Goal: Information Seeking & Learning: Learn about a topic

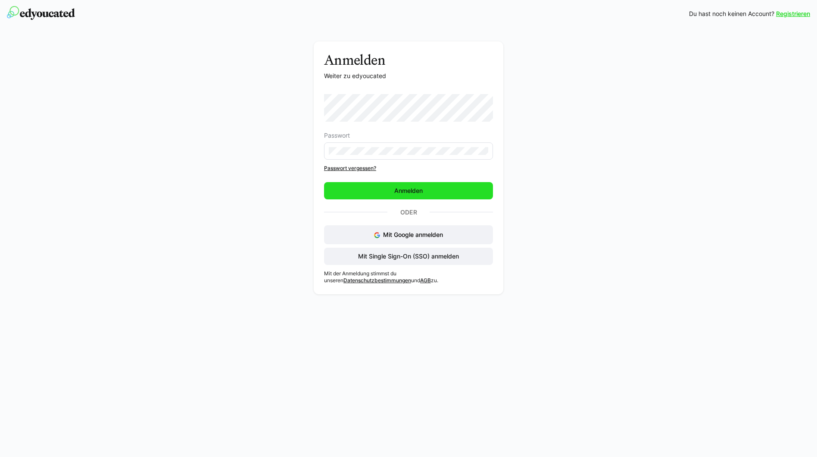
click at [403, 194] on span "Anmelden" at bounding box center [408, 190] width 31 height 9
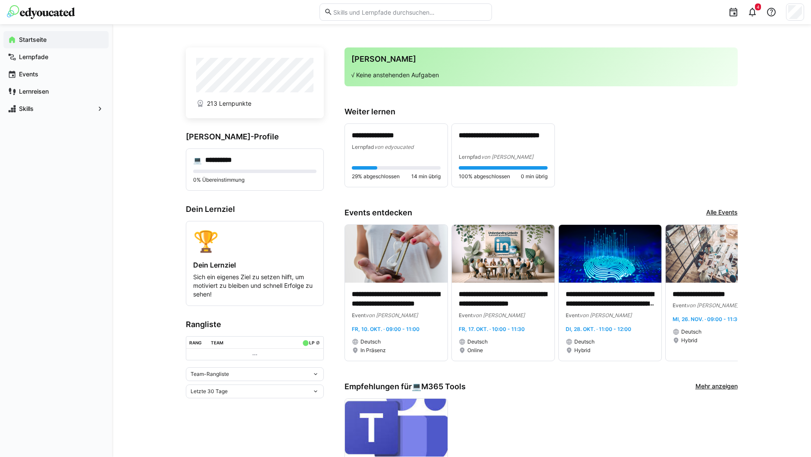
click at [402, 6] on eds-input at bounding box center [405, 11] width 172 height 17
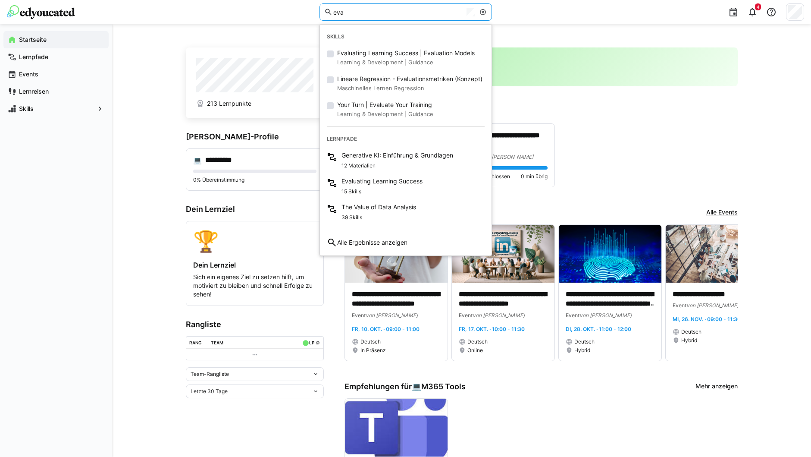
type input "eva"
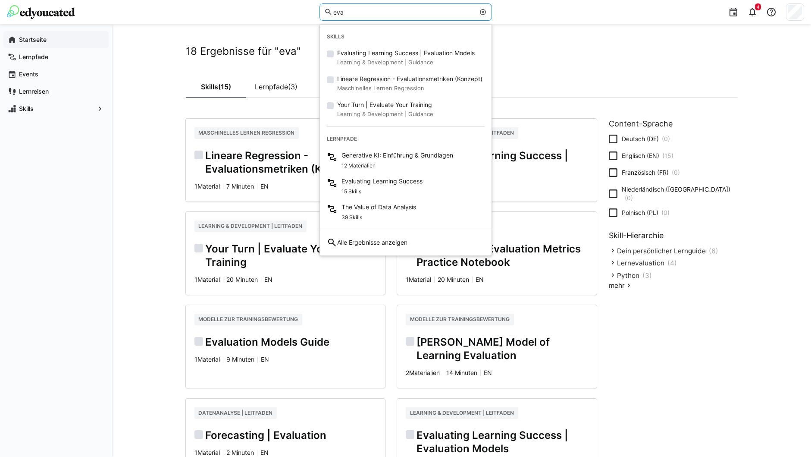
click at [53, 39] on span "Startseite" at bounding box center [61, 39] width 87 height 9
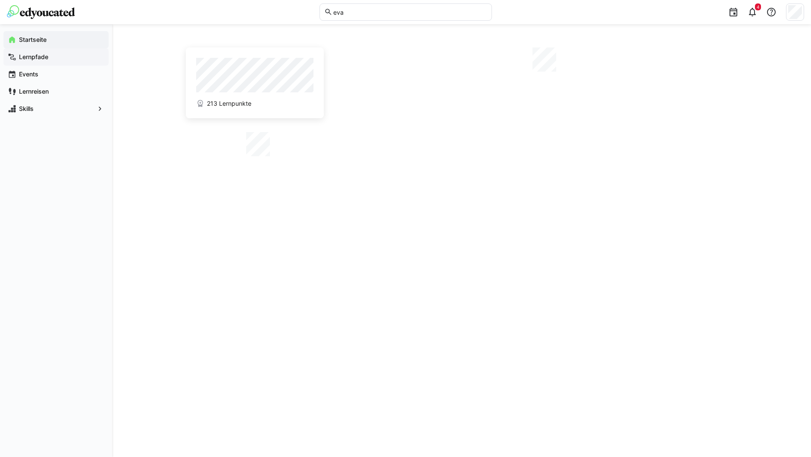
click at [52, 62] on div "Lernpfade" at bounding box center [55, 56] width 105 height 17
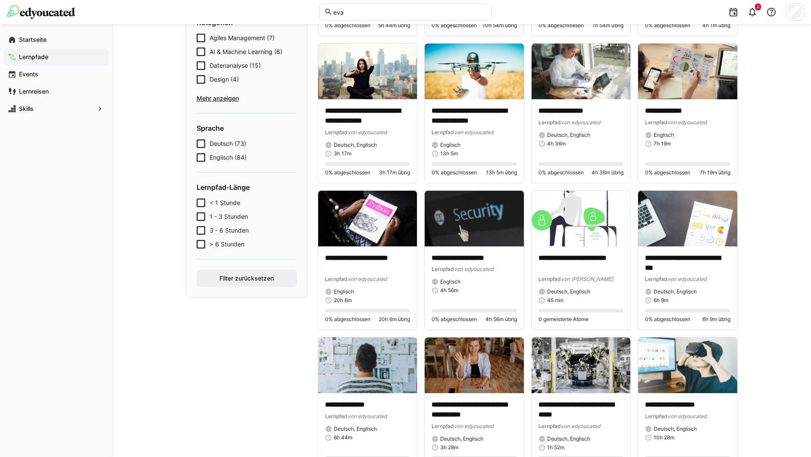
scroll to position [43, 0]
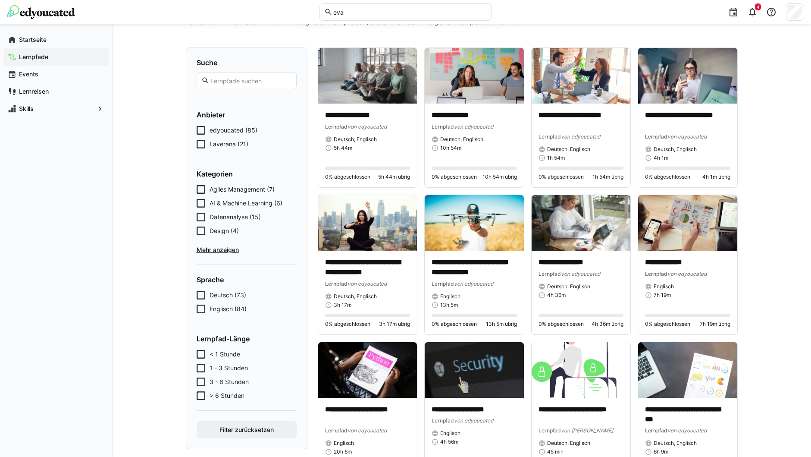
click at [340, 10] on input "eva" at bounding box center [409, 12] width 154 height 8
type input "eva"
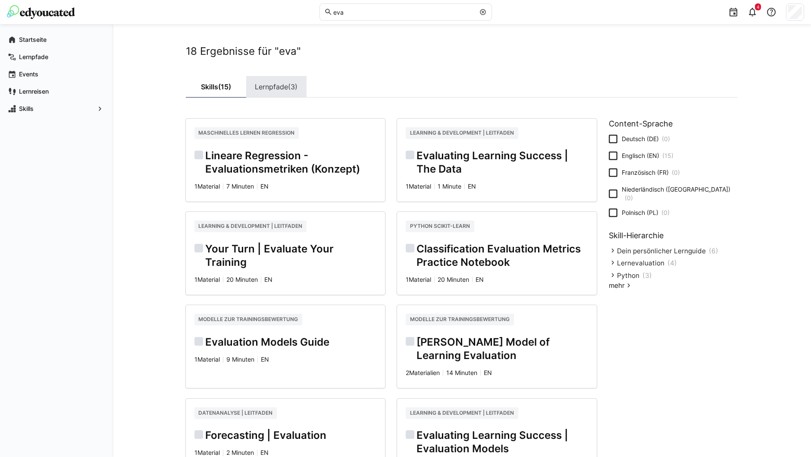
click at [266, 87] on link "Lernpfade (3)" at bounding box center [276, 87] width 60 height 22
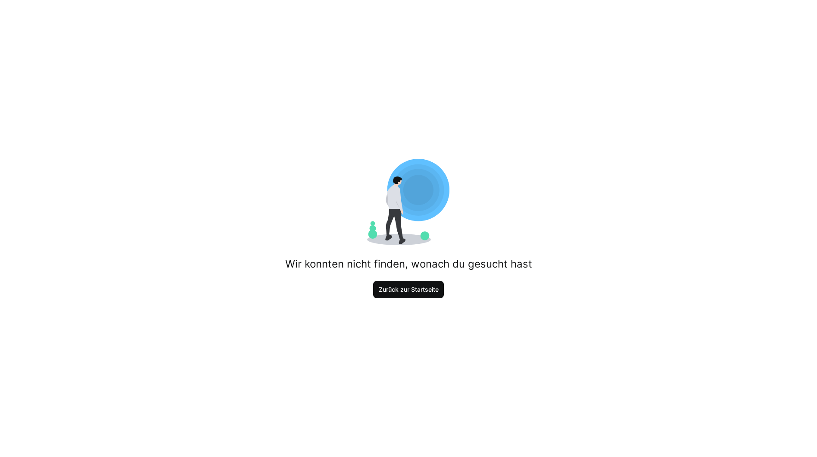
click at [412, 288] on span "Zurück zur Startseite" at bounding box center [409, 289] width 63 height 9
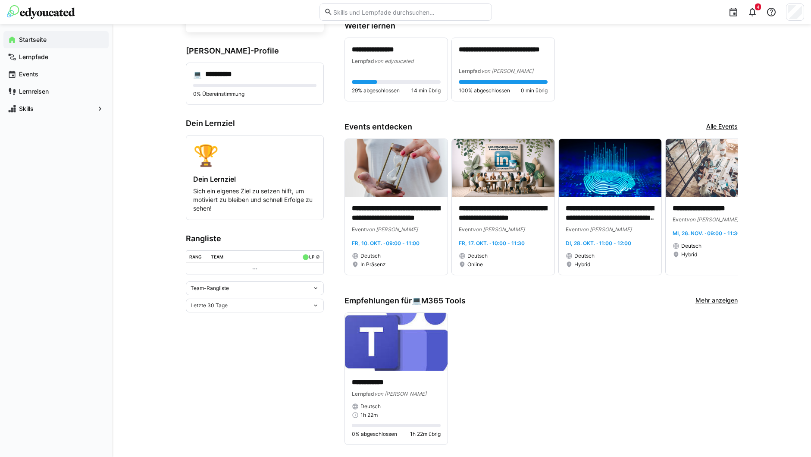
scroll to position [216, 0]
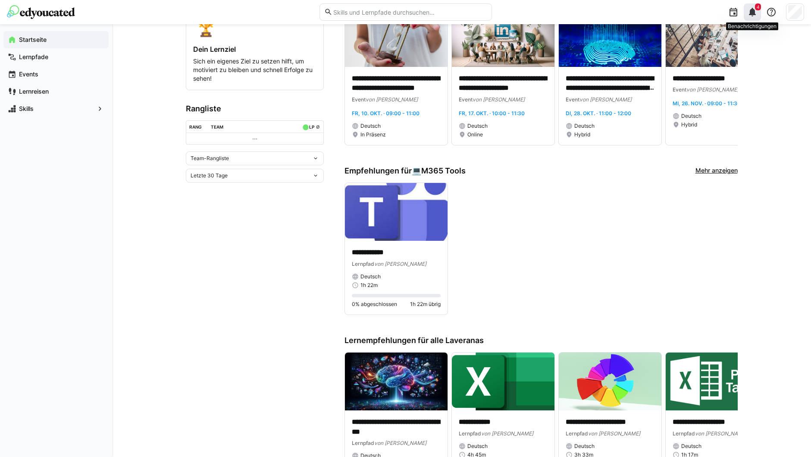
click at [751, 11] on eds-icon at bounding box center [752, 12] width 10 height 10
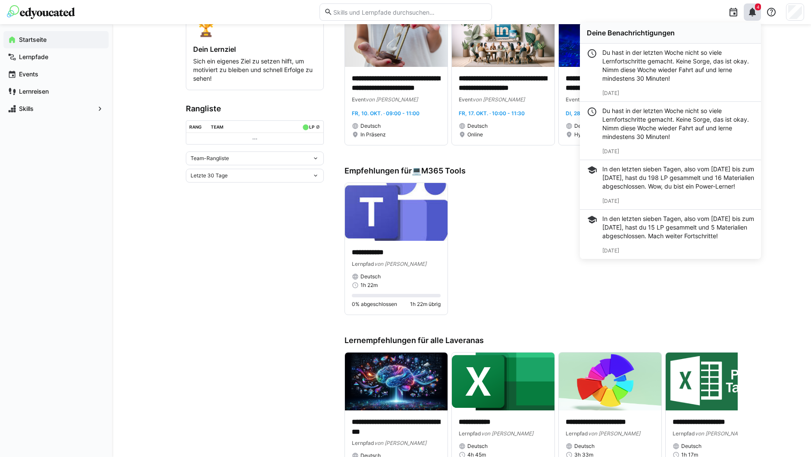
click at [200, 275] on app-home-left "**********" at bounding box center [255, 258] width 138 height 852
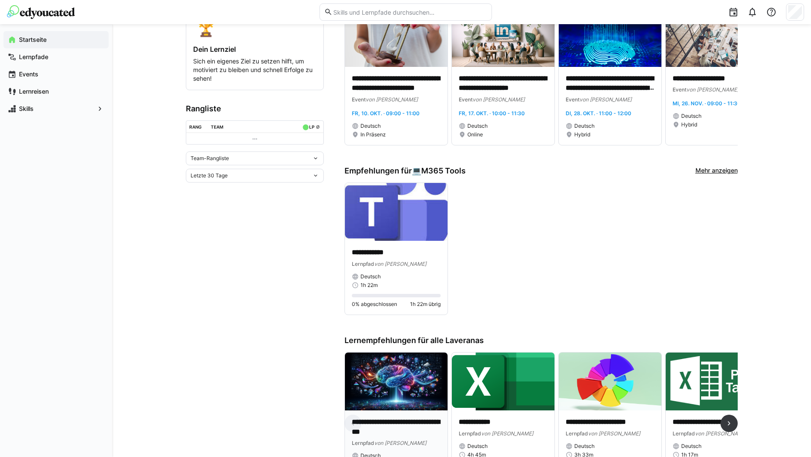
click at [418, 381] on img at bounding box center [396, 381] width 103 height 58
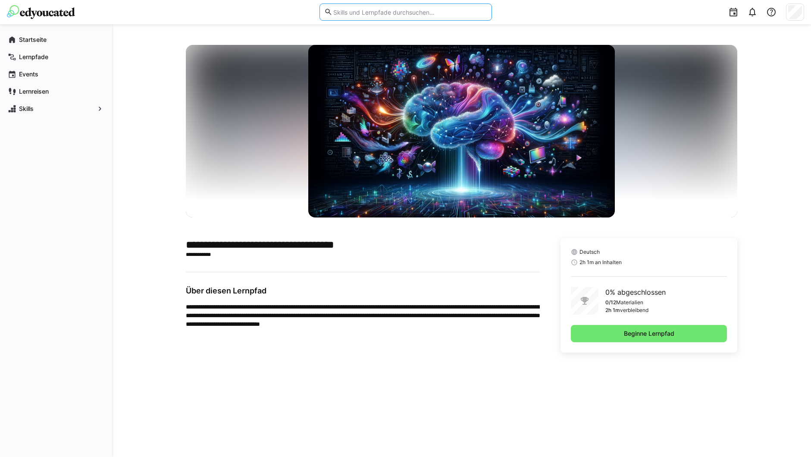
click at [345, 10] on input "text" at bounding box center [409, 12] width 154 height 8
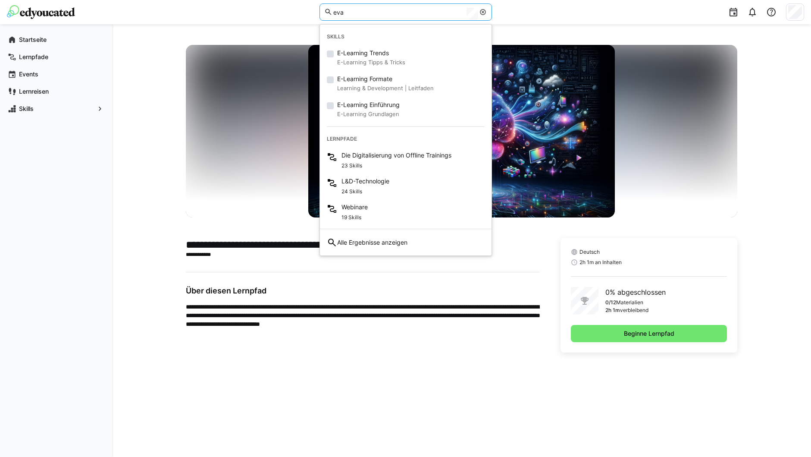
type input "eva"
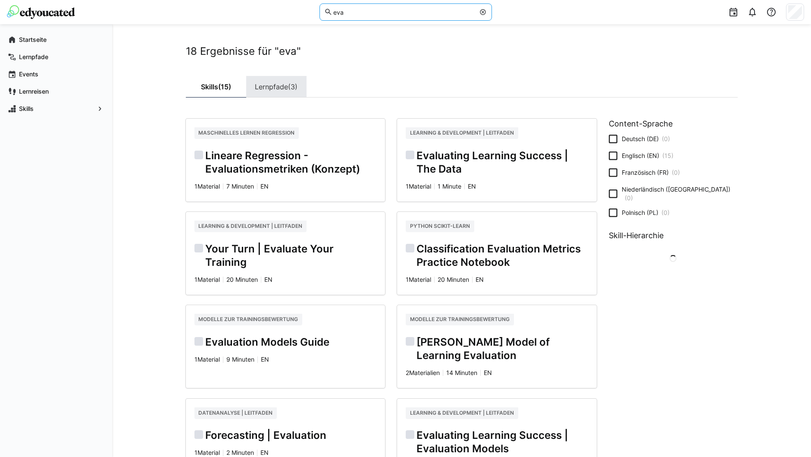
click at [292, 88] on span "(3)" at bounding box center [292, 86] width 9 height 7
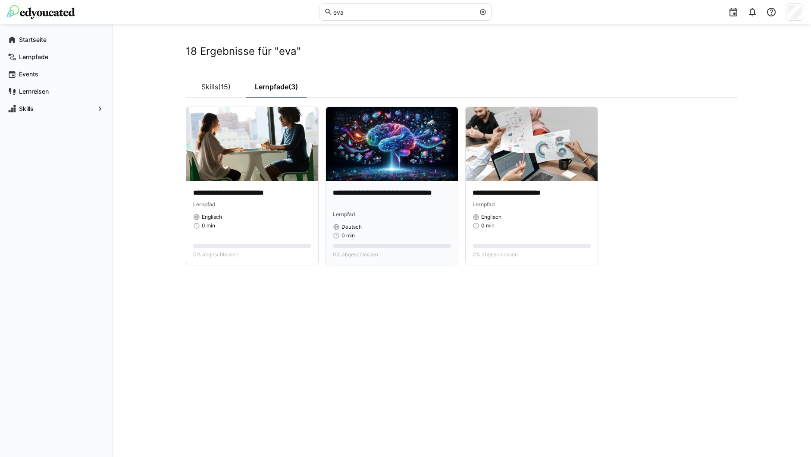
click at [399, 168] on img at bounding box center [392, 144] width 132 height 74
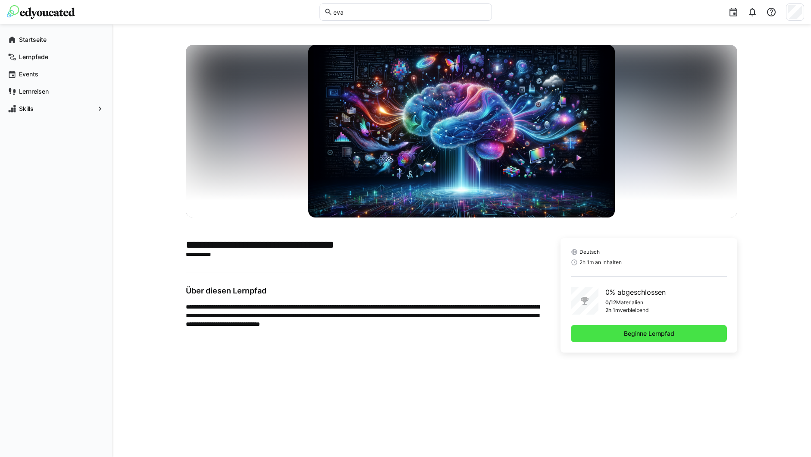
click at [620, 331] on span "Beginne Lernpfad" at bounding box center [649, 333] width 157 height 17
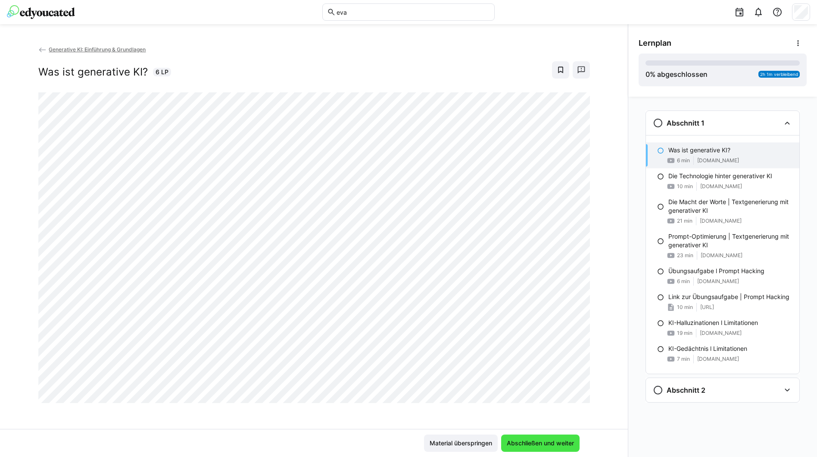
click at [544, 440] on span "Abschließen und weiter" at bounding box center [541, 442] width 70 height 9
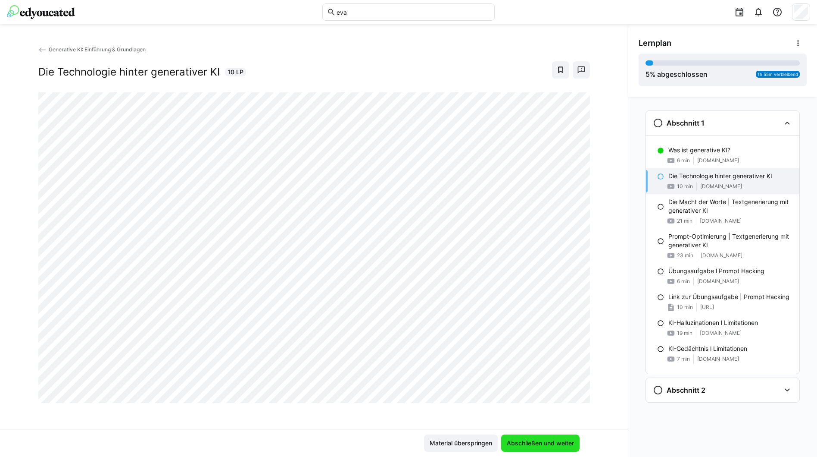
click at [567, 440] on span "Abschließen und weiter" at bounding box center [541, 442] width 70 height 9
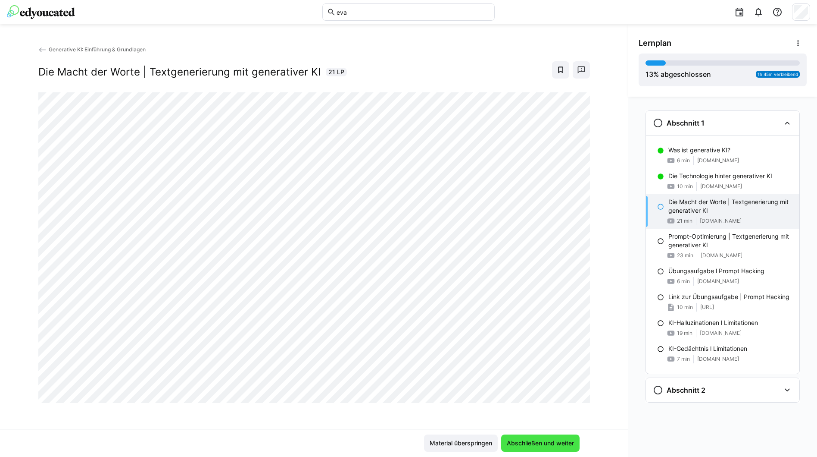
click at [557, 438] on span "Abschließen und weiter" at bounding box center [540, 442] width 78 height 17
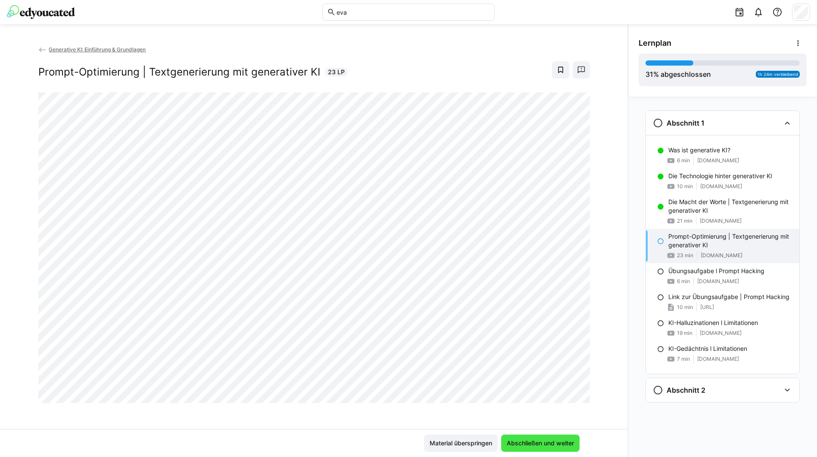
click at [557, 442] on span "Abschließen und weiter" at bounding box center [541, 442] width 70 height 9
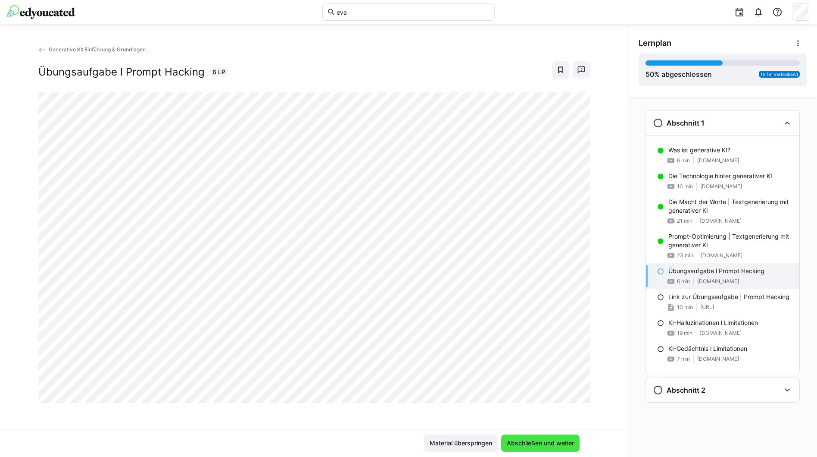
click at [557, 442] on span "Abschließen und weiter" at bounding box center [541, 442] width 70 height 9
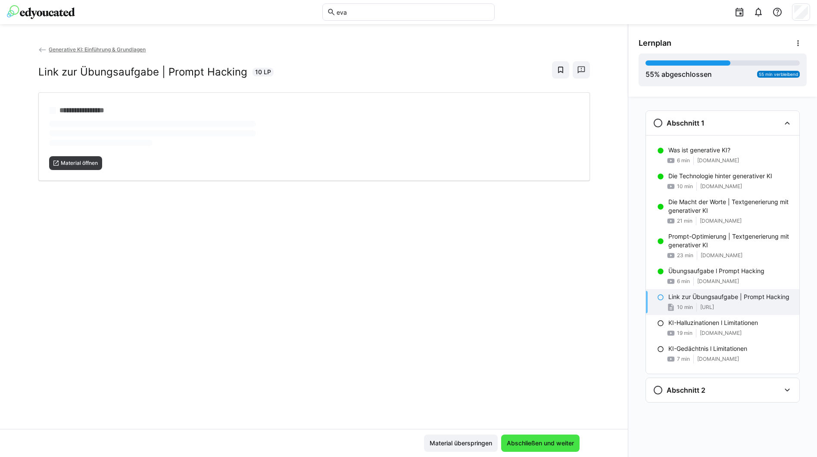
click at [557, 442] on span "Abschließen und weiter" at bounding box center [541, 442] width 70 height 9
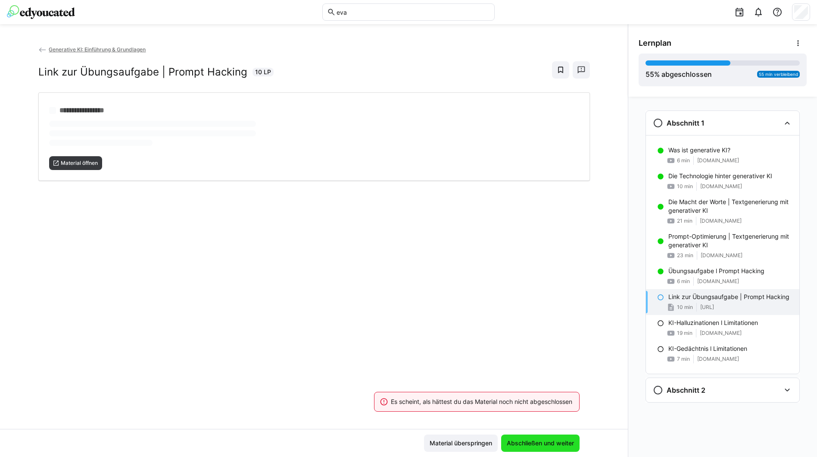
click at [557, 442] on span "Abschließen und weiter" at bounding box center [541, 442] width 70 height 9
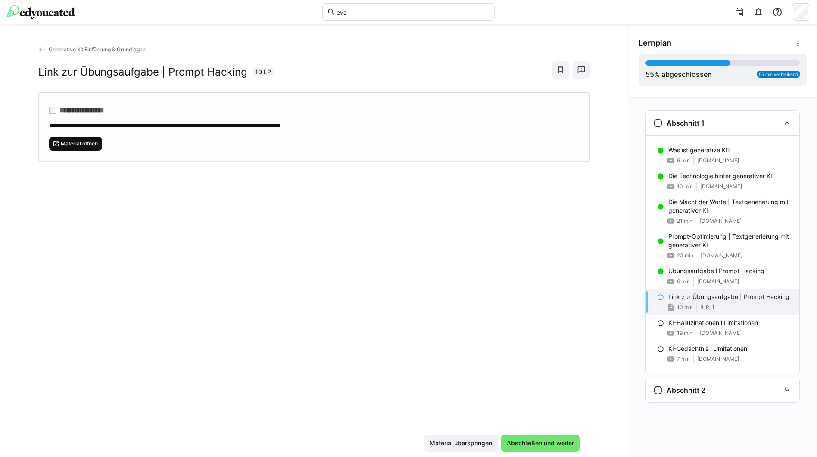
click at [89, 142] on span "Material öffnen" at bounding box center [79, 143] width 39 height 7
click at [80, 141] on span "Material öffnen" at bounding box center [79, 143] width 39 height 7
click at [566, 436] on span "Abschließen und weiter" at bounding box center [540, 442] width 78 height 17
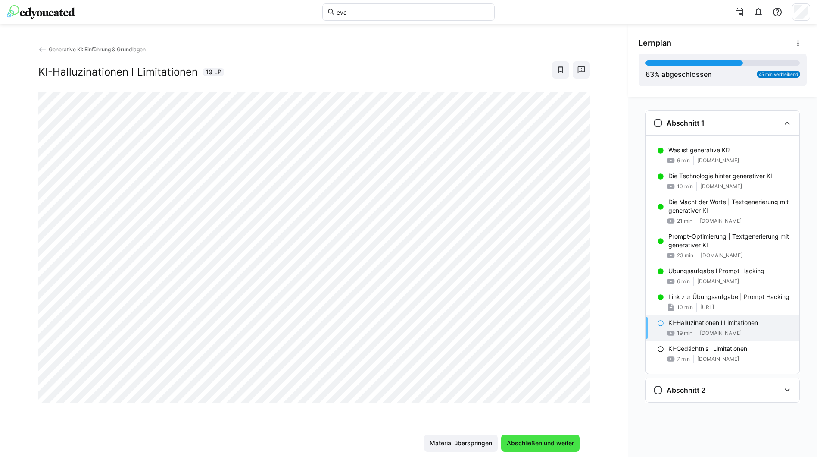
click at [566, 436] on span "Abschließen und weiter" at bounding box center [540, 442] width 78 height 17
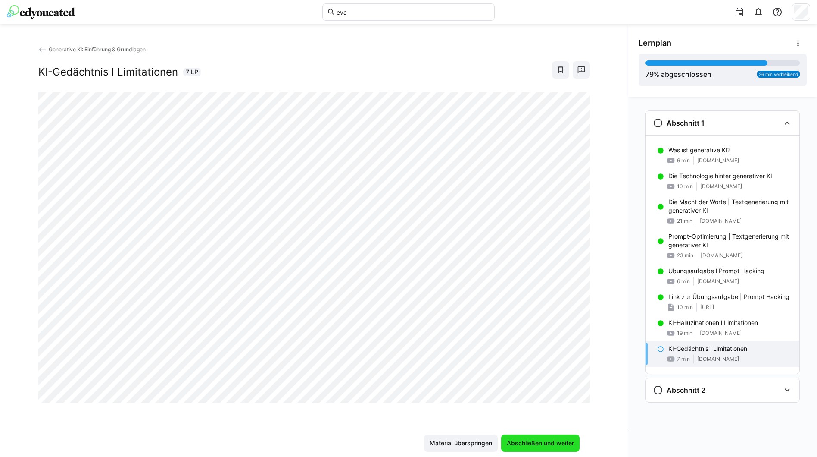
click at [568, 440] on span "Abschließen und weiter" at bounding box center [541, 442] width 70 height 9
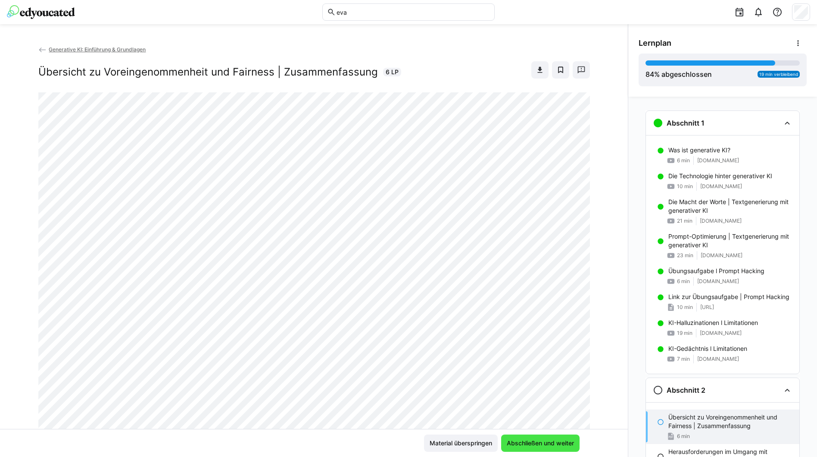
click at [568, 440] on span "Abschließen und weiter" at bounding box center [541, 442] width 70 height 9
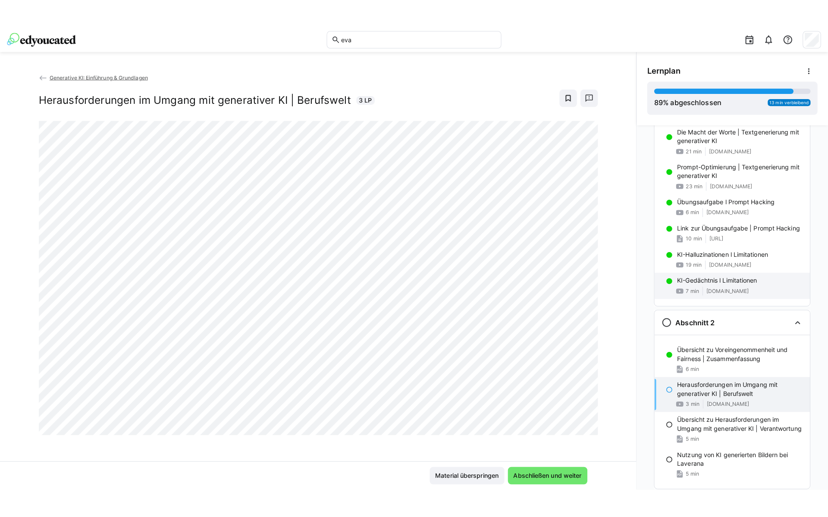
scroll to position [125, 0]
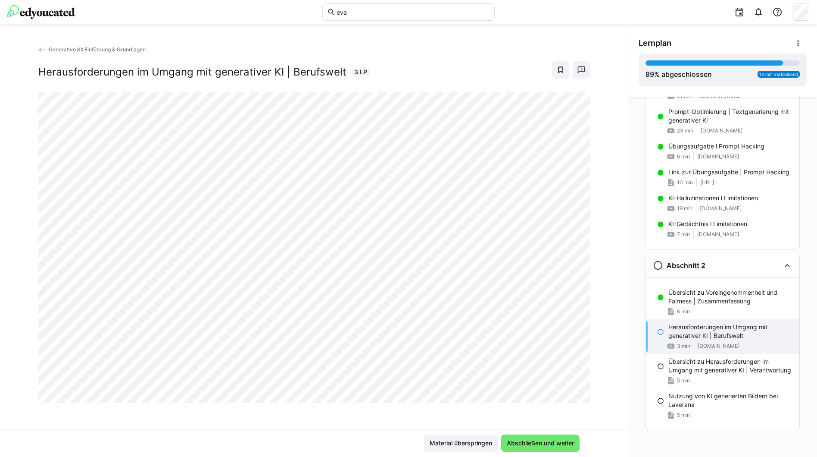
click at [570, 394] on div at bounding box center [580, 391] width 21 height 18
click at [570, 395] on div at bounding box center [580, 391] width 21 height 18
click at [570, 389] on div at bounding box center [580, 391] width 21 height 18
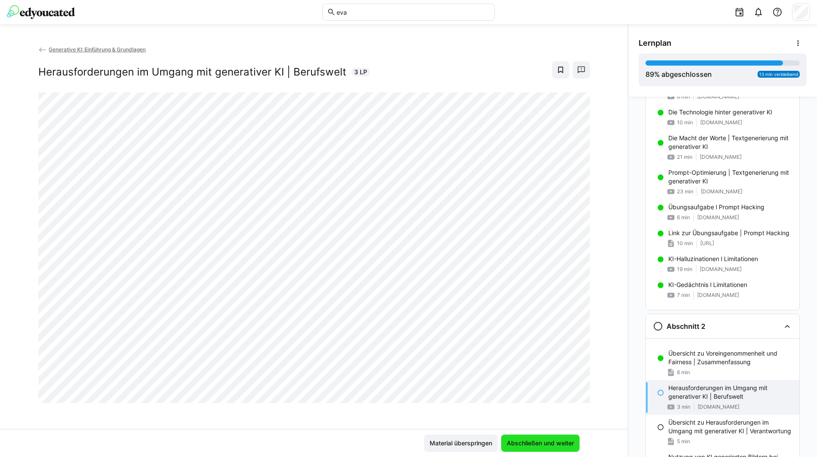
click at [530, 435] on span "Abschließen und weiter" at bounding box center [540, 442] width 78 height 17
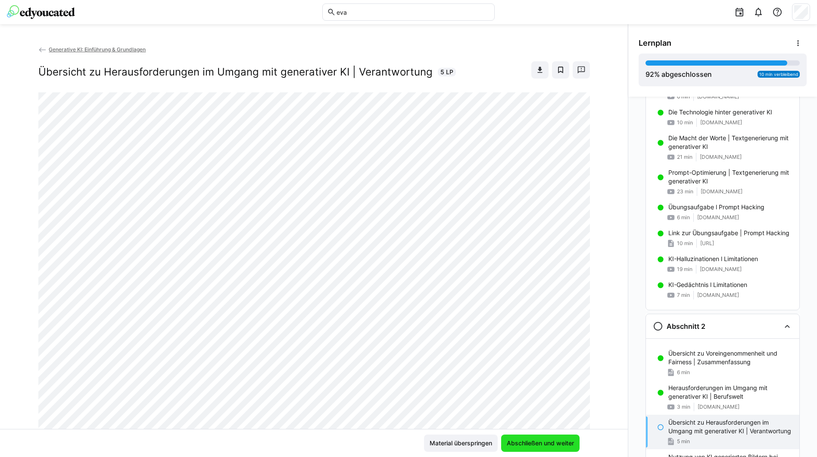
click at [530, 435] on span "Abschließen und weiter" at bounding box center [540, 442] width 78 height 17
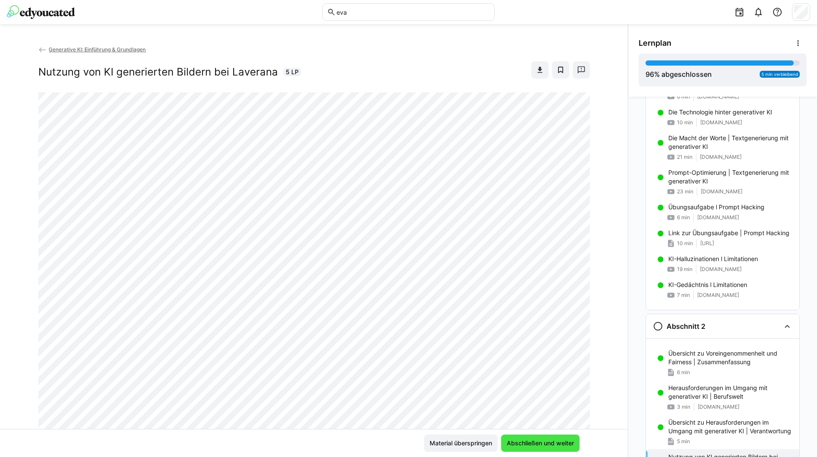
click at [530, 435] on span "Abschließen und weiter" at bounding box center [540, 442] width 78 height 17
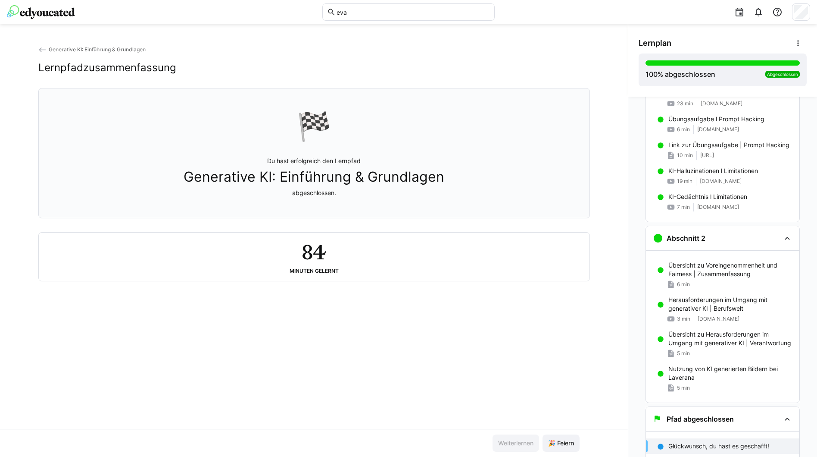
scroll to position [153, 0]
click at [560, 438] on span "🎉 Feiern" at bounding box center [561, 442] width 37 height 17
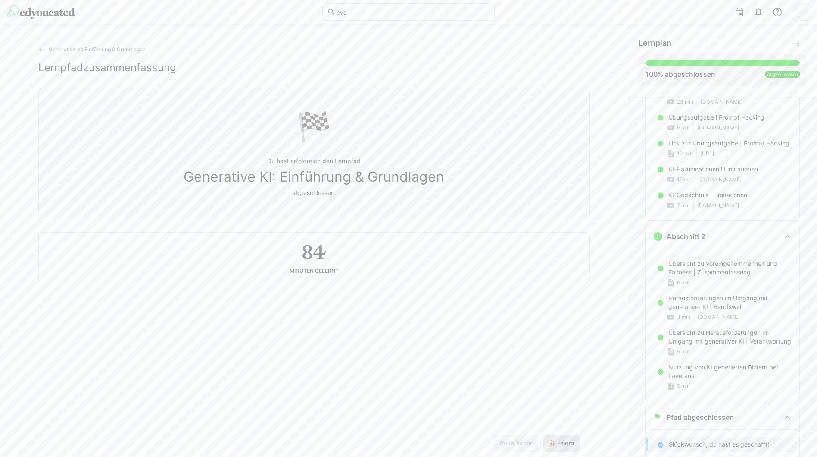
click at [562, 438] on span "🎉 Feiern" at bounding box center [561, 442] width 37 height 17
click at [562, 435] on span "🎉 Feiern" at bounding box center [561, 442] width 37 height 17
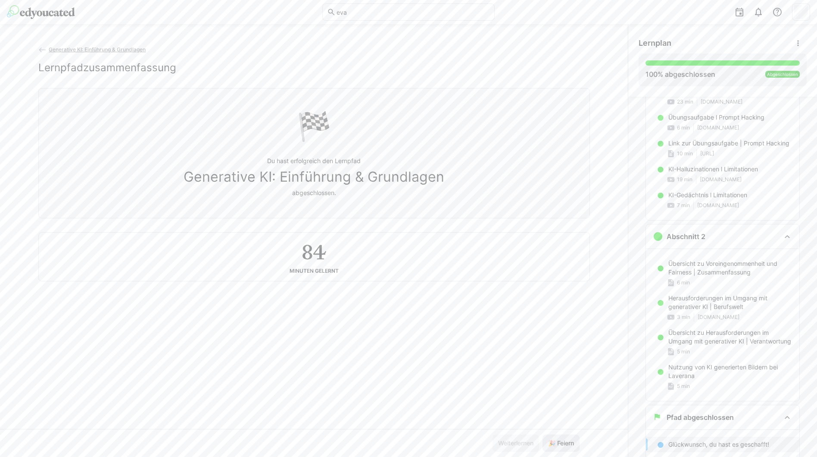
click at [562, 435] on span "🎉 Feiern" at bounding box center [561, 442] width 37 height 17
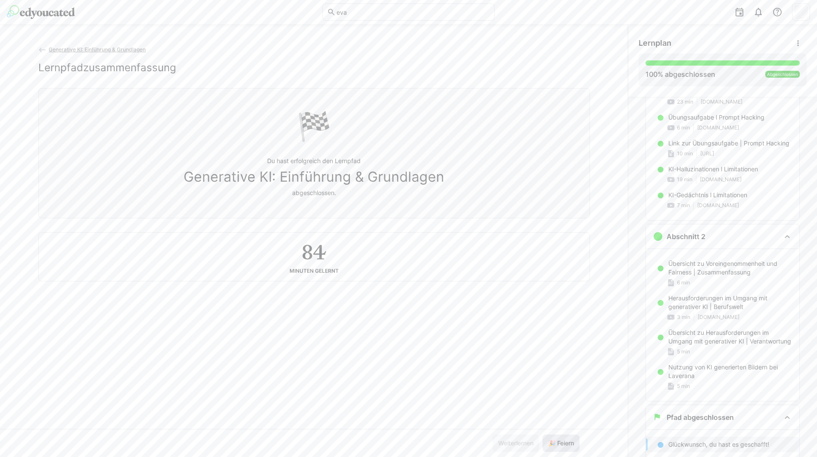
click at [562, 435] on span "🎉 Feiern" at bounding box center [561, 442] width 37 height 17
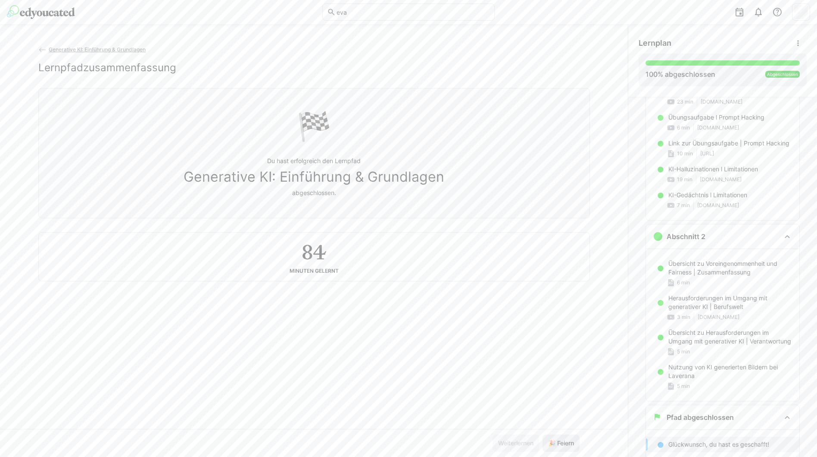
click at [562, 435] on span "🎉 Feiern" at bounding box center [561, 442] width 37 height 17
click at [563, 439] on span "🎉 Feiern" at bounding box center [561, 442] width 37 height 17
click at [563, 439] on span "🎉 Feiern" at bounding box center [561, 442] width 28 height 9
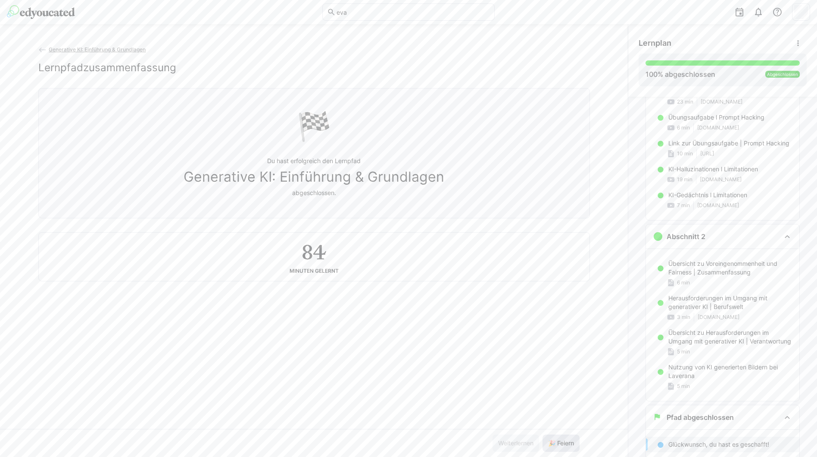
click at [563, 439] on span "🎉 Feiern" at bounding box center [561, 442] width 28 height 9
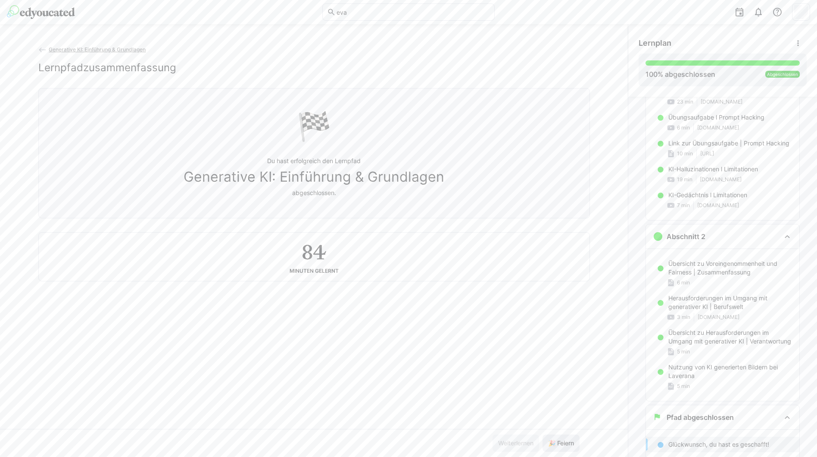
click at [563, 439] on span "🎉 Feiern" at bounding box center [561, 442] width 28 height 9
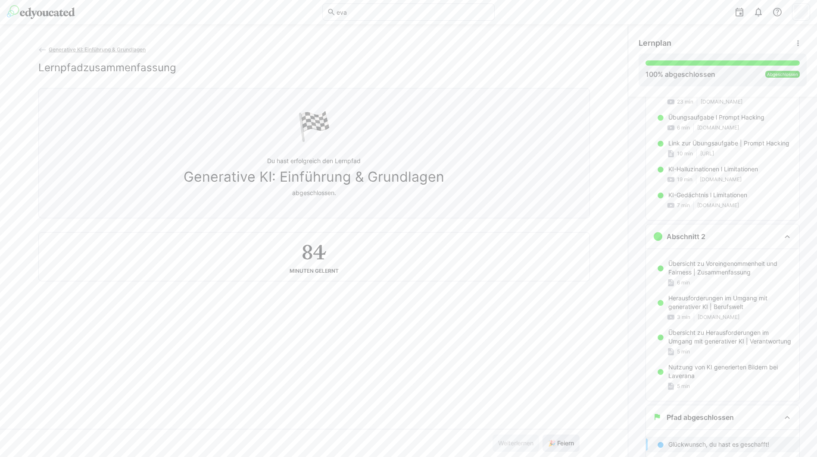
click at [562, 449] on span "🎉 Feiern" at bounding box center [561, 442] width 37 height 17
click at [562, 448] on span "🎉 Feiern" at bounding box center [561, 442] width 37 height 17
click at [543, 434] on button "🎉 Feiern" at bounding box center [561, 442] width 37 height 17
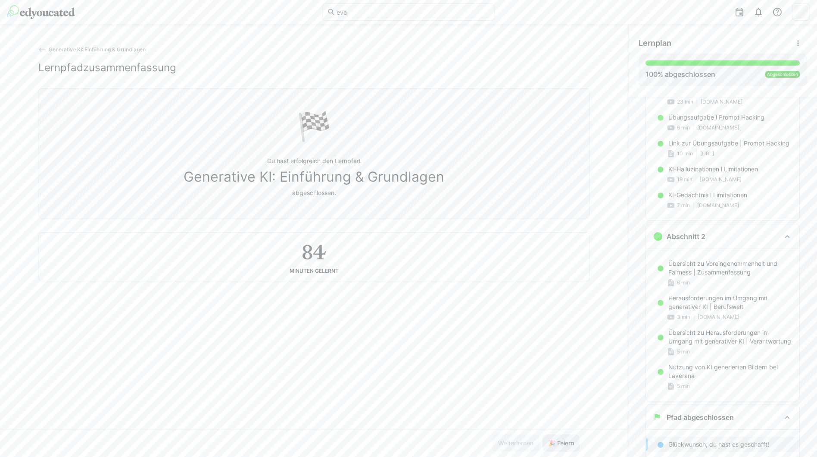
click at [543, 434] on button "🎉 Feiern" at bounding box center [561, 442] width 37 height 17
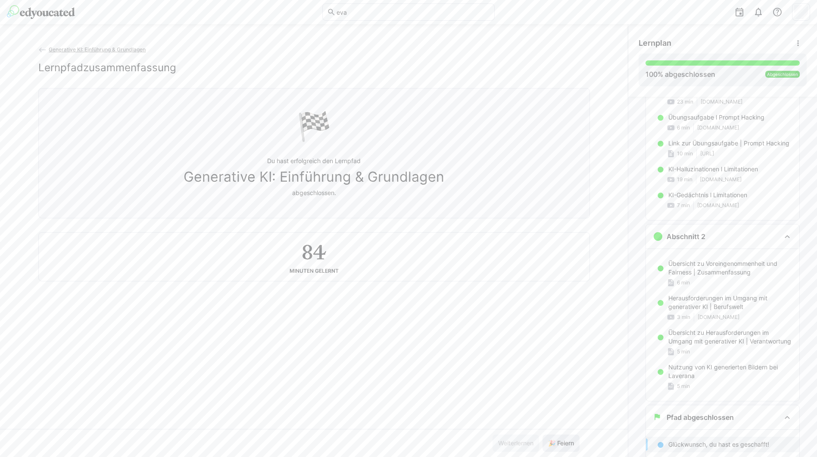
click at [543, 434] on button "🎉 Feiern" at bounding box center [561, 442] width 37 height 17
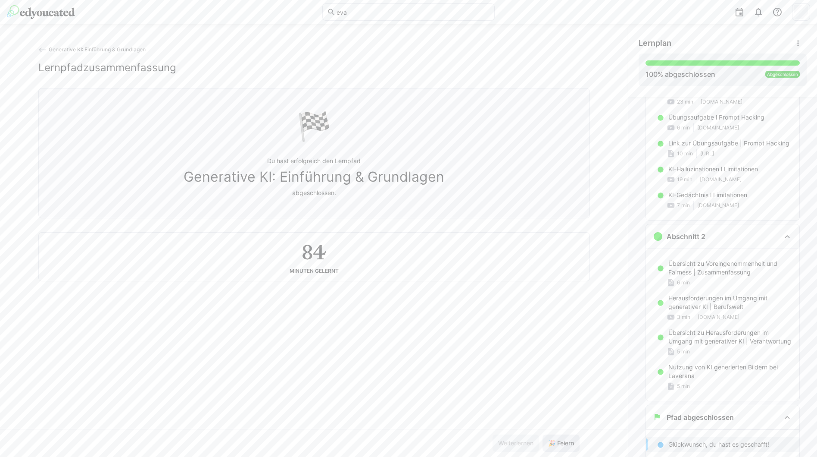
click at [543, 434] on button "🎉 Feiern" at bounding box center [561, 442] width 37 height 17
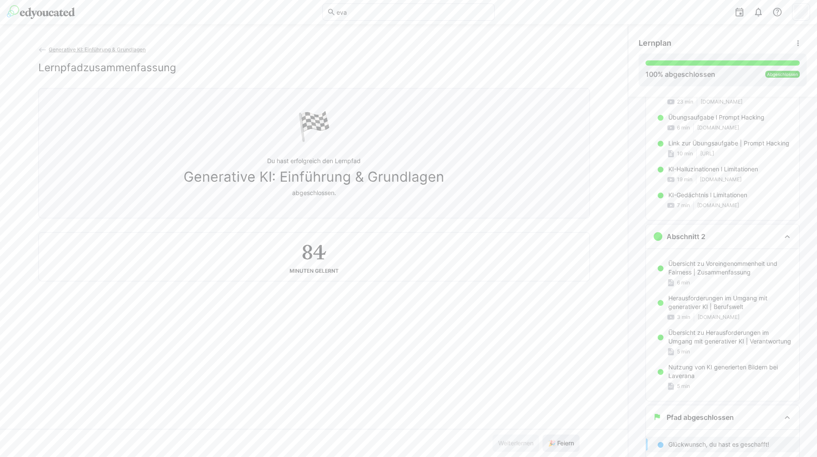
click at [543, 434] on button "🎉 Feiern" at bounding box center [561, 442] width 37 height 17
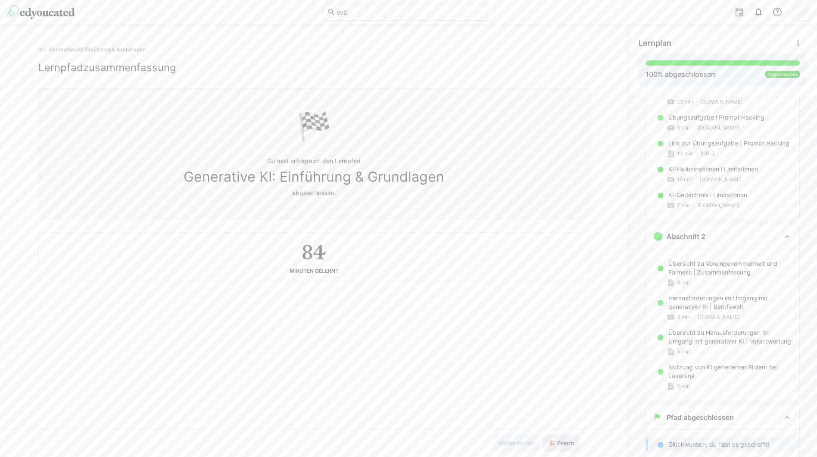
click at [543, 434] on button "🎉 Feiern" at bounding box center [561, 442] width 37 height 17
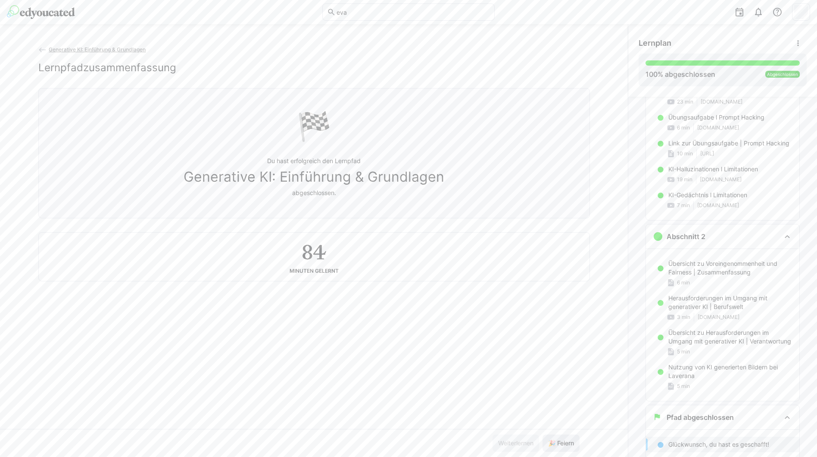
click at [543, 434] on button "🎉 Feiern" at bounding box center [561, 442] width 37 height 17
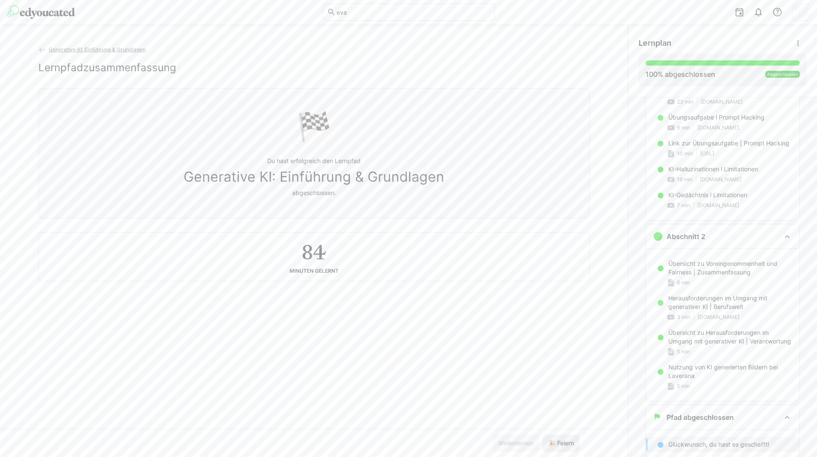
click at [543, 434] on button "🎉 Feiern" at bounding box center [561, 442] width 37 height 17
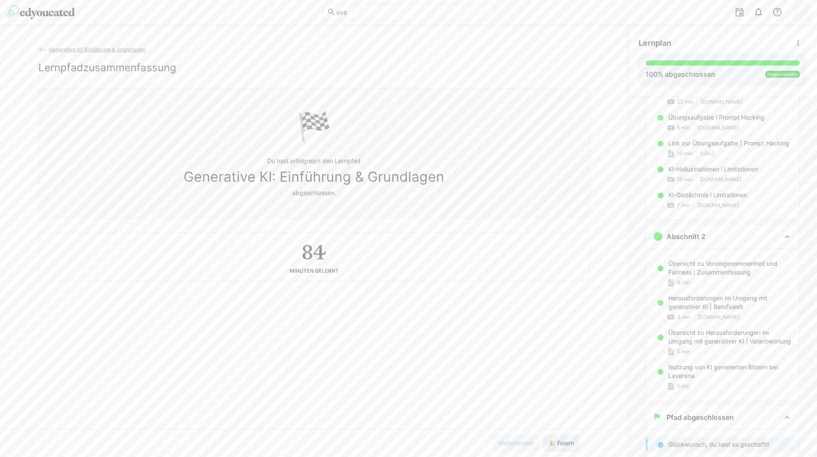
click at [543, 434] on button "🎉 Feiern" at bounding box center [561, 442] width 37 height 17
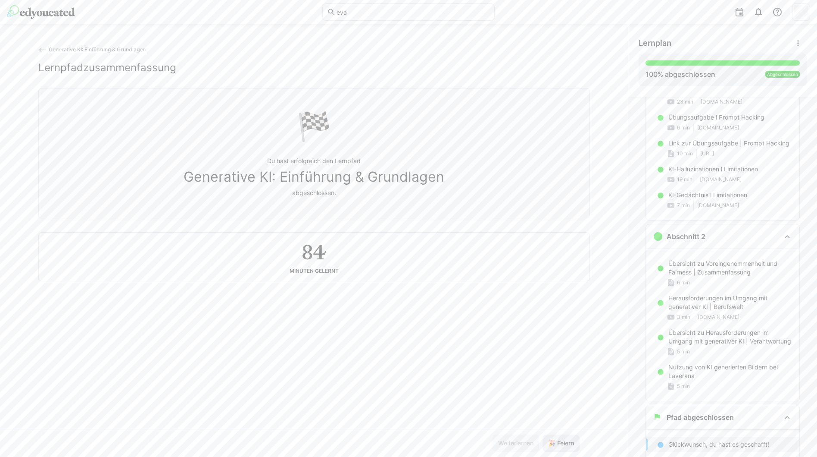
click at [543, 434] on button "🎉 Feiern" at bounding box center [561, 442] width 37 height 17
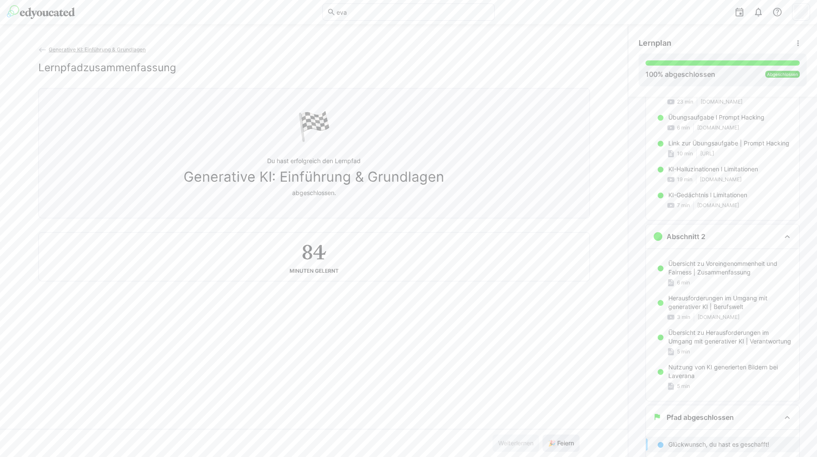
click at [543, 434] on button "🎉 Feiern" at bounding box center [561, 442] width 37 height 17
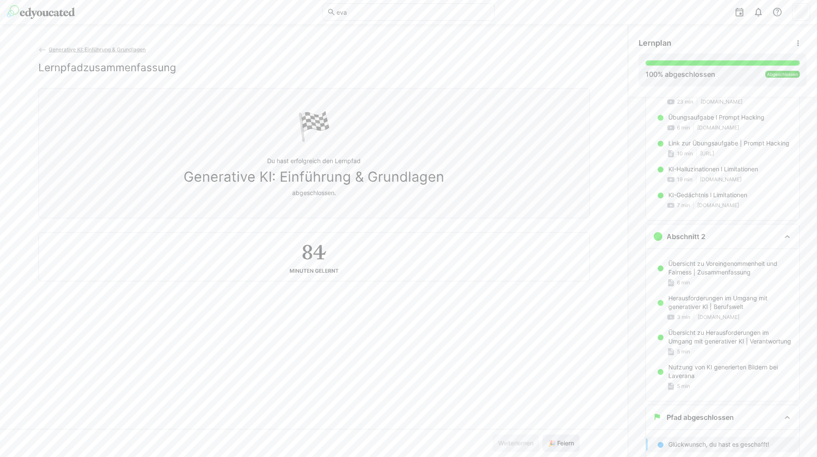
click at [543, 434] on button "🎉 Feiern" at bounding box center [561, 442] width 37 height 17
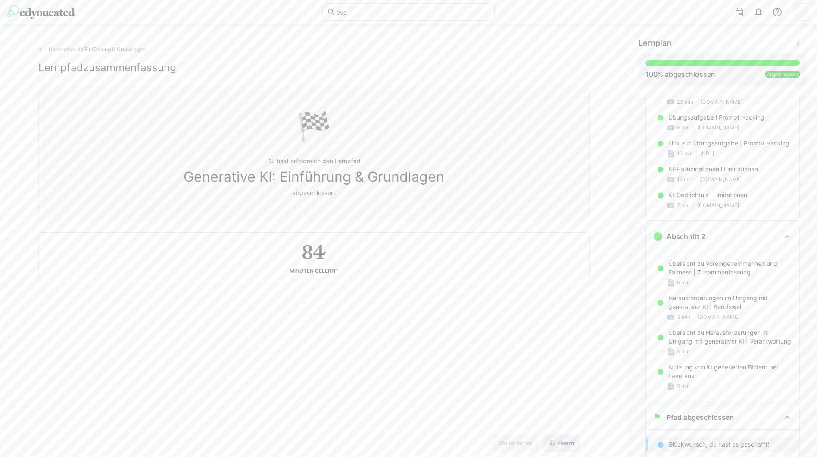
click at [543, 434] on button "🎉 Feiern" at bounding box center [561, 442] width 37 height 17
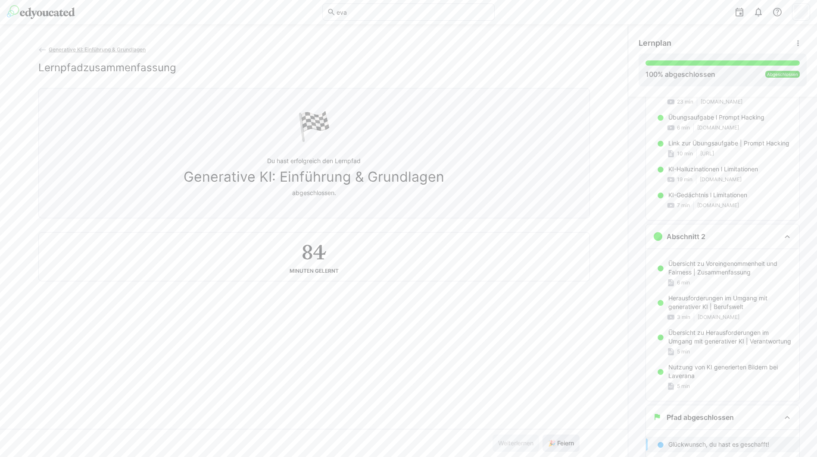
click at [543, 434] on button "🎉 Feiern" at bounding box center [561, 442] width 37 height 17
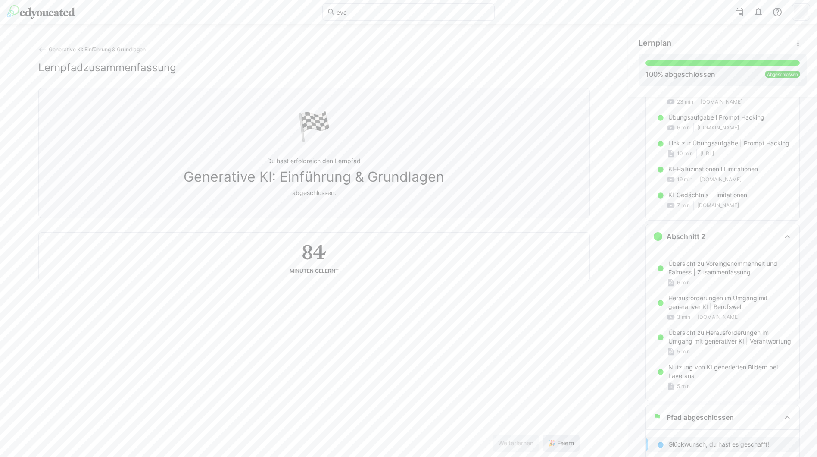
click at [543, 434] on button "🎉 Feiern" at bounding box center [561, 442] width 37 height 17
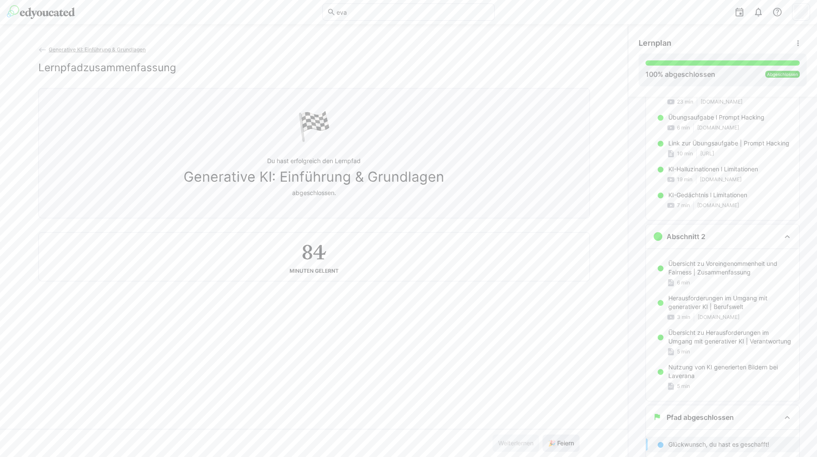
click at [543, 434] on button "🎉 Feiern" at bounding box center [561, 442] width 37 height 17
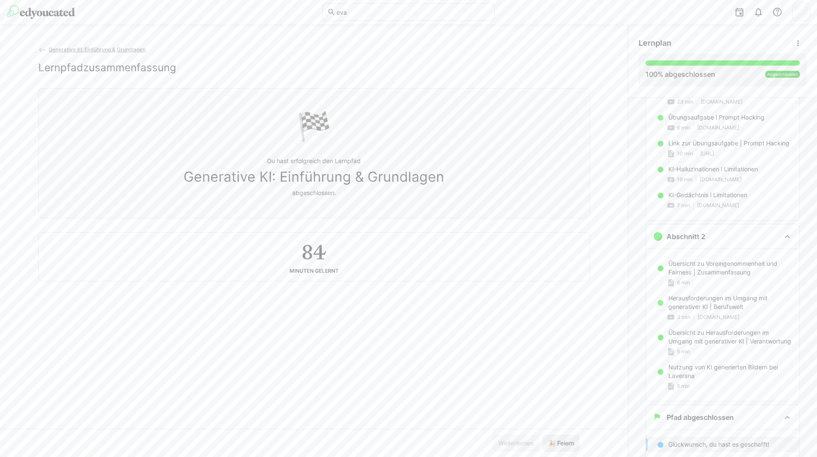
click at [543, 434] on button "🎉 Feiern" at bounding box center [561, 442] width 37 height 17
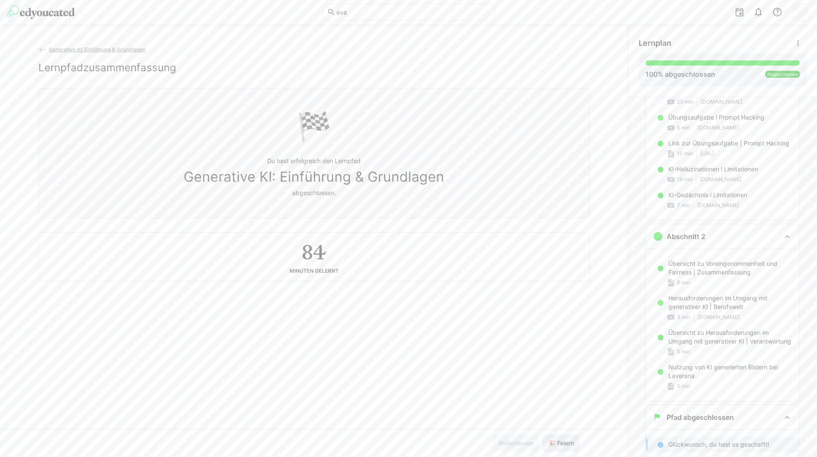
click at [543, 434] on button "🎉 Feiern" at bounding box center [561, 442] width 37 height 17
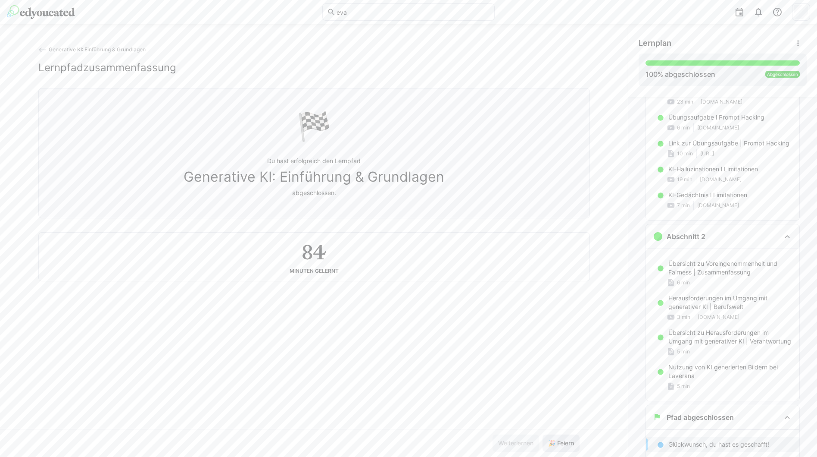
click at [543, 434] on button "🎉 Feiern" at bounding box center [561, 442] width 37 height 17
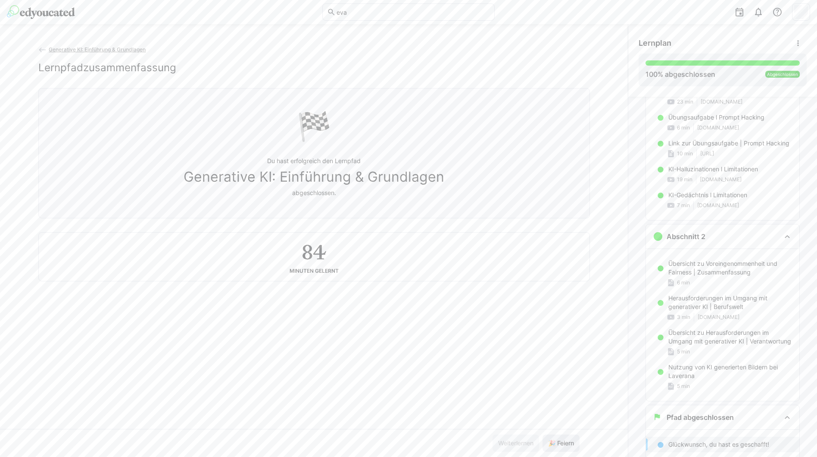
click at [543, 434] on button "🎉 Feiern" at bounding box center [561, 442] width 37 height 17
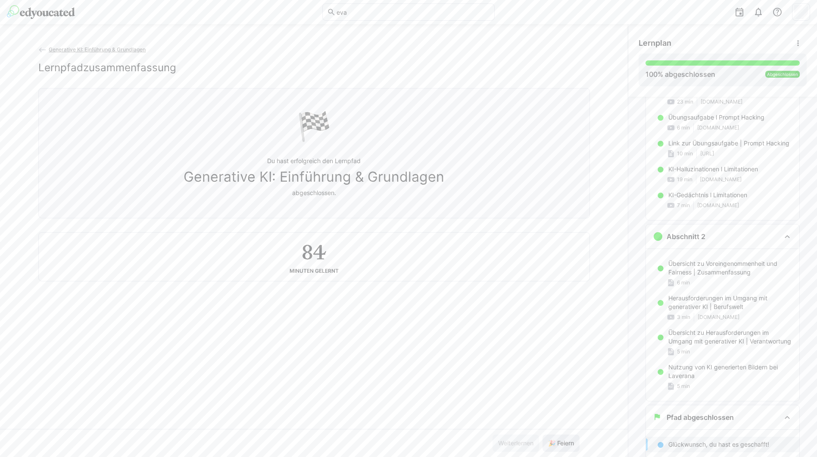
click at [543, 434] on button "🎉 Feiern" at bounding box center [561, 442] width 37 height 17
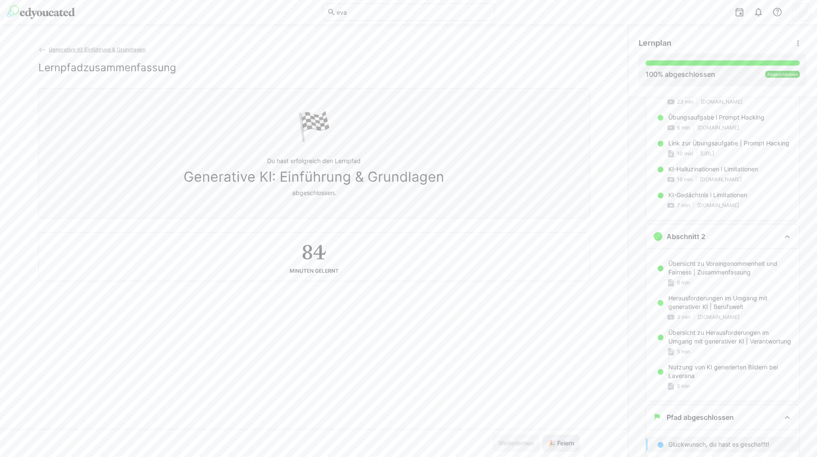
click at [543, 434] on button "🎉 Feiern" at bounding box center [561, 442] width 37 height 17
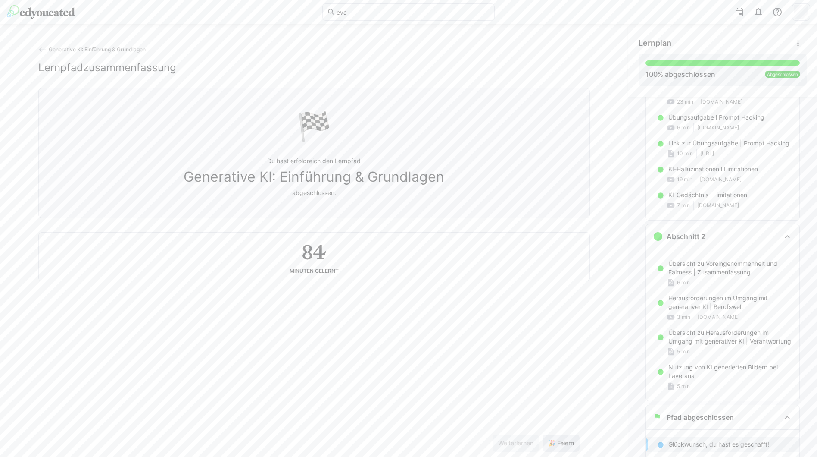
click at [543, 434] on button "🎉 Feiern" at bounding box center [561, 442] width 37 height 17
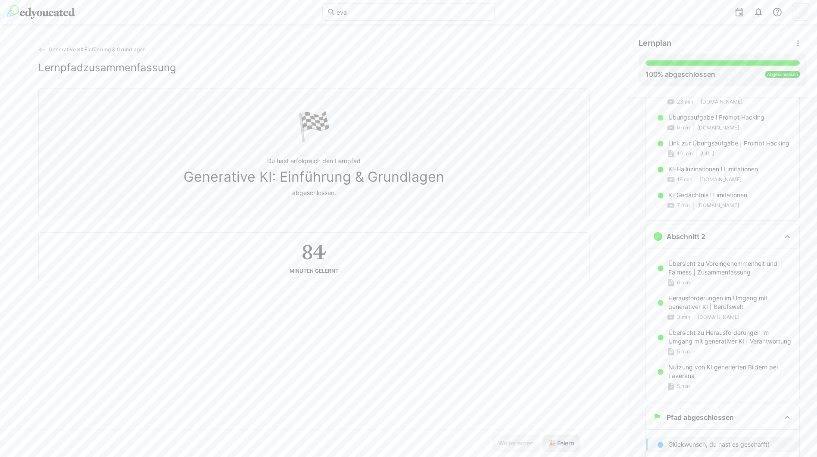
click at [543, 434] on button "🎉 Feiern" at bounding box center [561, 442] width 37 height 17
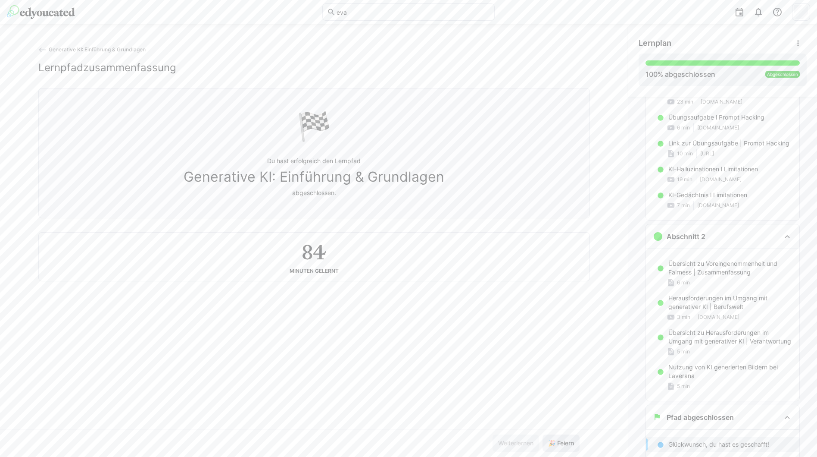
click at [543, 434] on button "🎉 Feiern" at bounding box center [561, 442] width 37 height 17
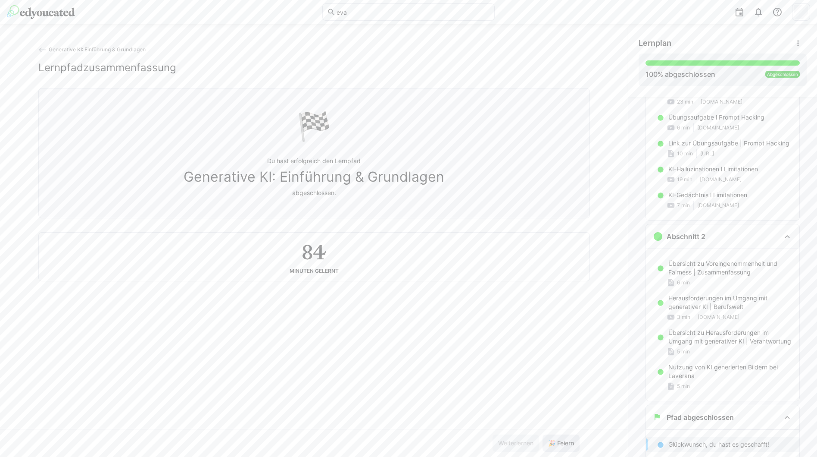
click at [543, 434] on button "🎉 Feiern" at bounding box center [561, 442] width 37 height 17
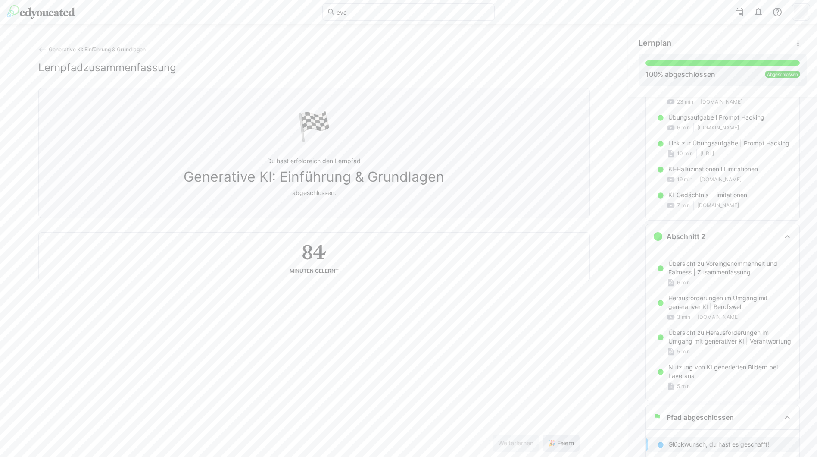
click at [543, 434] on button "🎉 Feiern" at bounding box center [561, 442] width 37 height 17
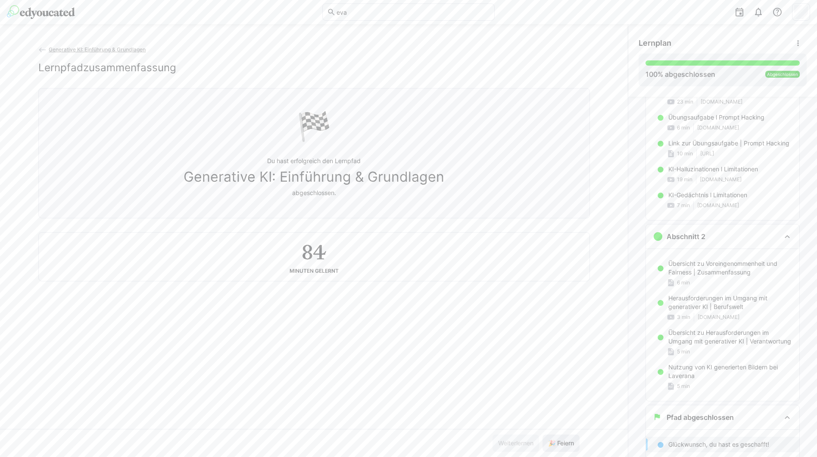
click at [543, 434] on button "🎉 Feiern" at bounding box center [561, 442] width 37 height 17
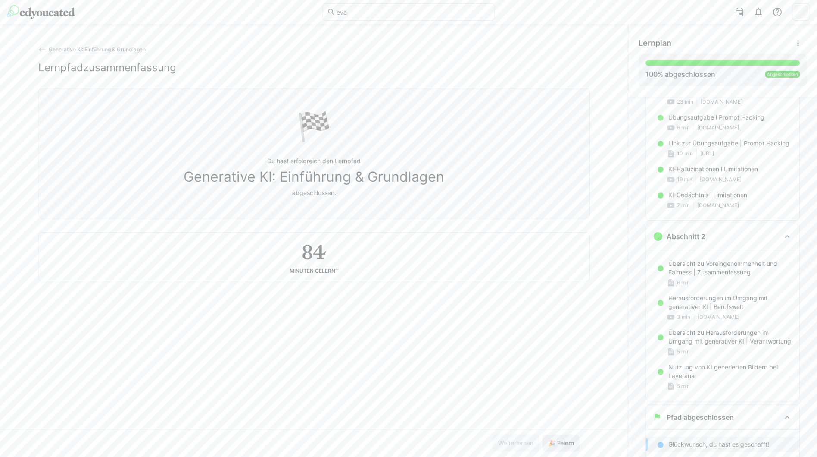
click at [543, 434] on button "🎉 Feiern" at bounding box center [561, 442] width 37 height 17
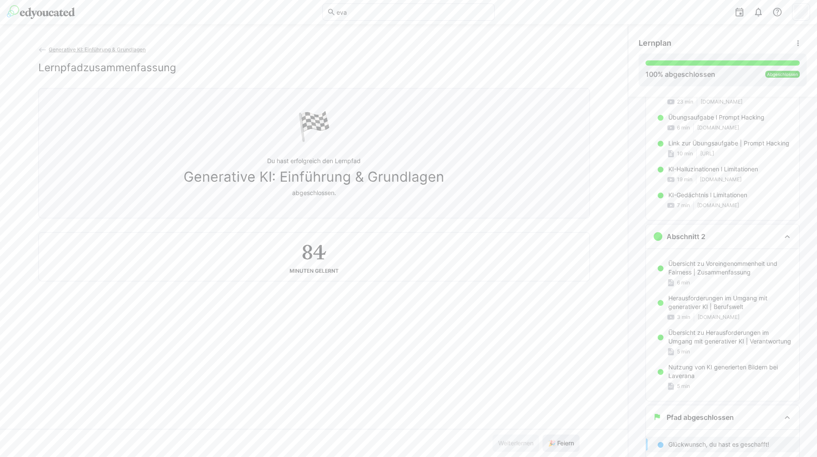
click at [543, 434] on button "🎉 Feiern" at bounding box center [561, 442] width 37 height 17
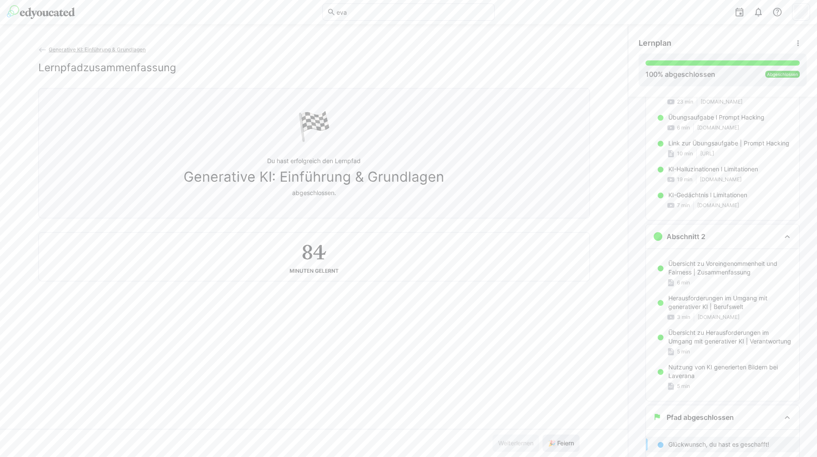
click at [543, 434] on button "🎉 Feiern" at bounding box center [561, 442] width 37 height 17
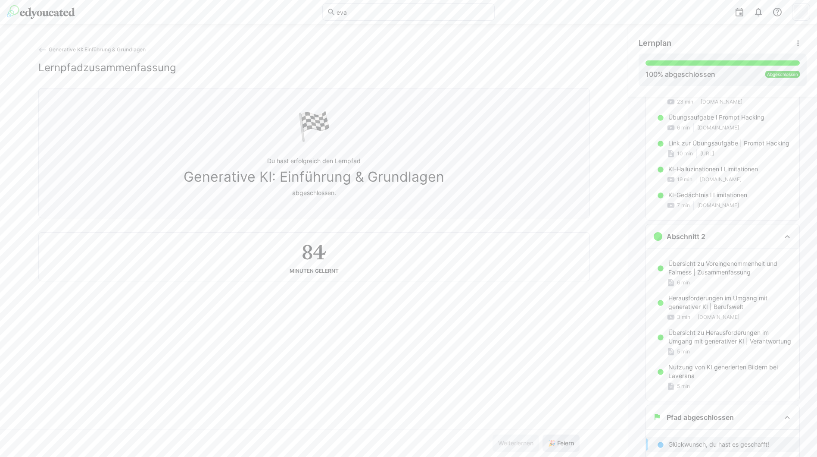
click at [543, 434] on button "🎉 Feiern" at bounding box center [561, 442] width 37 height 17
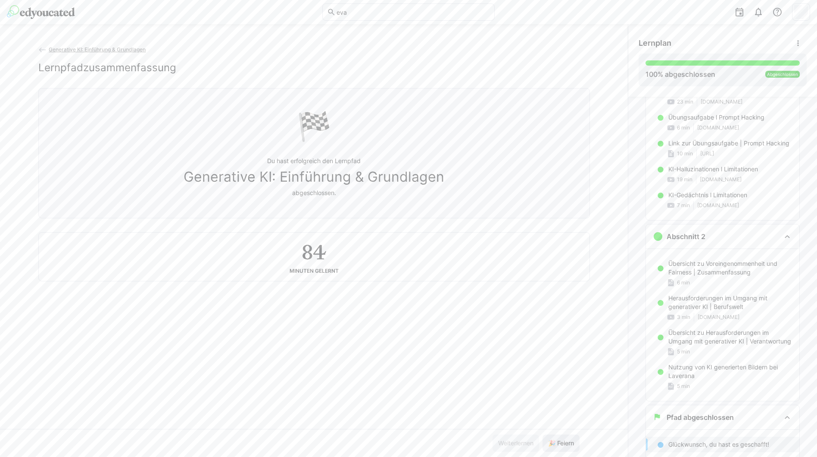
click at [543, 434] on button "🎉 Feiern" at bounding box center [561, 442] width 37 height 17
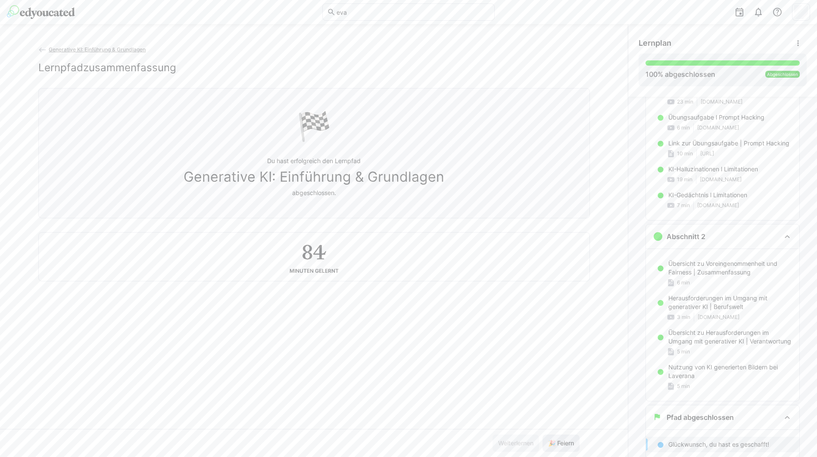
click at [543, 434] on button "🎉 Feiern" at bounding box center [561, 442] width 37 height 17
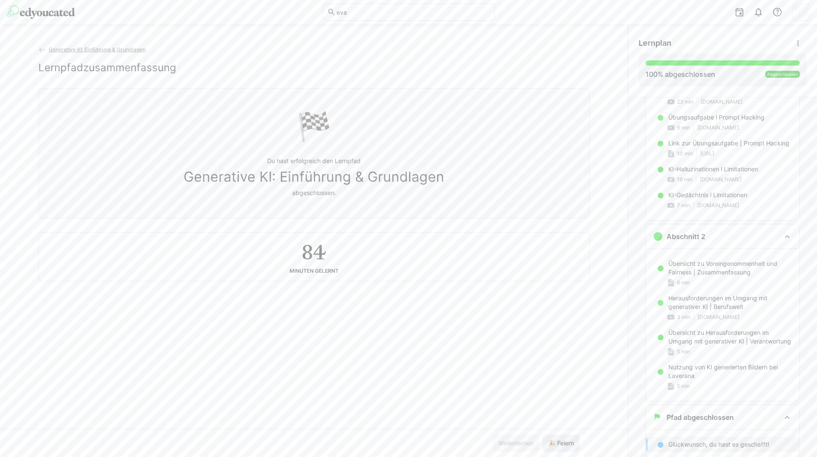
click at [543, 434] on button "🎉 Feiern" at bounding box center [561, 442] width 37 height 17
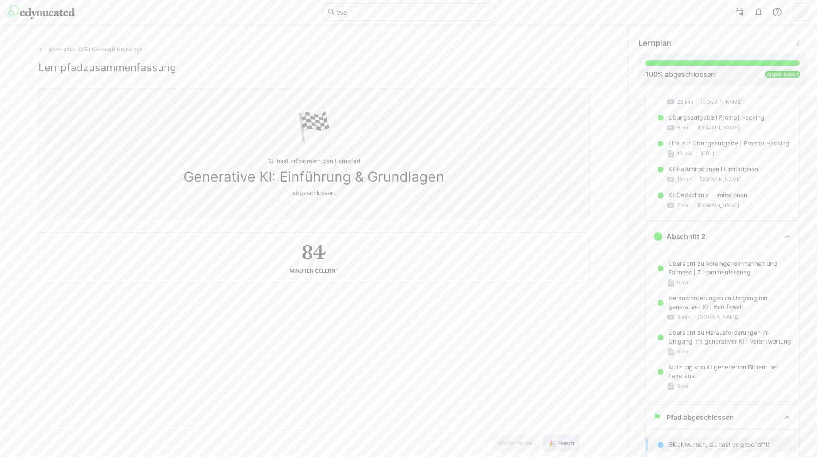
click at [543, 434] on button "🎉 Feiern" at bounding box center [561, 442] width 37 height 17
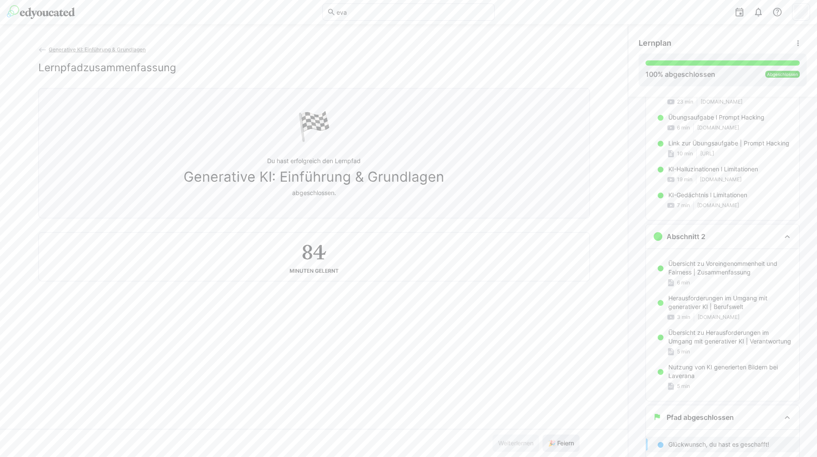
click at [543, 434] on button "🎉 Feiern" at bounding box center [561, 442] width 37 height 17
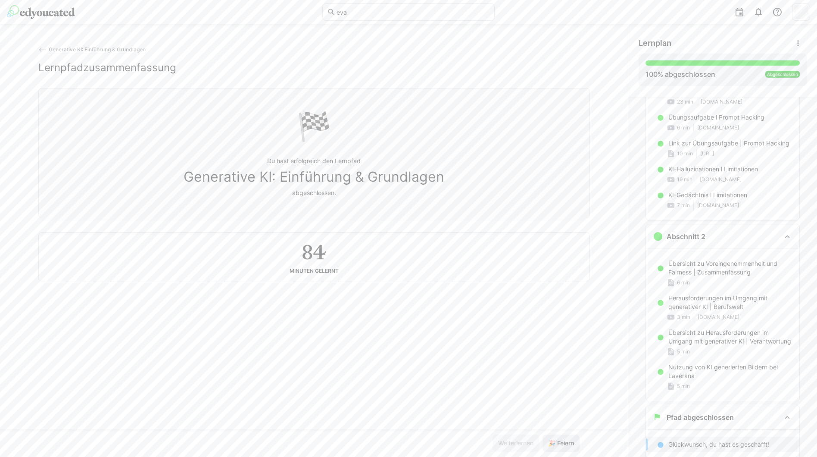
click at [543, 434] on button "🎉 Feiern" at bounding box center [561, 442] width 37 height 17
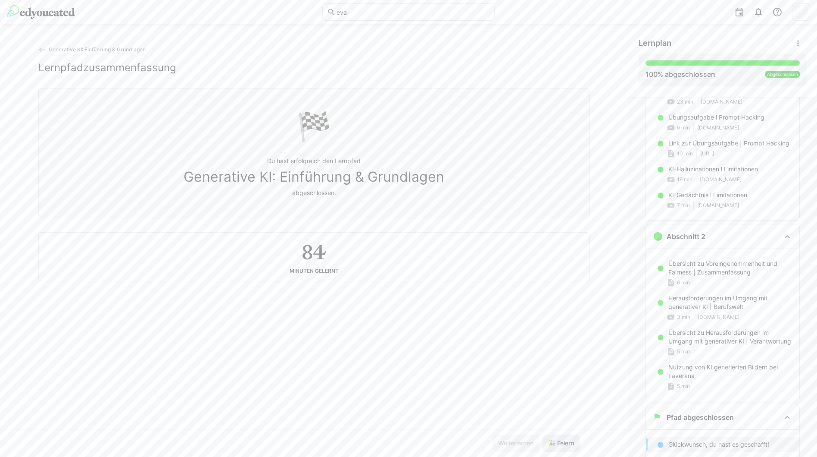
click at [543, 434] on button "🎉 Feiern" at bounding box center [561, 442] width 37 height 17
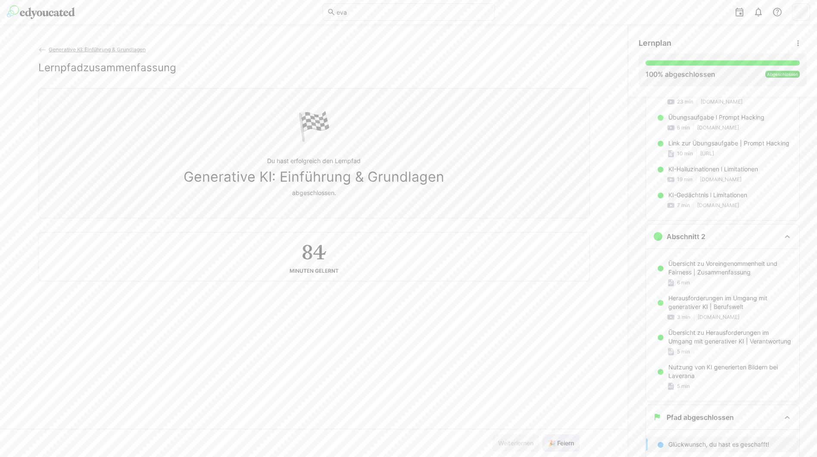
click at [543, 434] on button "🎉 Feiern" at bounding box center [561, 442] width 37 height 17
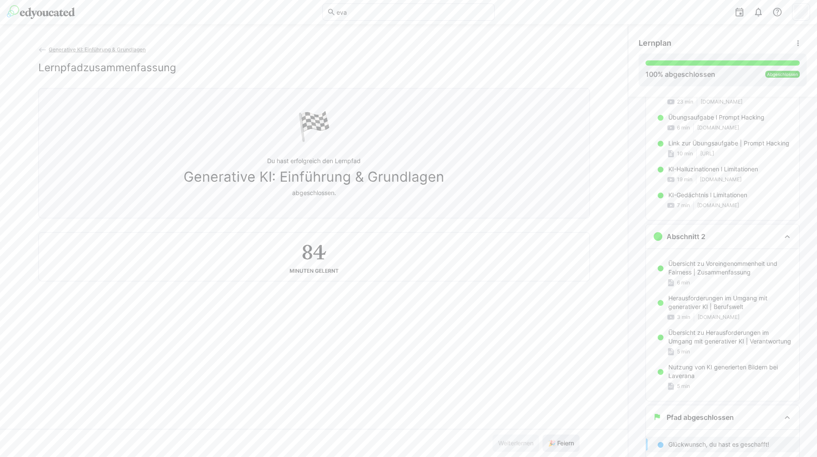
click at [543, 434] on button "🎉 Feiern" at bounding box center [561, 442] width 37 height 17
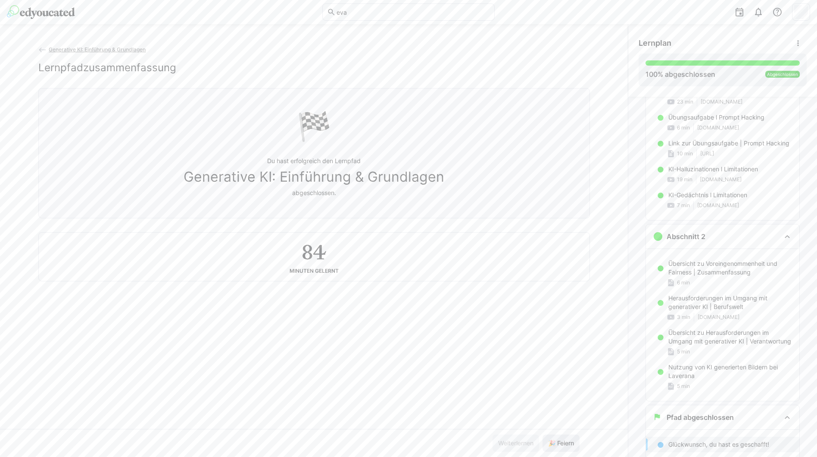
click at [543, 434] on button "🎉 Feiern" at bounding box center [561, 442] width 37 height 17
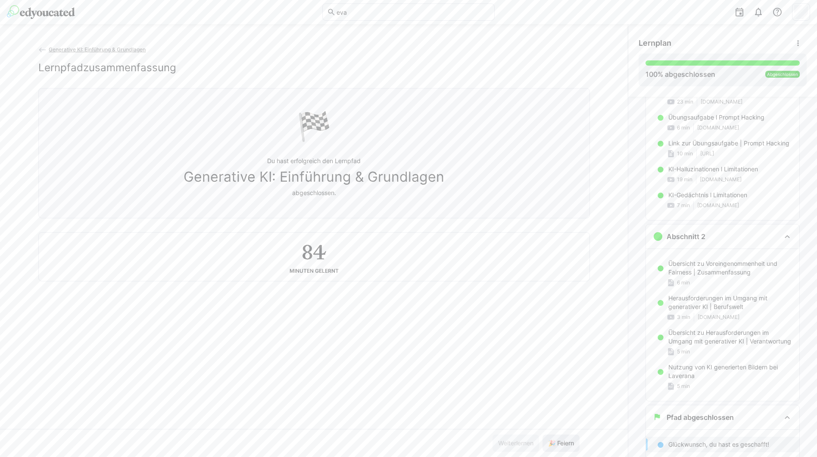
click at [543, 434] on button "🎉 Feiern" at bounding box center [561, 442] width 37 height 17
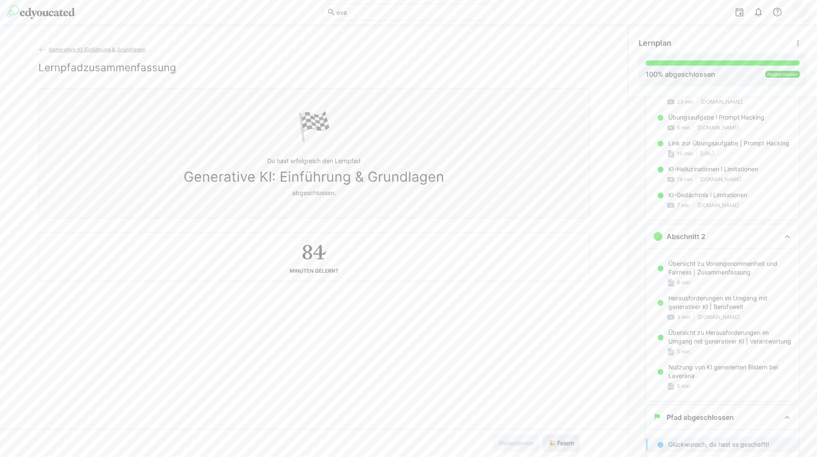
click at [543, 434] on button "🎉 Feiern" at bounding box center [561, 442] width 37 height 17
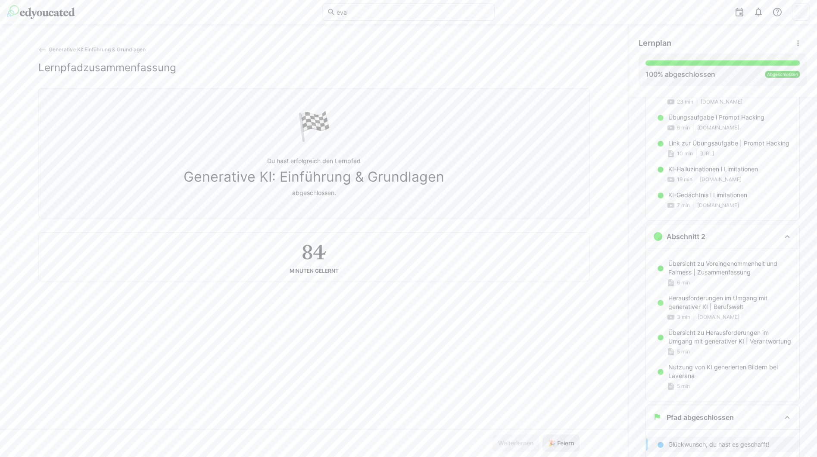
click at [543, 434] on button "🎉 Feiern" at bounding box center [561, 442] width 37 height 17
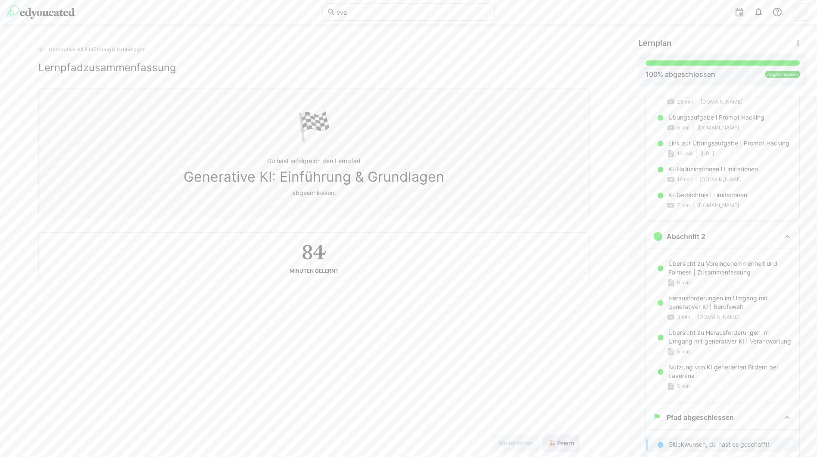
click at [543, 434] on button "🎉 Feiern" at bounding box center [561, 442] width 37 height 17
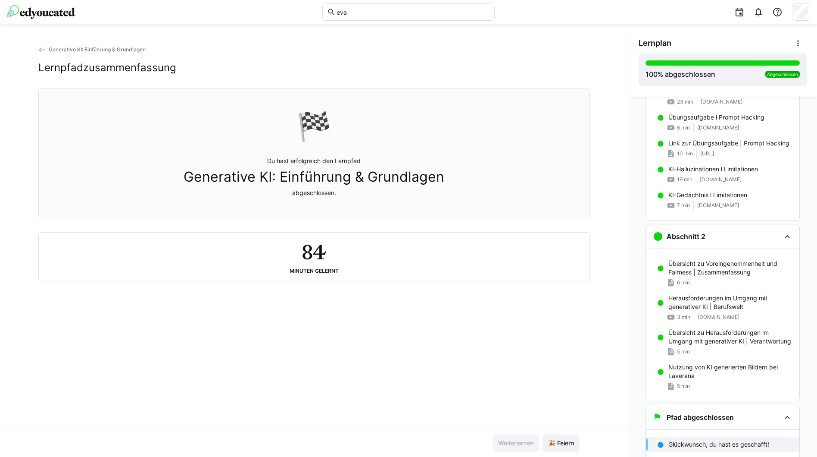
click at [543, 434] on button "🎉 Feiern" at bounding box center [561, 442] width 37 height 17
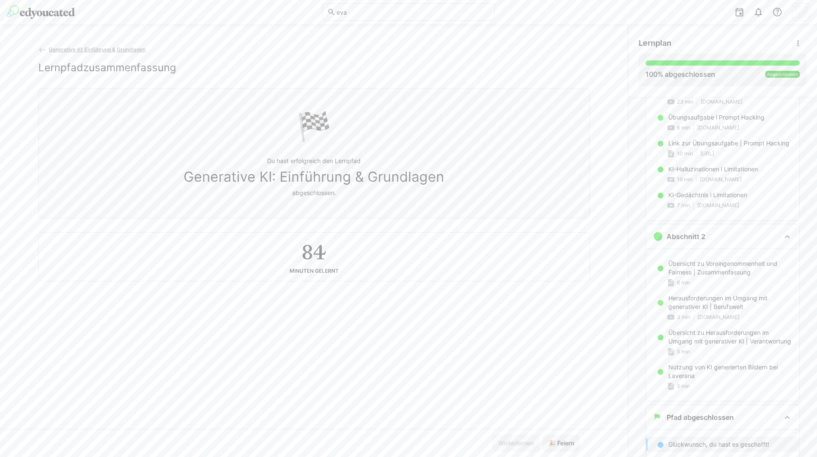
click at [543, 434] on button "🎉 Feiern" at bounding box center [561, 442] width 37 height 17
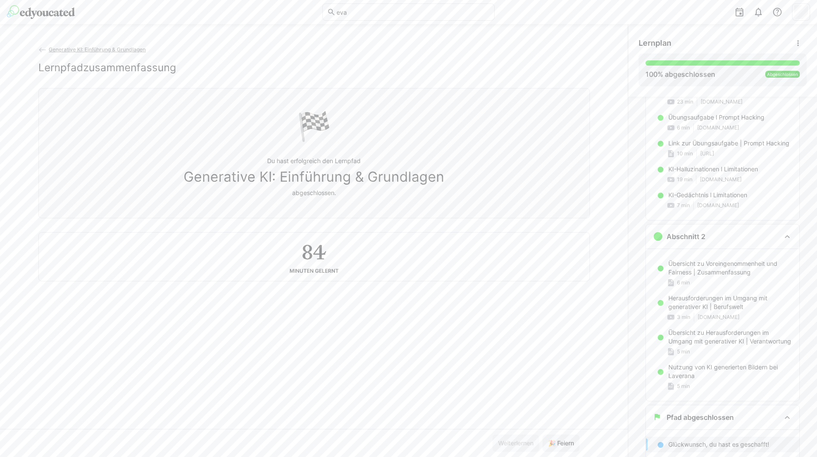
click at [543, 434] on button "🎉 Feiern" at bounding box center [561, 442] width 37 height 17
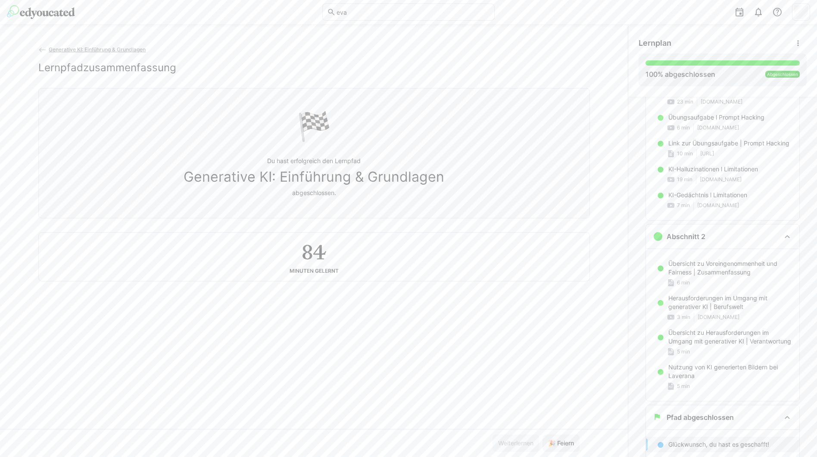
click at [543, 434] on button "🎉 Feiern" at bounding box center [561, 442] width 37 height 17
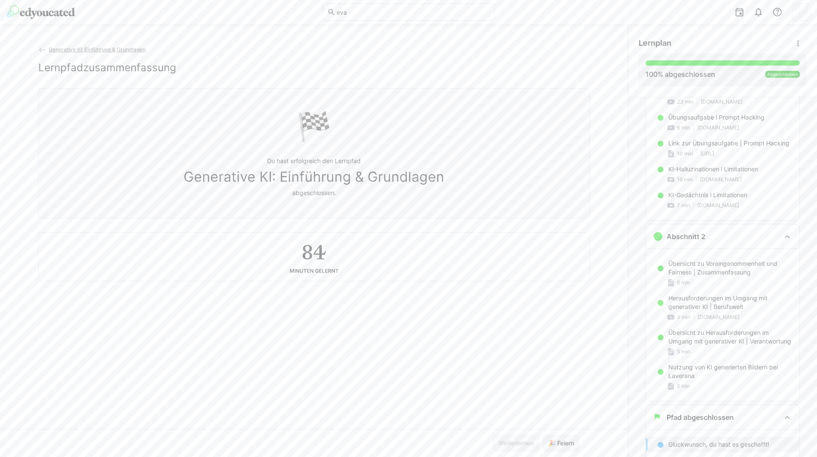
click at [543, 434] on button "🎉 Feiern" at bounding box center [561, 442] width 37 height 17
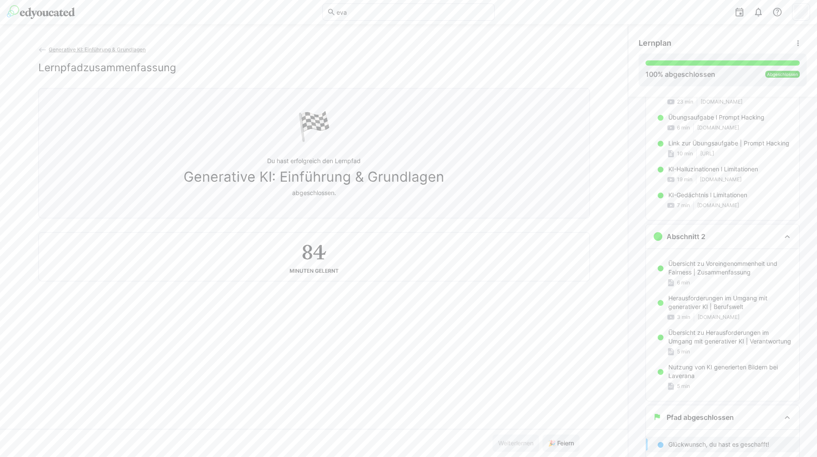
click at [543, 434] on button "🎉 Feiern" at bounding box center [561, 442] width 37 height 17
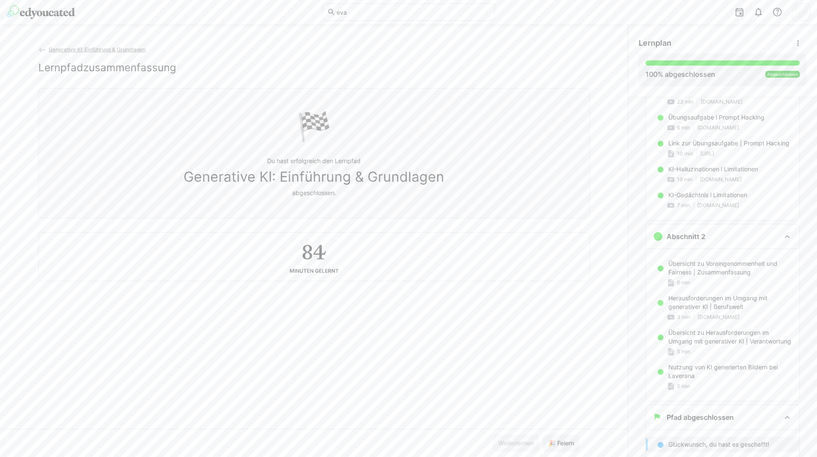
click at [543, 434] on button "🎉 Feiern" at bounding box center [561, 442] width 37 height 17
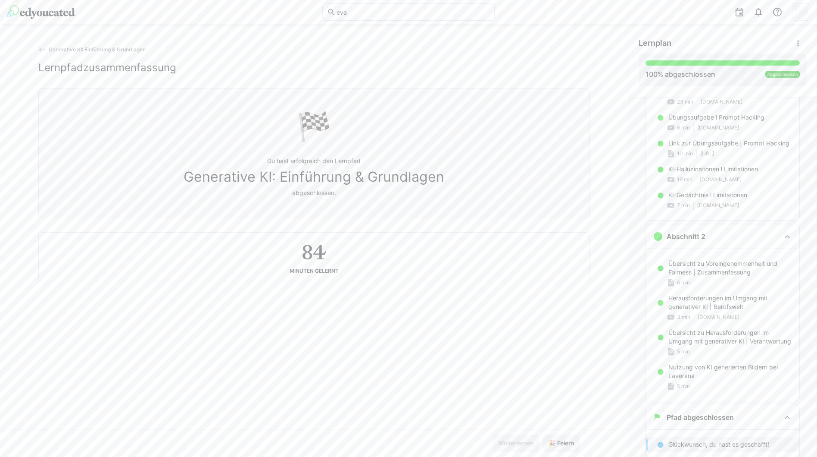
click at [543, 434] on button "🎉 Feiern" at bounding box center [561, 442] width 37 height 17
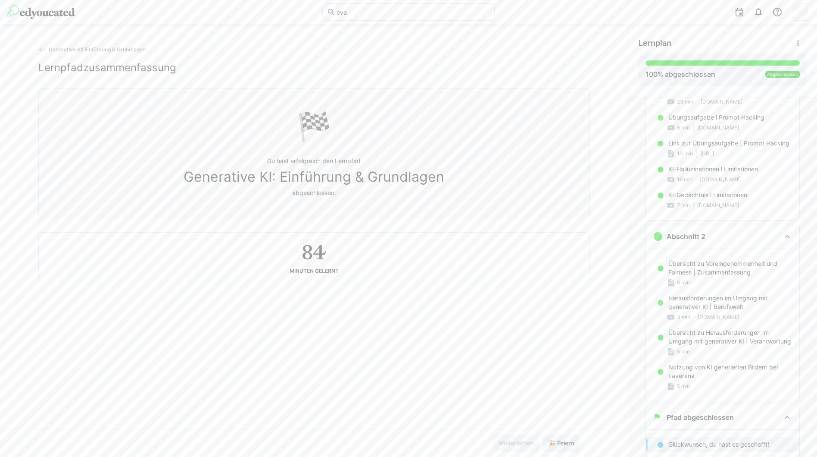
click at [543, 434] on button "🎉 Feiern" at bounding box center [561, 442] width 37 height 17
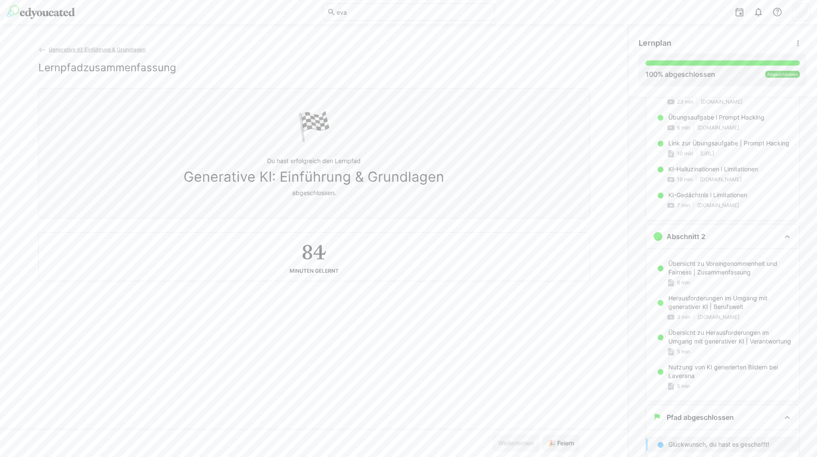
click at [543, 434] on button "🎉 Feiern" at bounding box center [561, 442] width 37 height 17
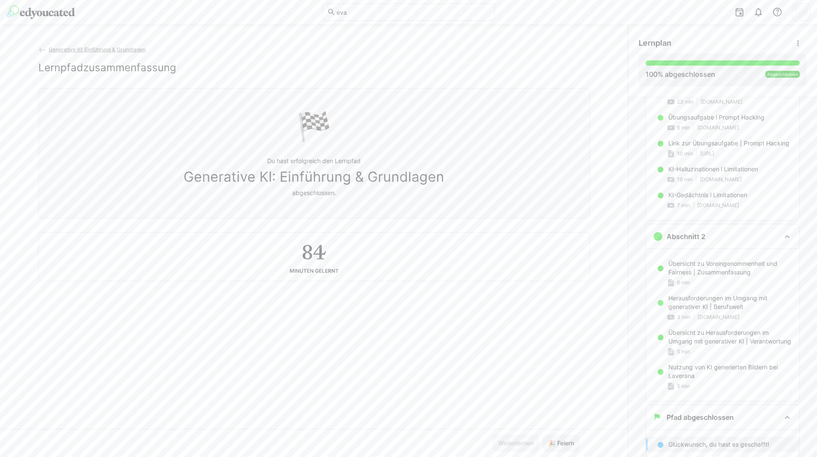
click at [543, 434] on button "🎉 Feiern" at bounding box center [561, 442] width 37 height 17
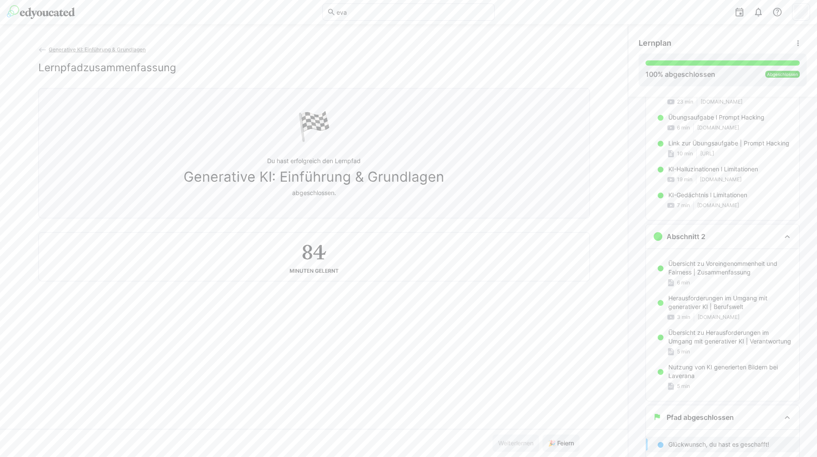
click at [543, 434] on button "🎉 Feiern" at bounding box center [561, 442] width 37 height 17
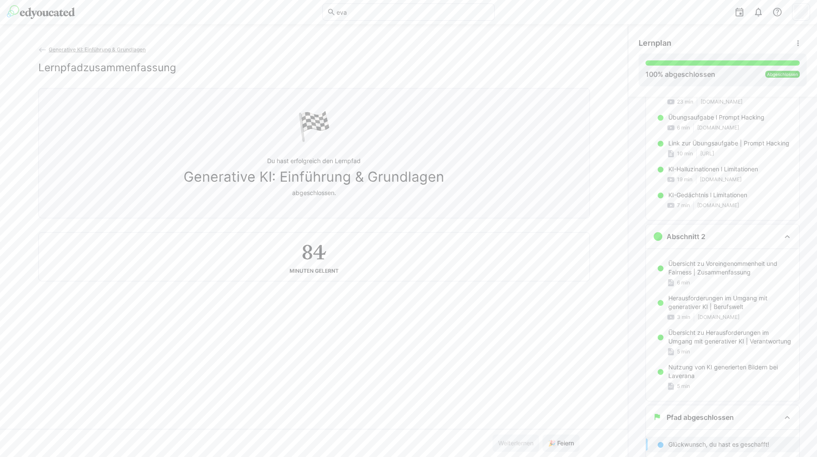
click at [543, 434] on button "🎉 Feiern" at bounding box center [561, 442] width 37 height 17
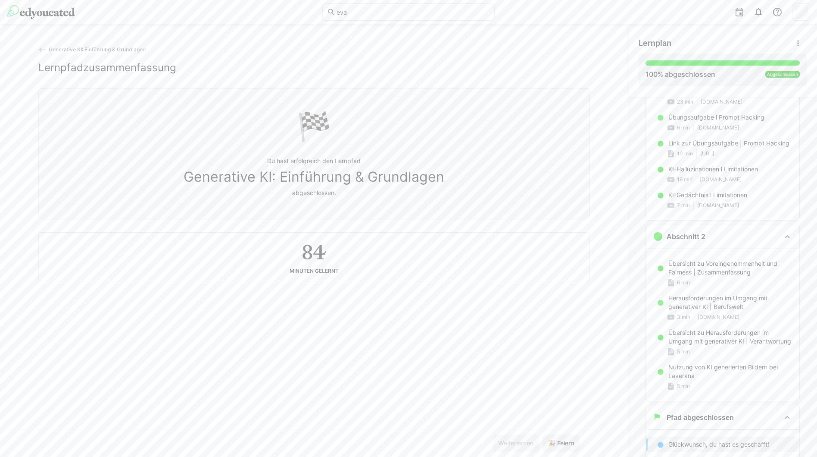
click at [543, 434] on button "🎉 Feiern" at bounding box center [561, 442] width 37 height 17
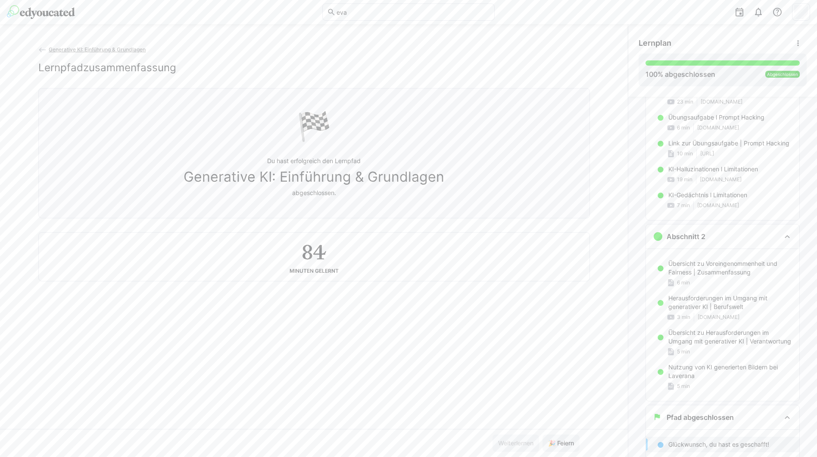
click at [543, 434] on button "🎉 Feiern" at bounding box center [561, 442] width 37 height 17
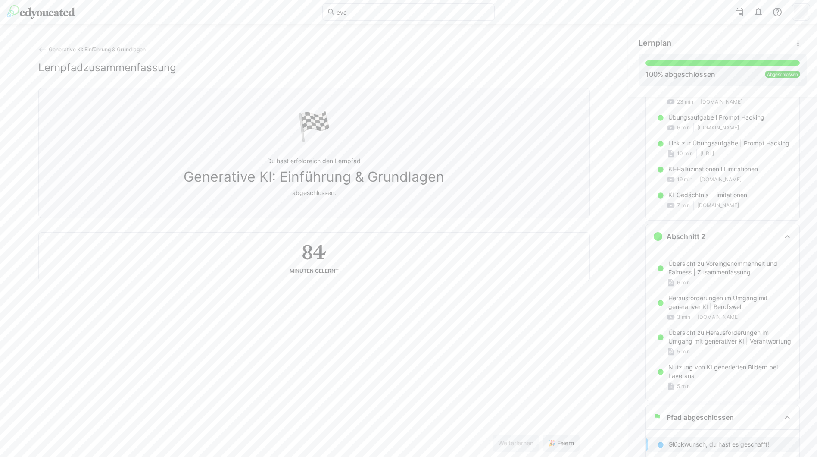
click at [543, 434] on button "🎉 Feiern" at bounding box center [561, 442] width 37 height 17
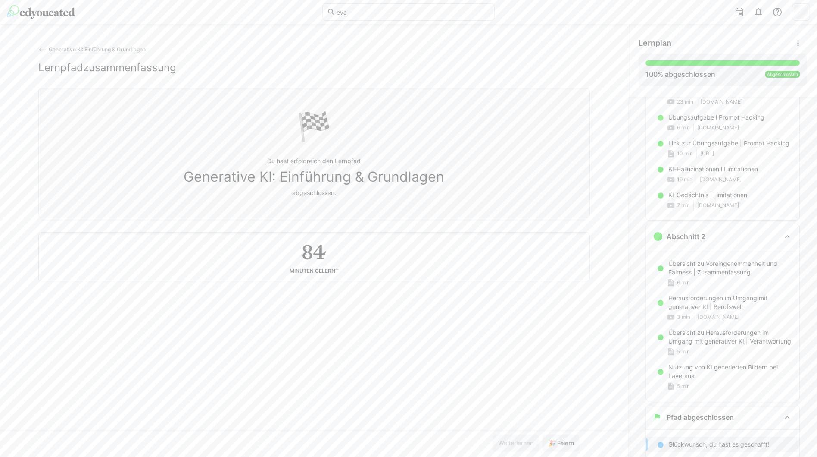
click at [543, 434] on button "🎉 Feiern" at bounding box center [561, 442] width 37 height 17
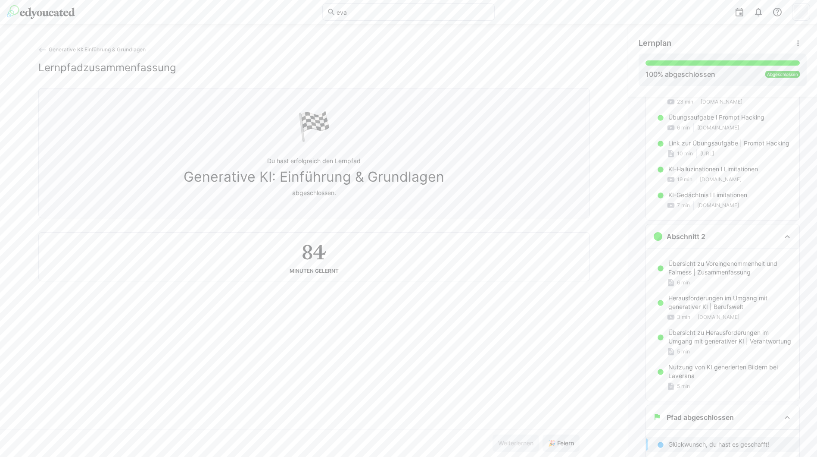
click at [543, 434] on button "🎉 Feiern" at bounding box center [561, 442] width 37 height 17
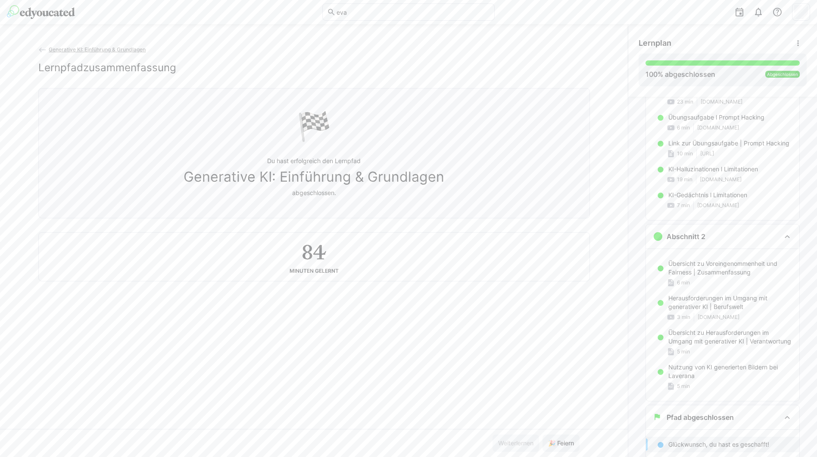
click at [543, 434] on button "🎉 Feiern" at bounding box center [561, 442] width 37 height 17
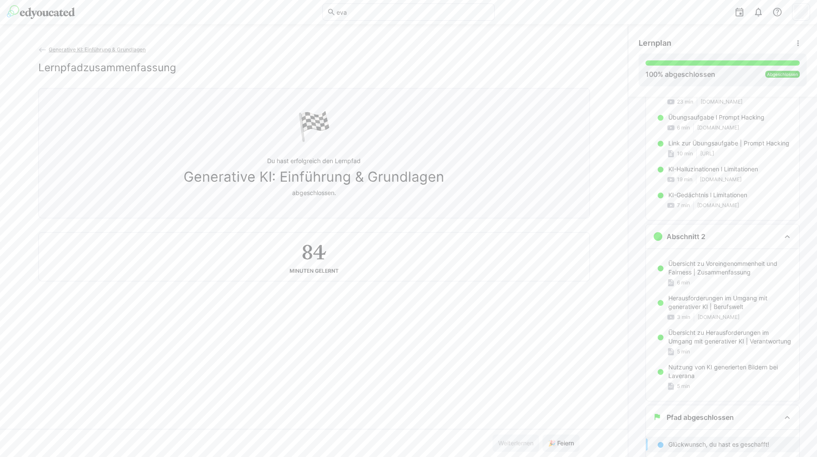
click at [543, 434] on button "🎉 Feiern" at bounding box center [561, 442] width 37 height 17
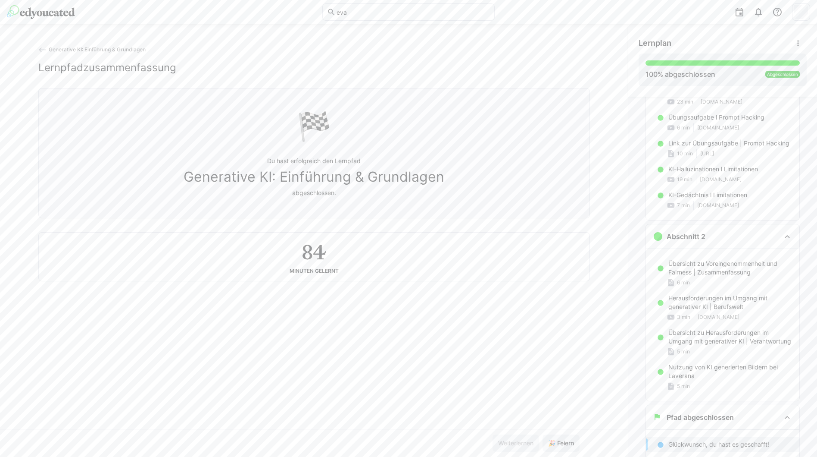
click at [543, 434] on button "🎉 Feiern" at bounding box center [561, 442] width 37 height 17
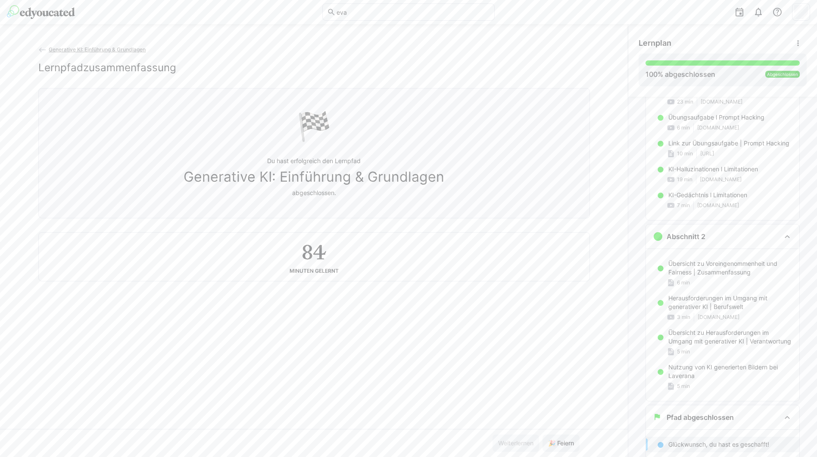
click at [543, 434] on button "🎉 Feiern" at bounding box center [561, 442] width 37 height 17
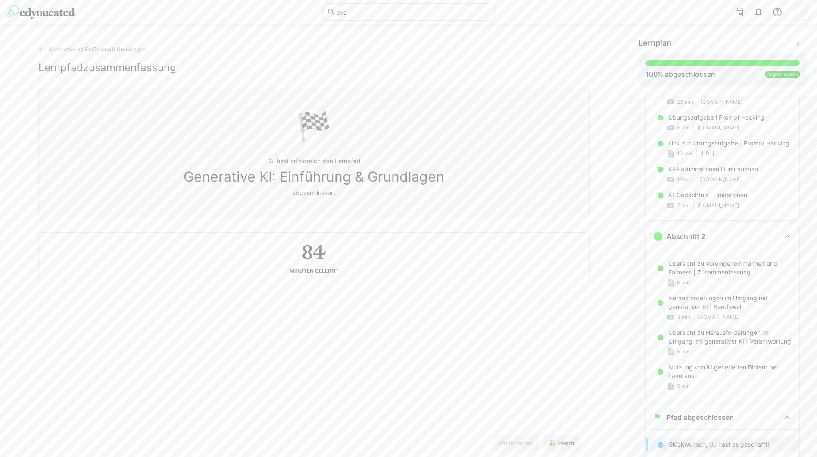
click at [543, 434] on button "🎉 Feiern" at bounding box center [561, 442] width 37 height 17
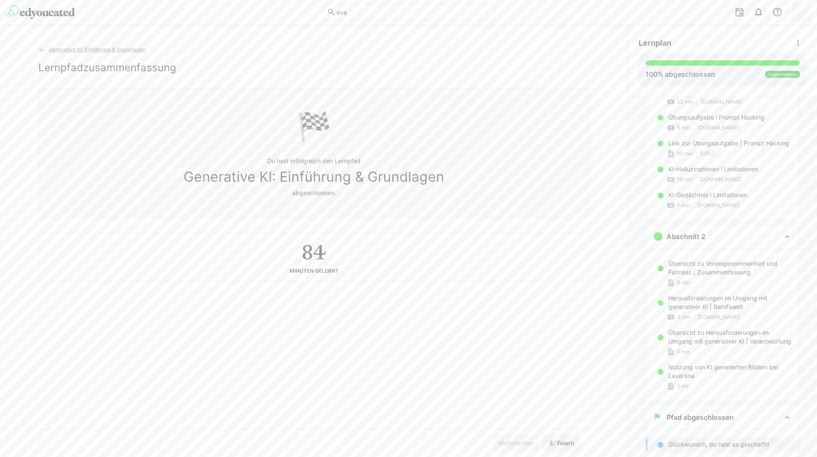
click at [543, 434] on button "🎉 Feiern" at bounding box center [561, 442] width 37 height 17
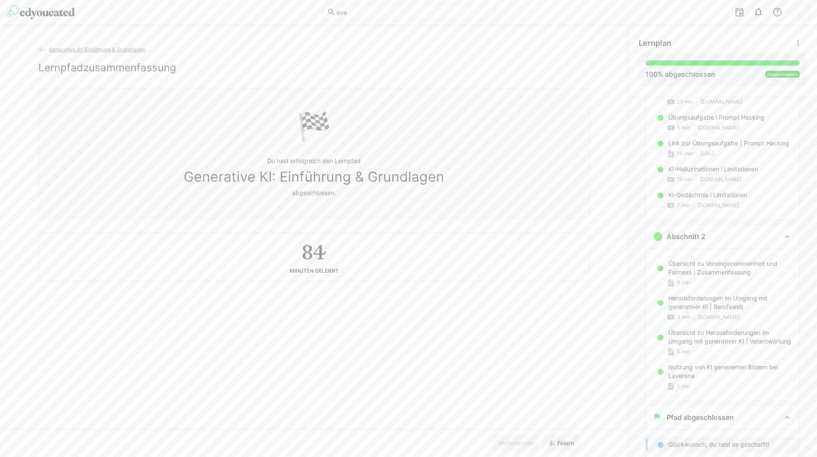
click at [543, 434] on button "🎉 Feiern" at bounding box center [561, 442] width 37 height 17
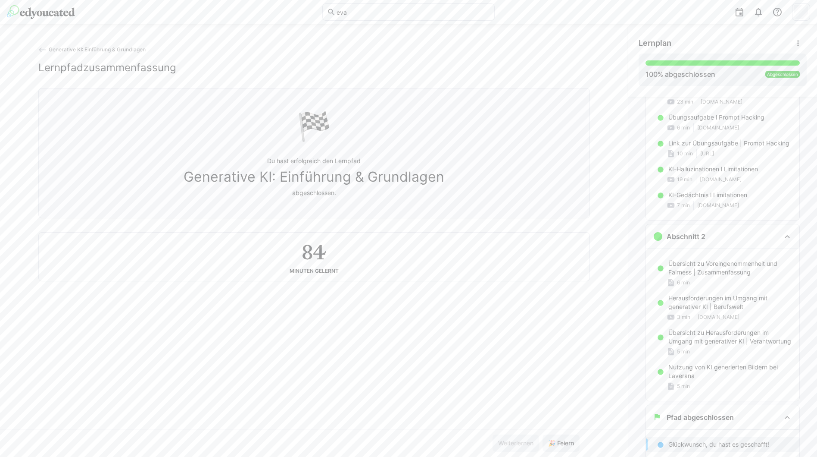
click at [543, 434] on button "🎉 Feiern" at bounding box center [561, 442] width 37 height 17
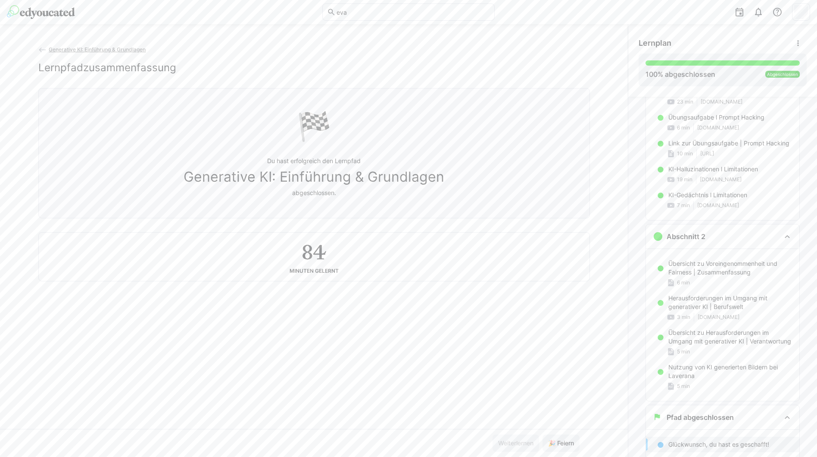
click at [543, 434] on button "🎉 Feiern" at bounding box center [561, 442] width 37 height 17
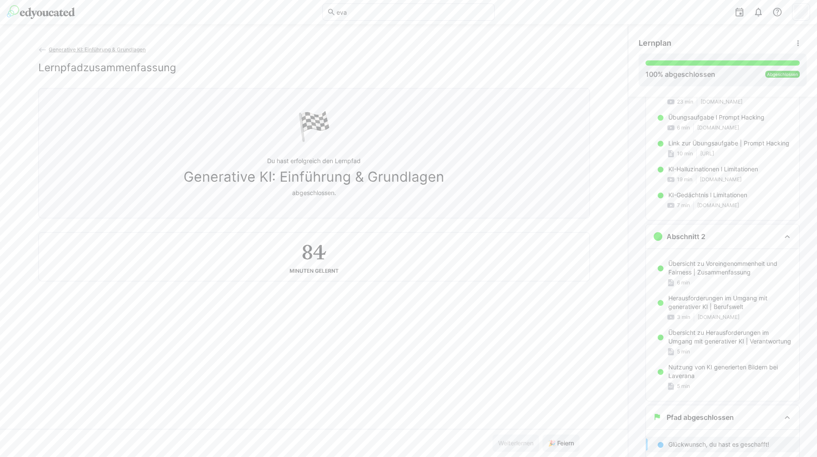
click at [543, 434] on button "🎉 Feiern" at bounding box center [561, 442] width 37 height 17
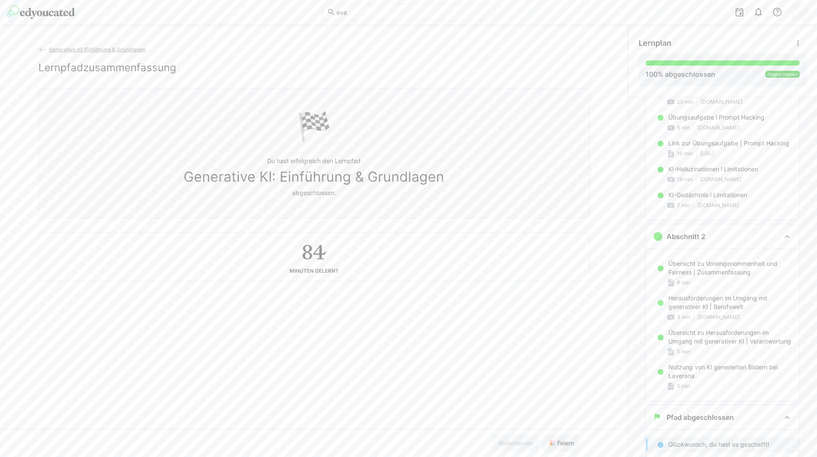
click at [543, 434] on button "🎉 Feiern" at bounding box center [561, 442] width 37 height 17
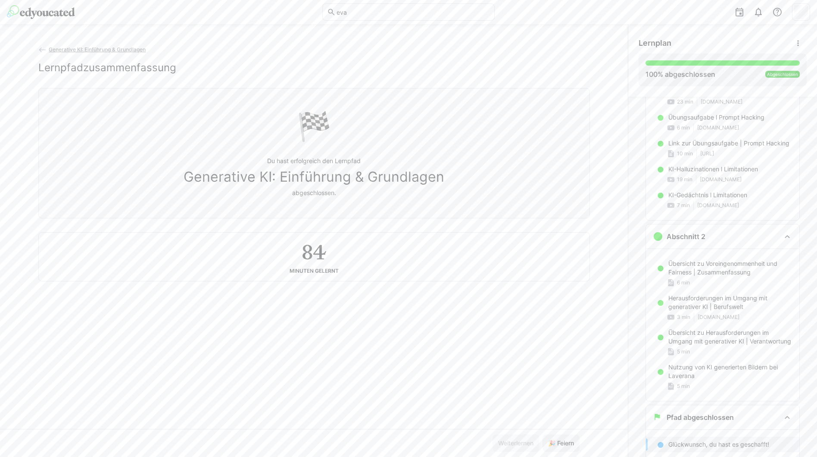
click at [543, 434] on button "🎉 Feiern" at bounding box center [561, 442] width 37 height 17
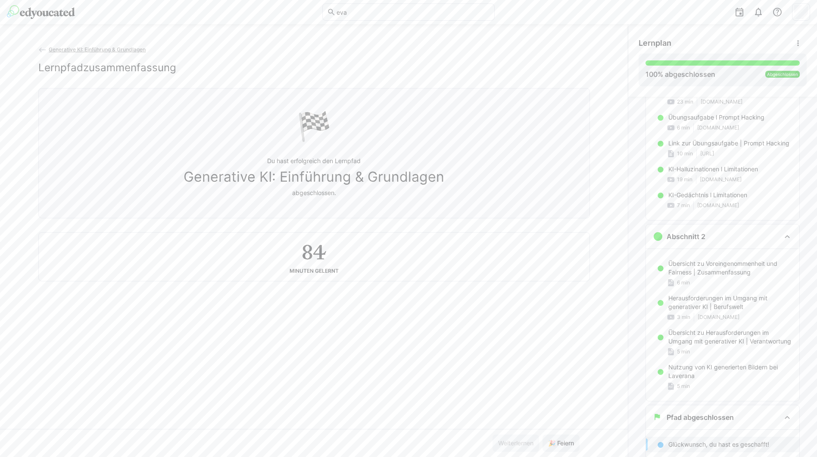
click at [543, 434] on button "🎉 Feiern" at bounding box center [561, 442] width 37 height 17
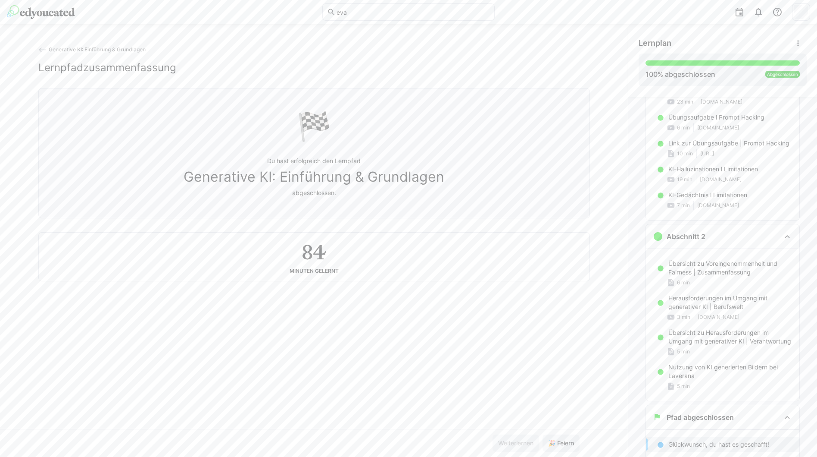
click at [543, 434] on button "🎉 Feiern" at bounding box center [561, 442] width 37 height 17
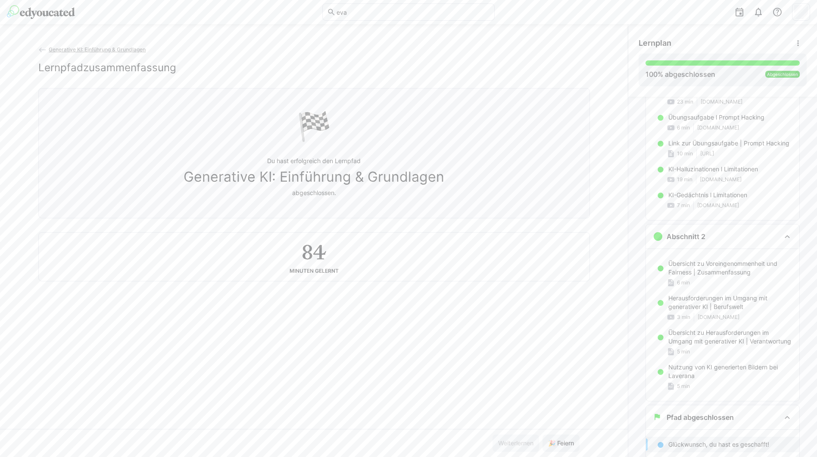
click at [543, 434] on button "🎉 Feiern" at bounding box center [561, 442] width 37 height 17
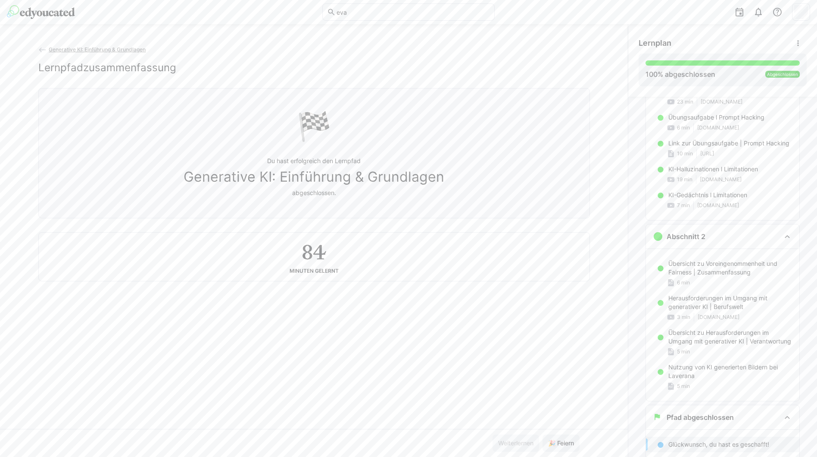
click at [543, 434] on button "🎉 Feiern" at bounding box center [561, 442] width 37 height 17
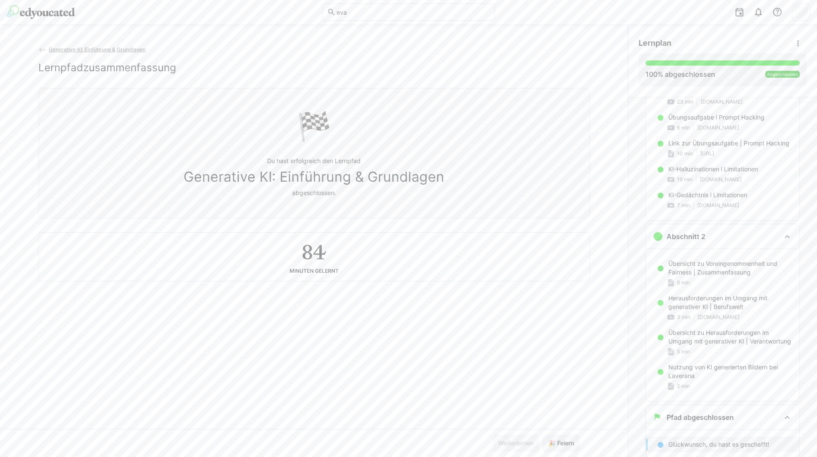
click at [543, 434] on button "🎉 Feiern" at bounding box center [561, 442] width 37 height 17
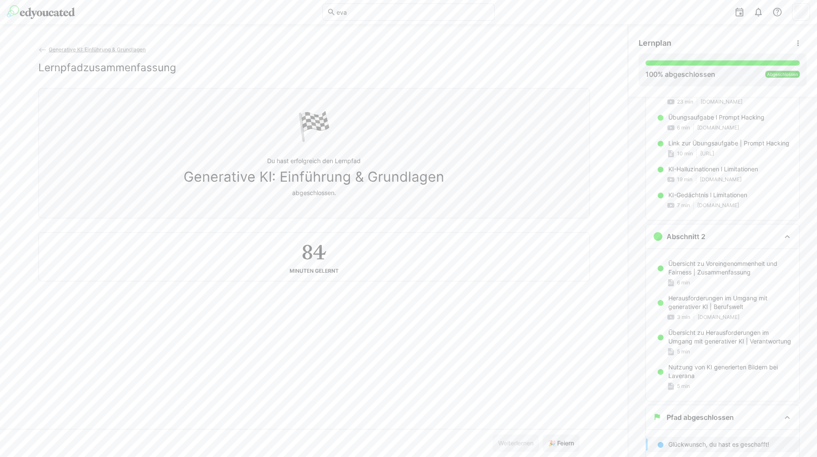
click at [543, 434] on button "🎉 Feiern" at bounding box center [561, 442] width 37 height 17
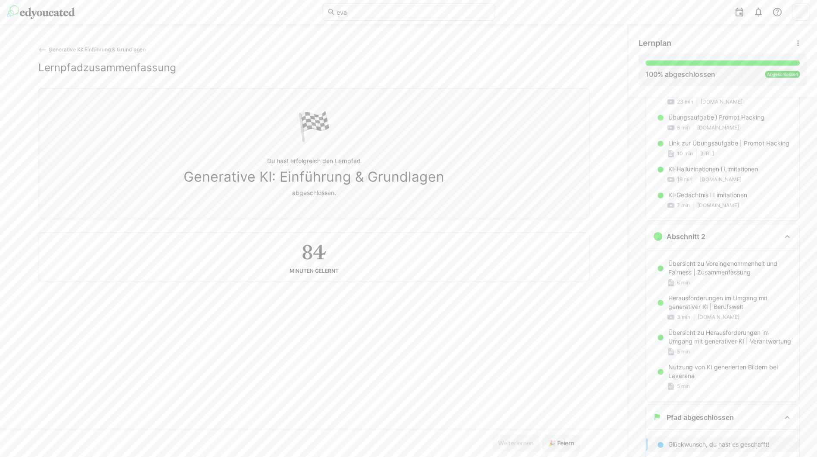
click at [543, 434] on button "🎉 Feiern" at bounding box center [561, 442] width 37 height 17
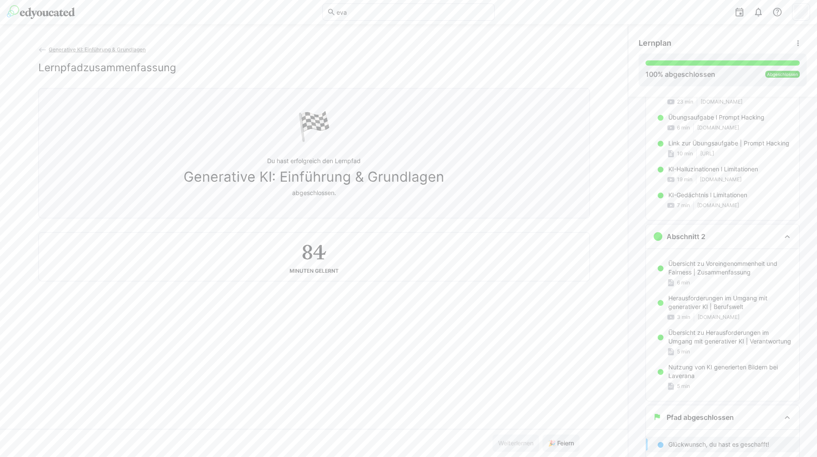
click at [543, 434] on button "🎉 Feiern" at bounding box center [561, 442] width 37 height 17
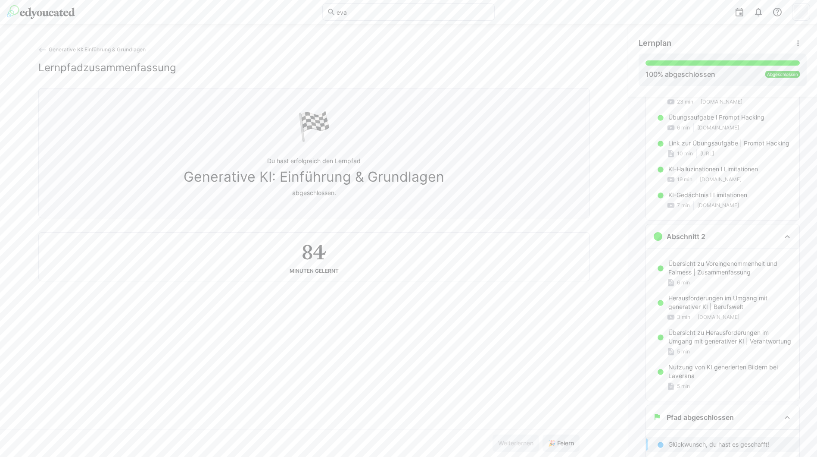
click at [543, 434] on button "🎉 Feiern" at bounding box center [561, 442] width 37 height 17
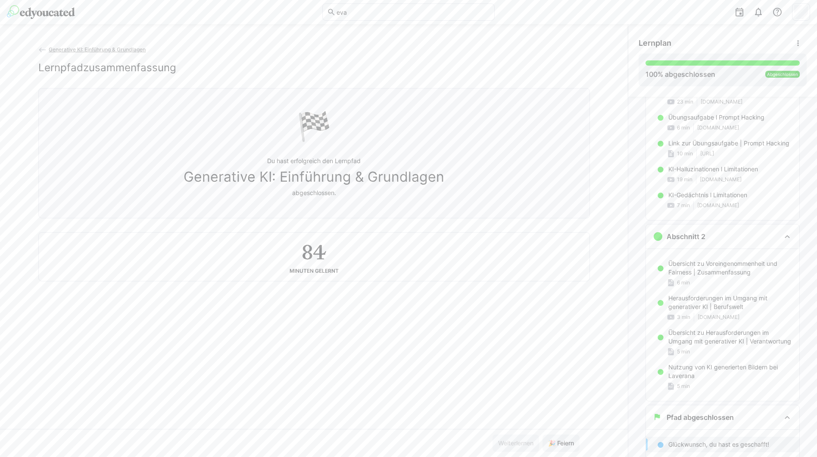
click at [543, 434] on button "🎉 Feiern" at bounding box center [561, 442] width 37 height 17
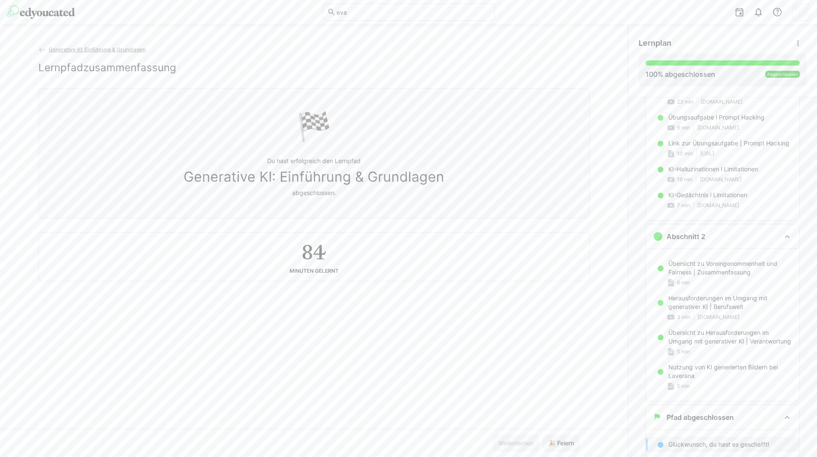
click at [543, 434] on button "🎉 Feiern" at bounding box center [561, 442] width 37 height 17
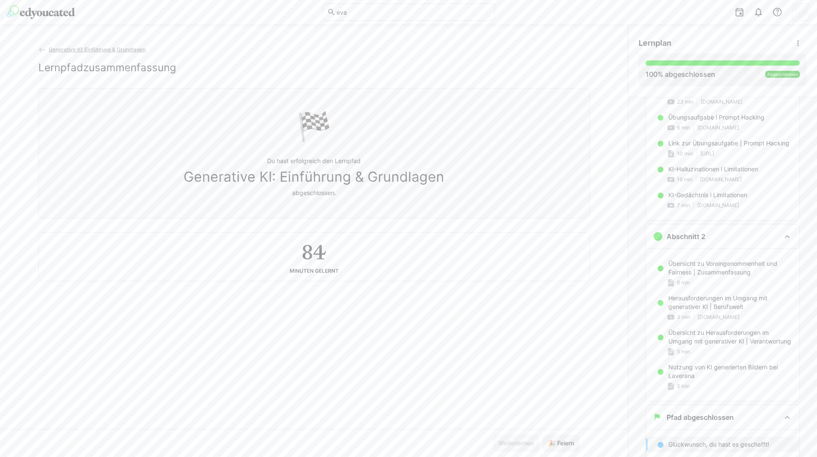
click at [543, 434] on button "🎉 Feiern" at bounding box center [561, 442] width 37 height 17
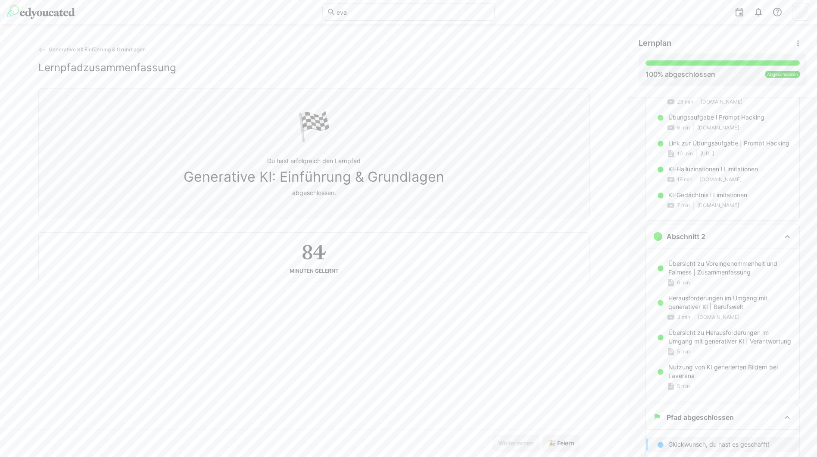
click at [543, 434] on button "🎉 Feiern" at bounding box center [561, 442] width 37 height 17
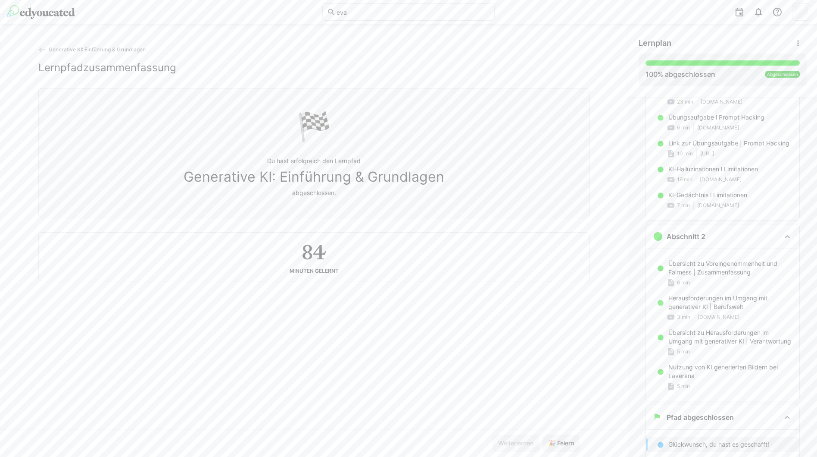
click at [543, 434] on button "🎉 Feiern" at bounding box center [561, 442] width 37 height 17
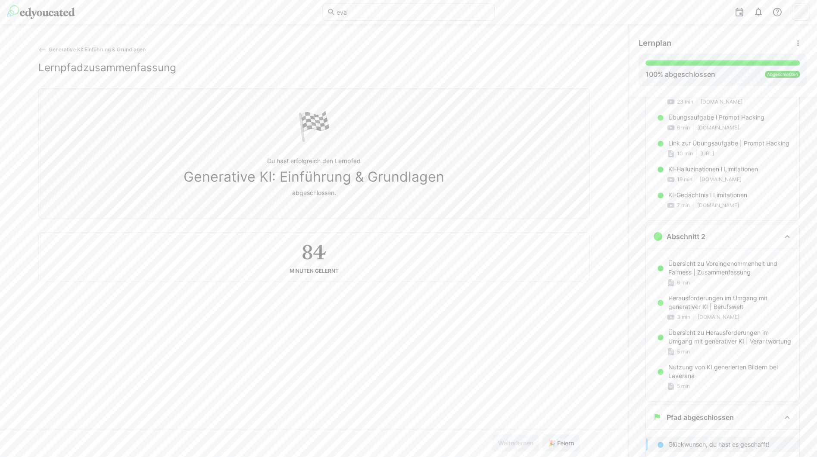
click at [543, 434] on button "🎉 Feiern" at bounding box center [561, 442] width 37 height 17
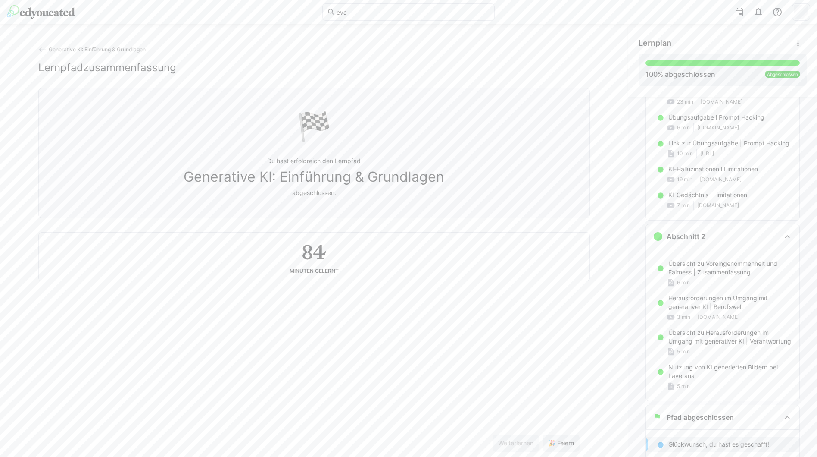
click at [543, 434] on button "🎉 Feiern" at bounding box center [561, 442] width 37 height 17
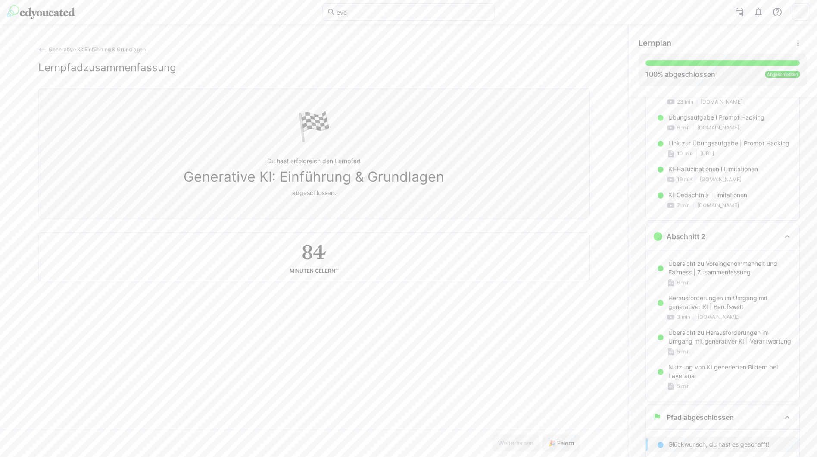
click at [543, 434] on button "🎉 Feiern" at bounding box center [561, 442] width 37 height 17
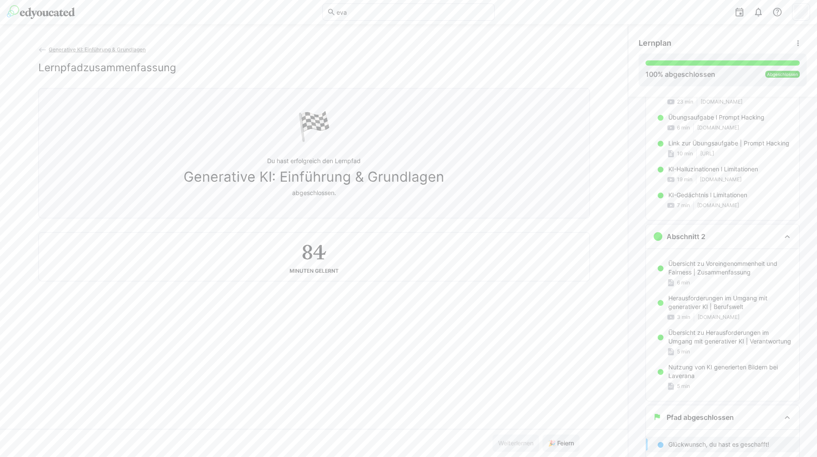
click at [543, 434] on button "🎉 Feiern" at bounding box center [561, 442] width 37 height 17
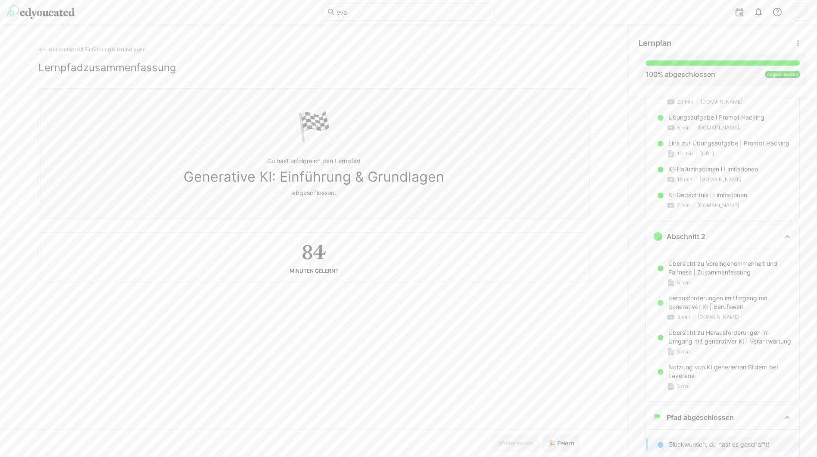
click at [543, 434] on button "🎉 Feiern" at bounding box center [561, 442] width 37 height 17
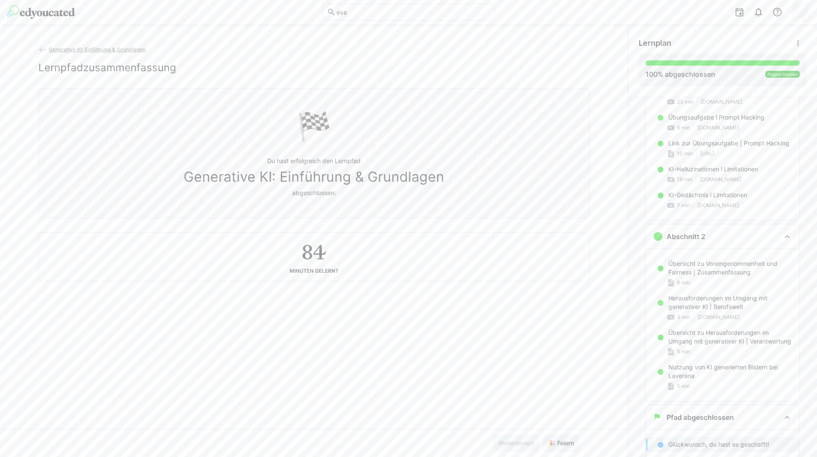
click at [543, 434] on button "🎉 Feiern" at bounding box center [561, 442] width 37 height 17
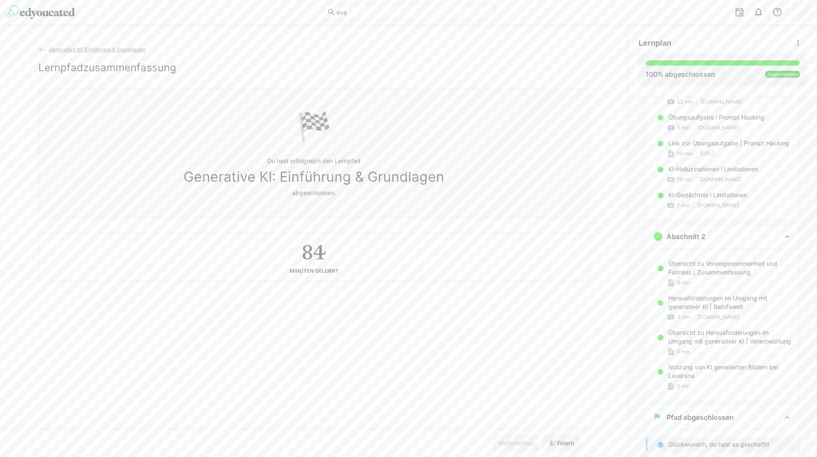
click at [543, 434] on button "🎉 Feiern" at bounding box center [561, 442] width 37 height 17
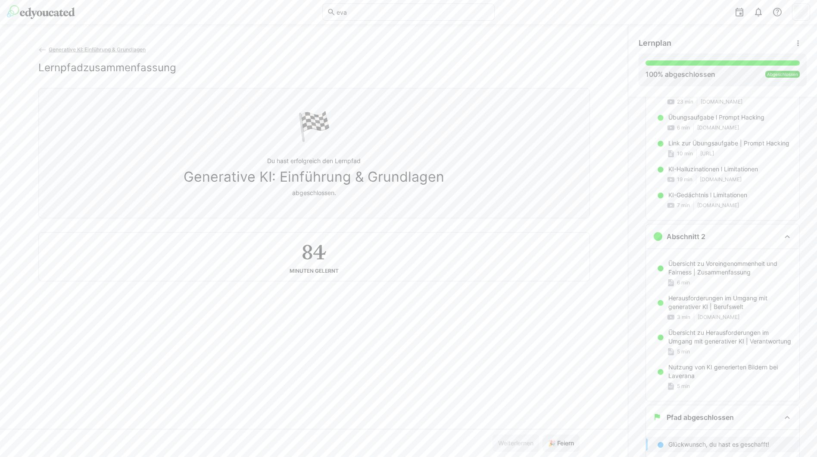
click at [543, 434] on button "🎉 Feiern" at bounding box center [561, 442] width 37 height 17
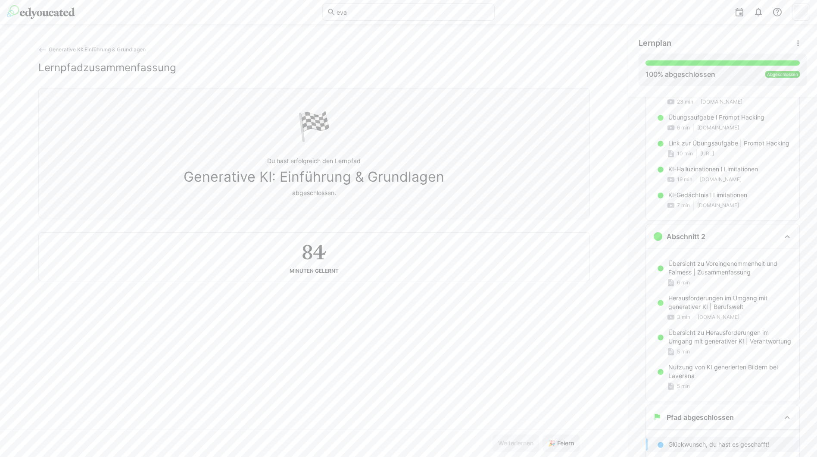
click at [543, 434] on button "🎉 Feiern" at bounding box center [561, 442] width 37 height 17
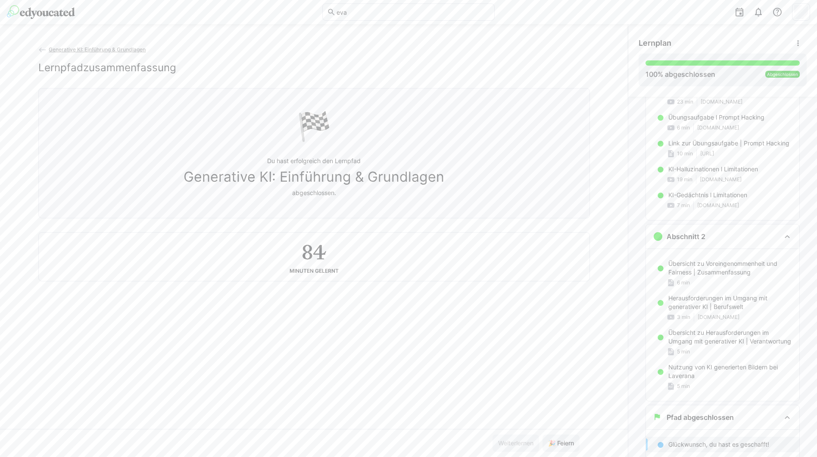
click at [543, 434] on button "🎉 Feiern" at bounding box center [561, 442] width 37 height 17
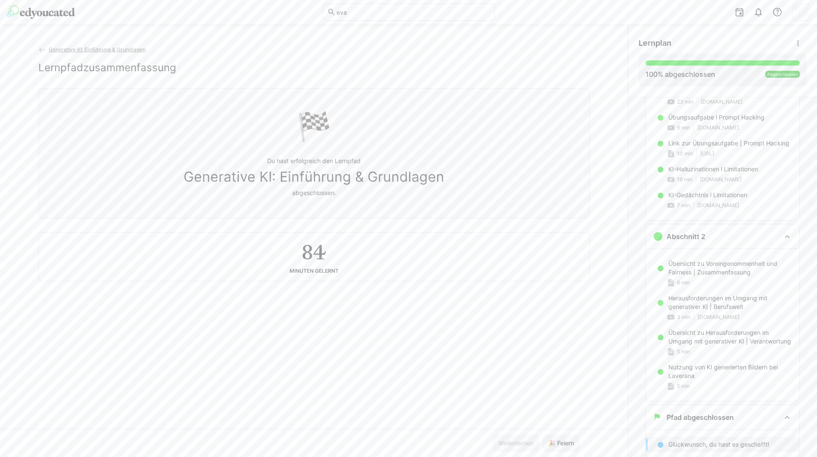
click at [543, 434] on button "🎉 Feiern" at bounding box center [561, 442] width 37 height 17
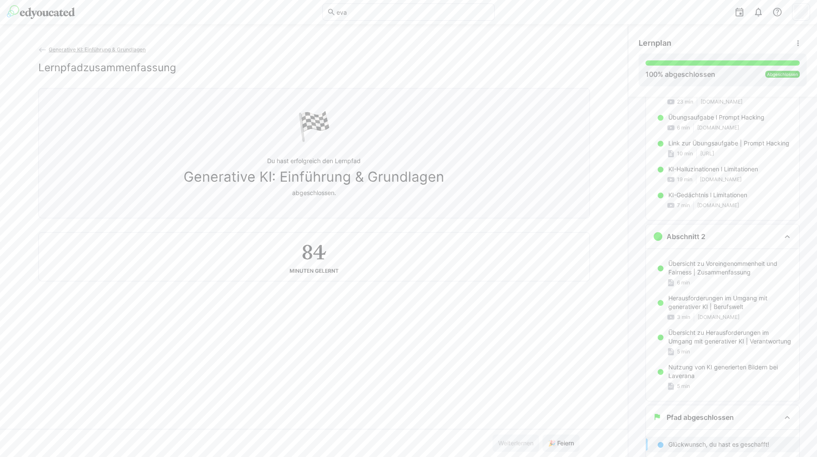
click at [543, 434] on button "🎉 Feiern" at bounding box center [561, 442] width 37 height 17
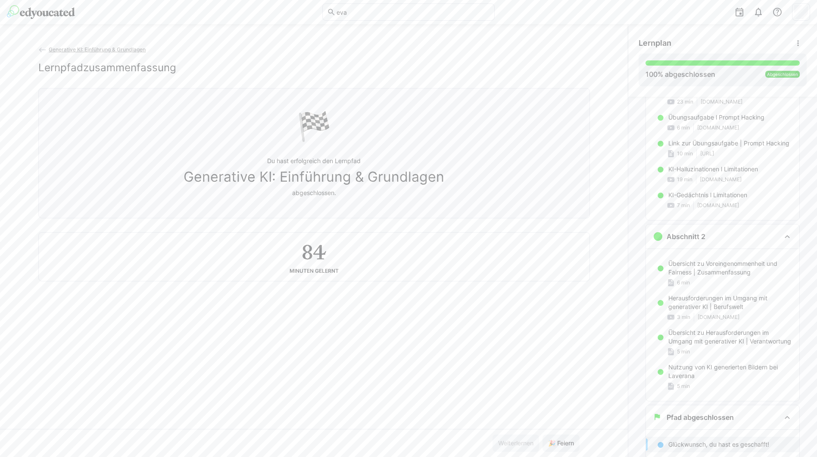
click at [543, 434] on button "🎉 Feiern" at bounding box center [561, 442] width 37 height 17
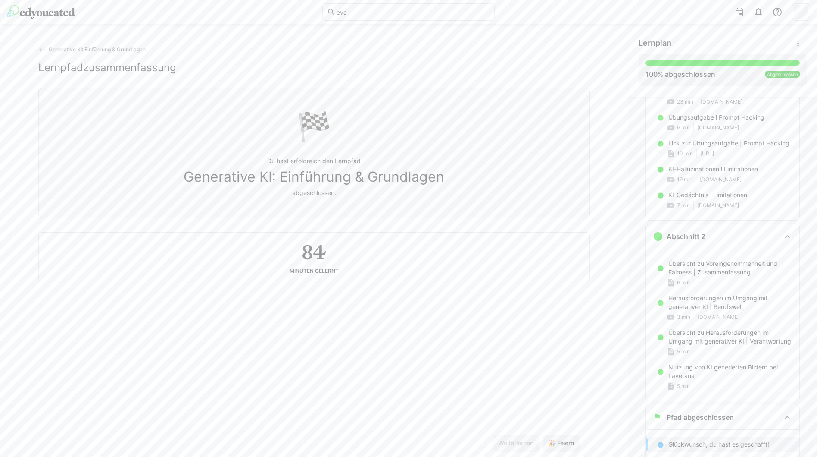
click at [543, 434] on button "🎉 Feiern" at bounding box center [561, 442] width 37 height 17
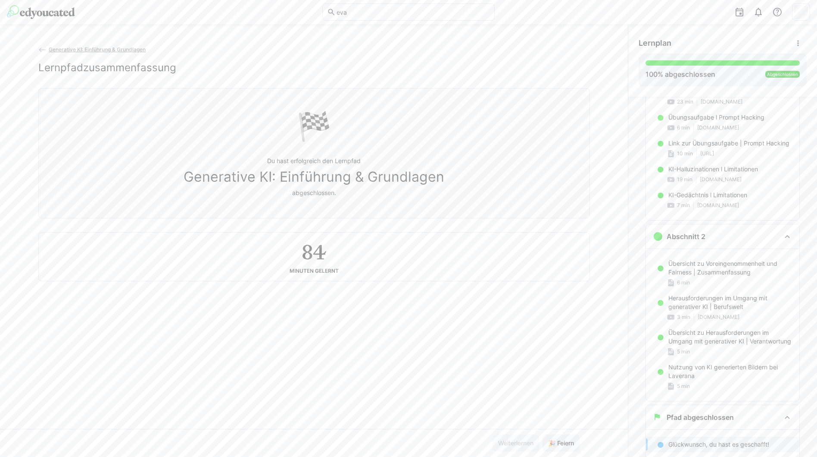
click at [543, 434] on button "🎉 Feiern" at bounding box center [561, 442] width 37 height 17
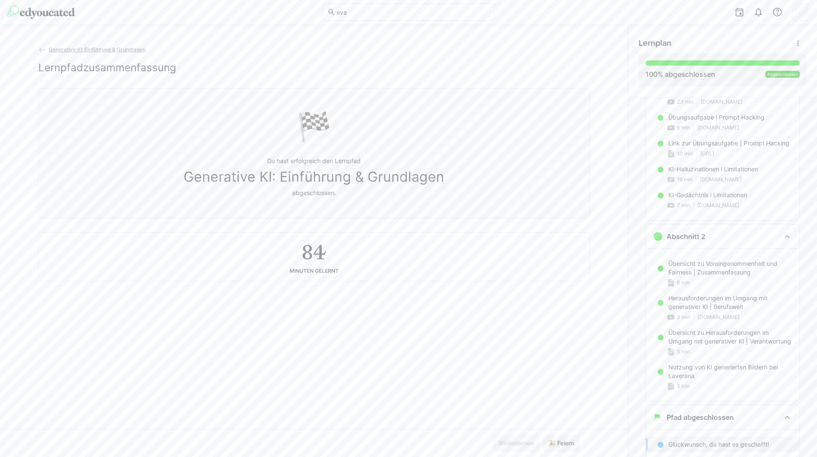
click at [543, 434] on button "🎉 Feiern" at bounding box center [561, 442] width 37 height 17
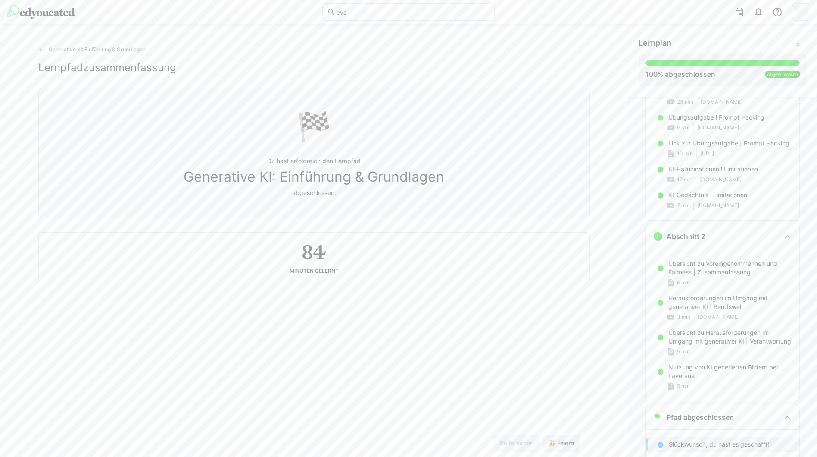
click at [543, 434] on button "🎉 Feiern" at bounding box center [561, 442] width 37 height 17
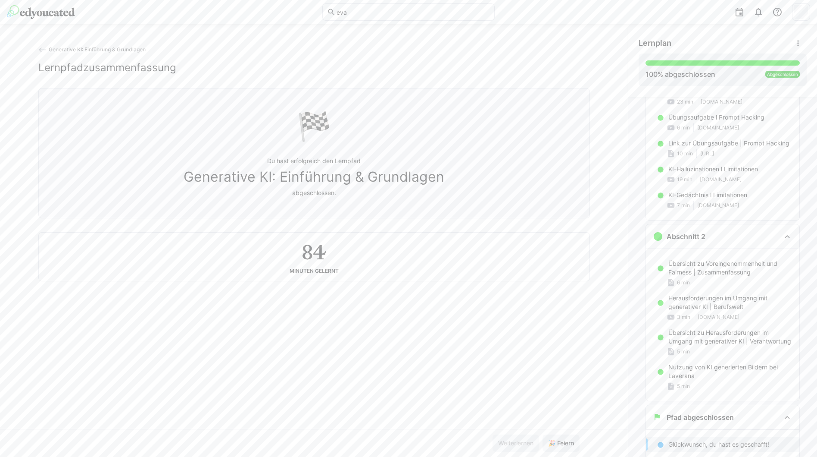
click at [543, 434] on button "🎉 Feiern" at bounding box center [561, 442] width 37 height 17
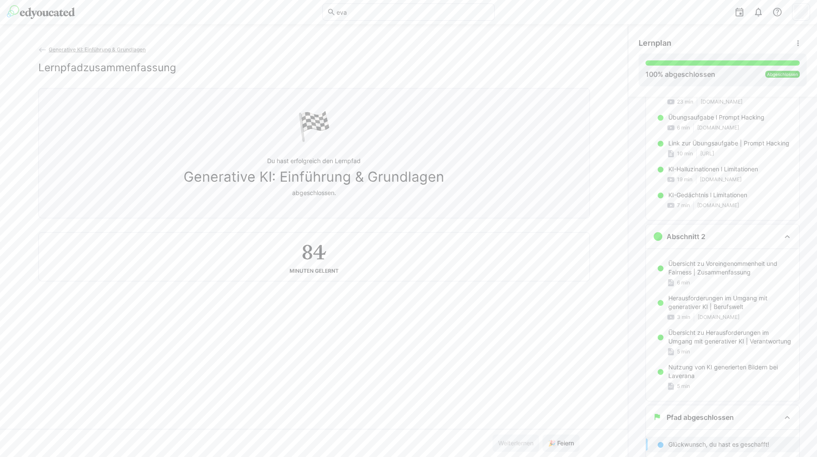
click at [543, 434] on button "🎉 Feiern" at bounding box center [561, 442] width 37 height 17
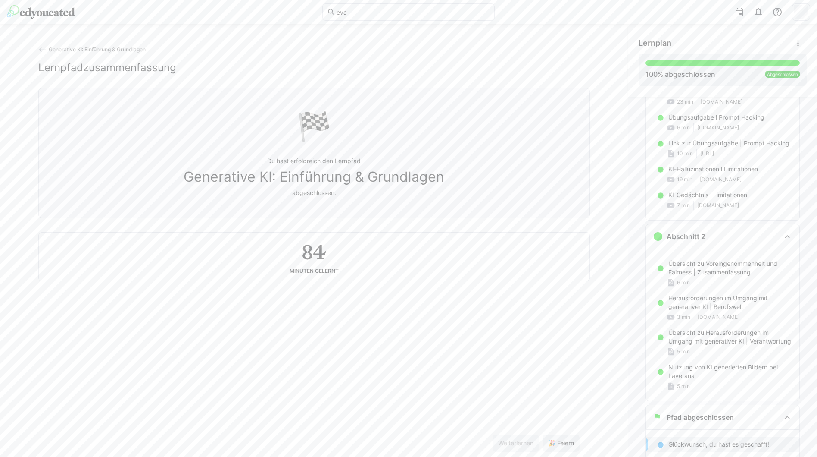
click at [543, 434] on button "🎉 Feiern" at bounding box center [561, 442] width 37 height 17
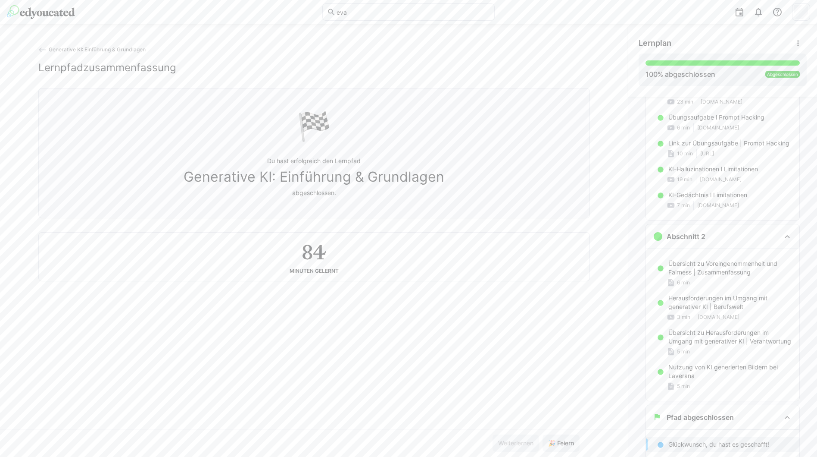
click at [543, 434] on button "🎉 Feiern" at bounding box center [561, 442] width 37 height 17
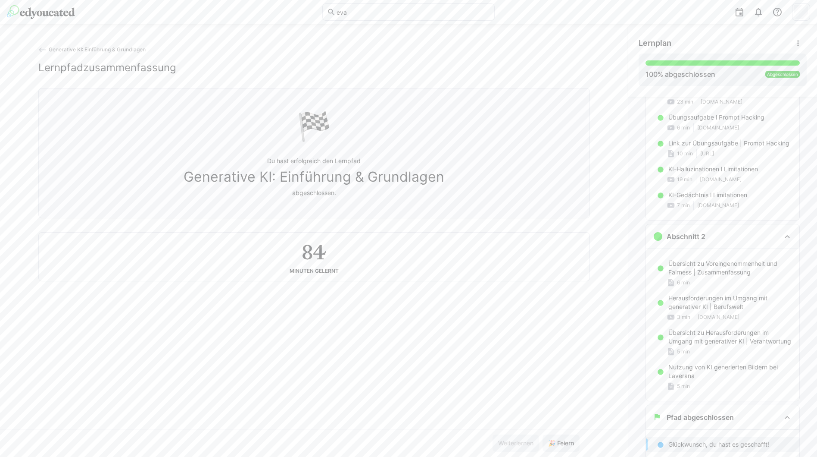
click at [543, 434] on button "🎉 Feiern" at bounding box center [561, 442] width 37 height 17
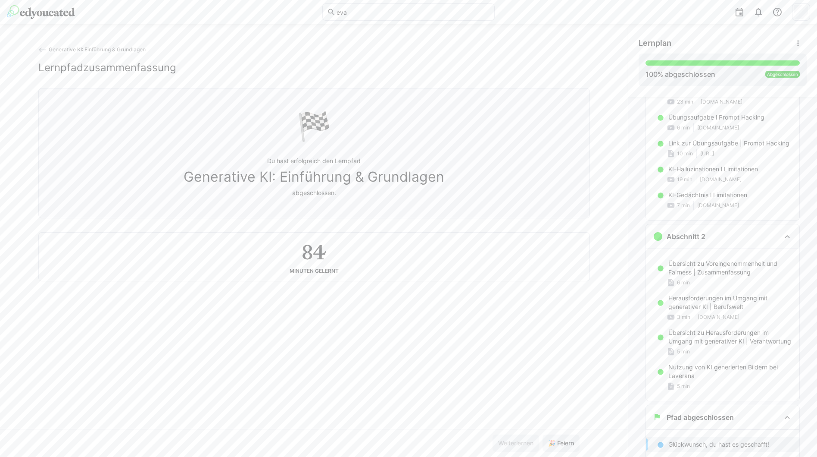
click at [543, 434] on button "🎉 Feiern" at bounding box center [561, 442] width 37 height 17
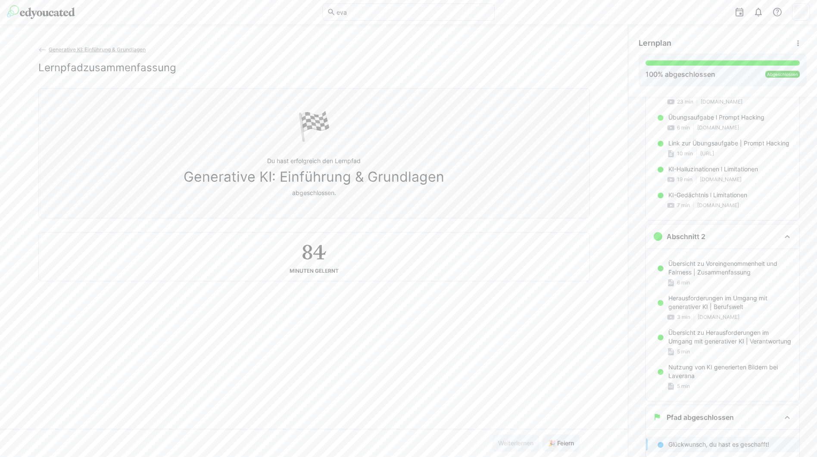
click at [543, 434] on button "🎉 Feiern" at bounding box center [561, 442] width 37 height 17
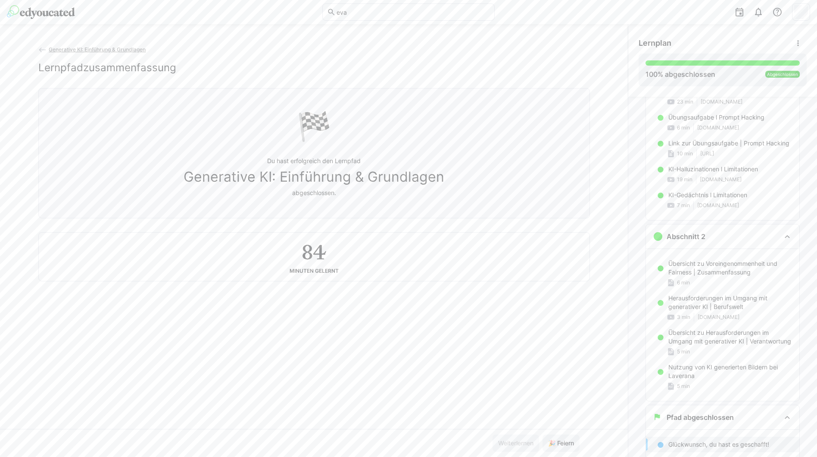
click at [543, 434] on button "🎉 Feiern" at bounding box center [561, 442] width 37 height 17
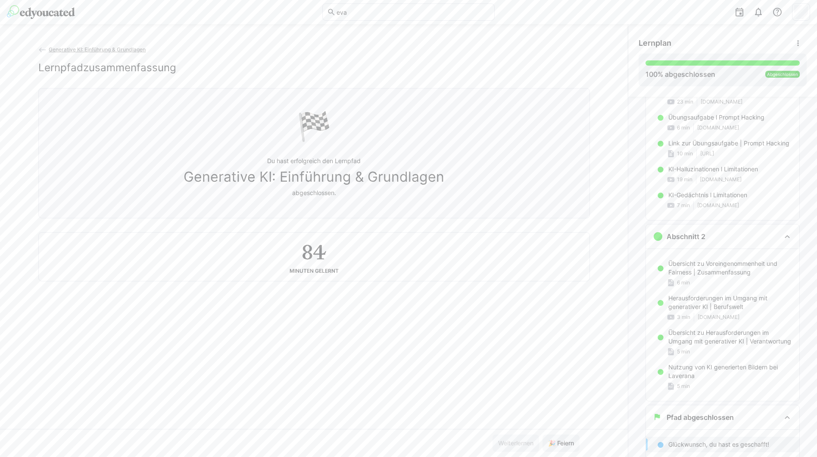
click at [543, 434] on button "🎉 Feiern" at bounding box center [561, 442] width 37 height 17
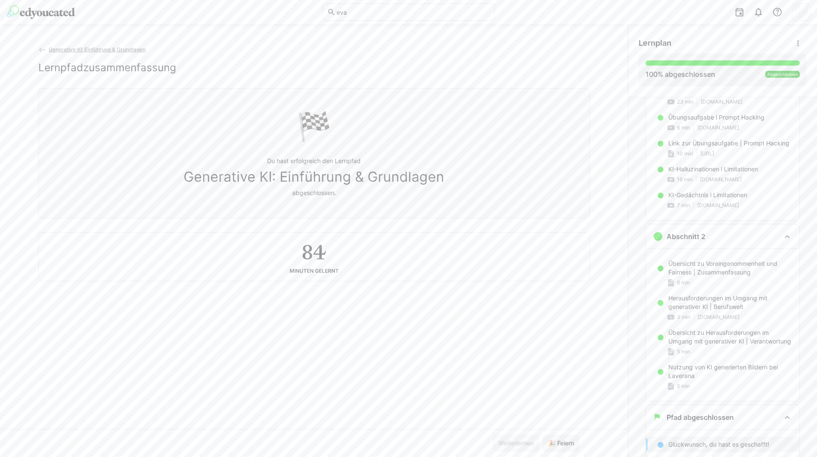
click at [543, 434] on button "🎉 Feiern" at bounding box center [561, 442] width 37 height 17
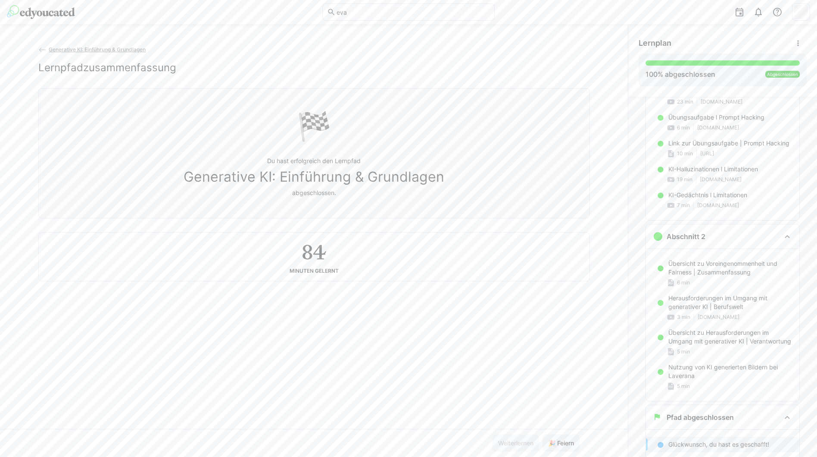
click at [543, 434] on button "🎉 Feiern" at bounding box center [561, 442] width 37 height 17
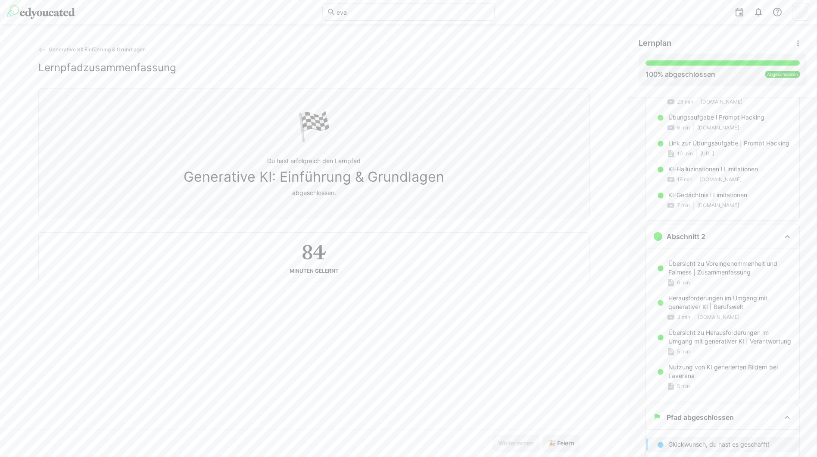
click at [543, 434] on button "🎉 Feiern" at bounding box center [561, 442] width 37 height 17
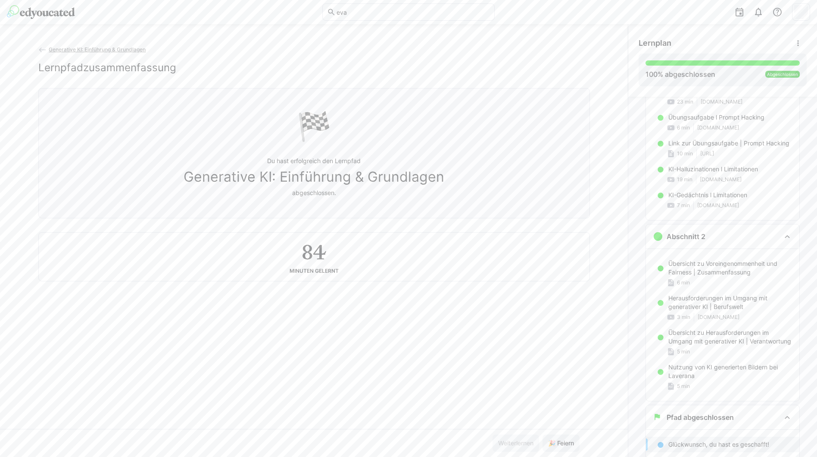
click at [543, 434] on button "🎉 Feiern" at bounding box center [561, 442] width 37 height 17
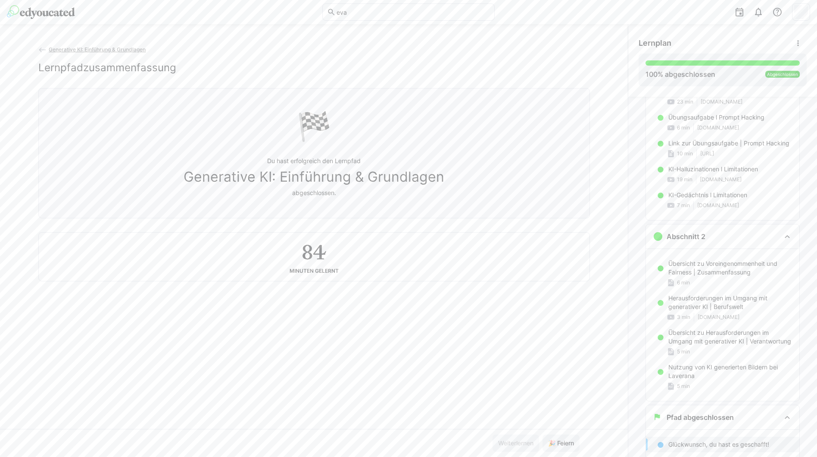
click at [543, 434] on button "🎉 Feiern" at bounding box center [561, 442] width 37 height 17
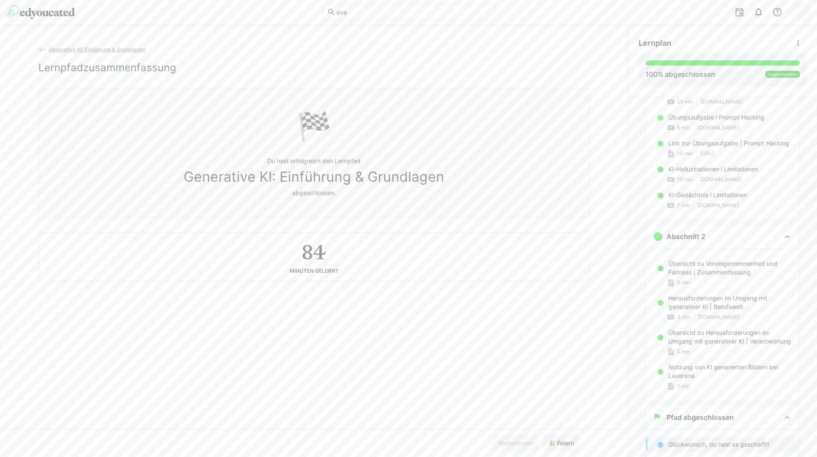
click at [543, 434] on button "🎉 Feiern" at bounding box center [561, 442] width 37 height 17
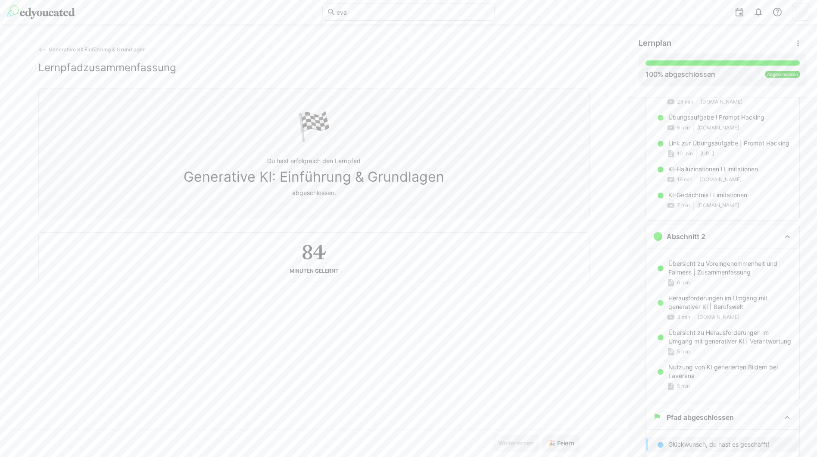
click at [543, 434] on button "🎉 Feiern" at bounding box center [561, 442] width 37 height 17
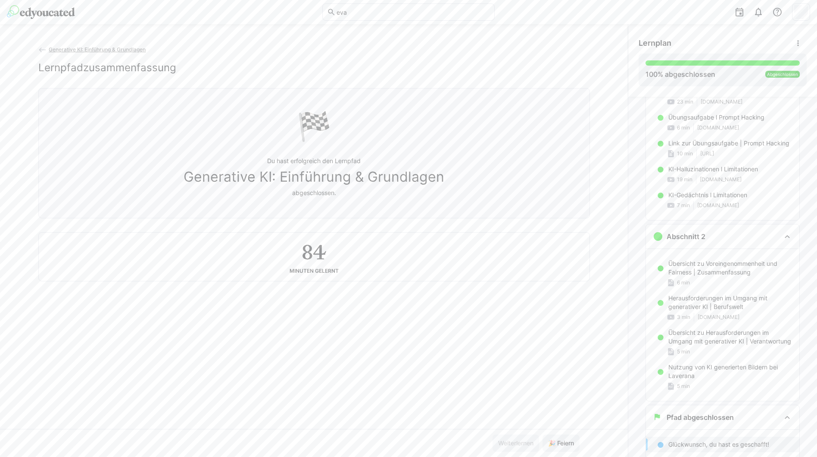
click at [543, 434] on button "🎉 Feiern" at bounding box center [561, 442] width 37 height 17
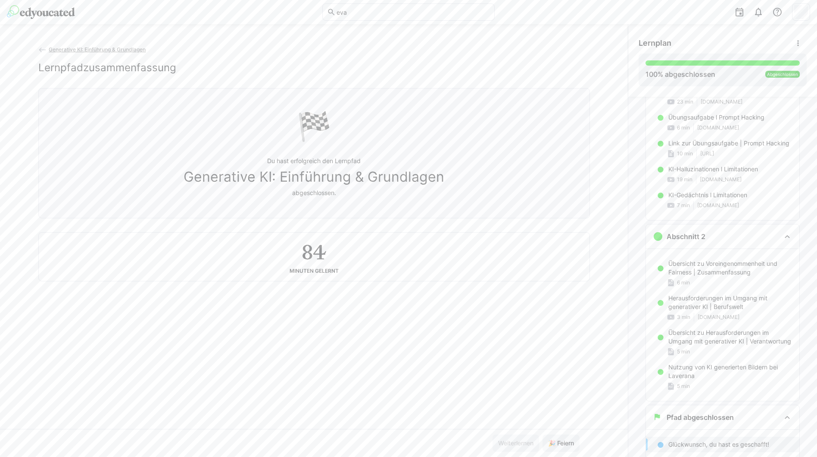
click at [543, 434] on button "🎉 Feiern" at bounding box center [561, 442] width 37 height 17
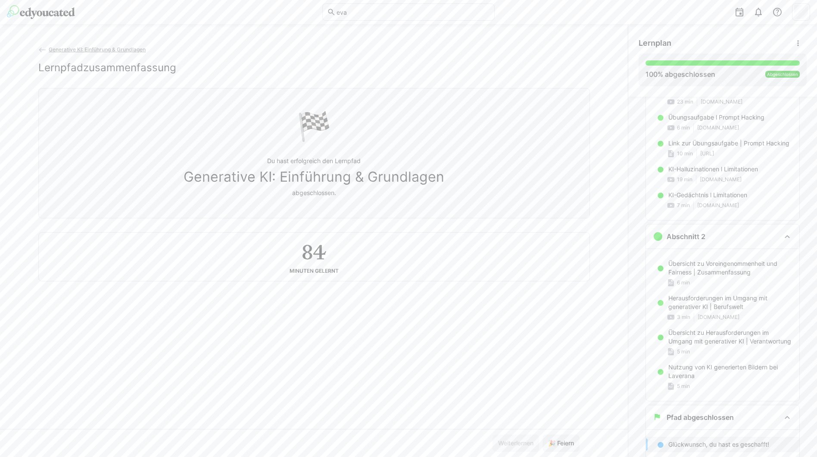
click at [543, 434] on button "🎉 Feiern" at bounding box center [561, 442] width 37 height 17
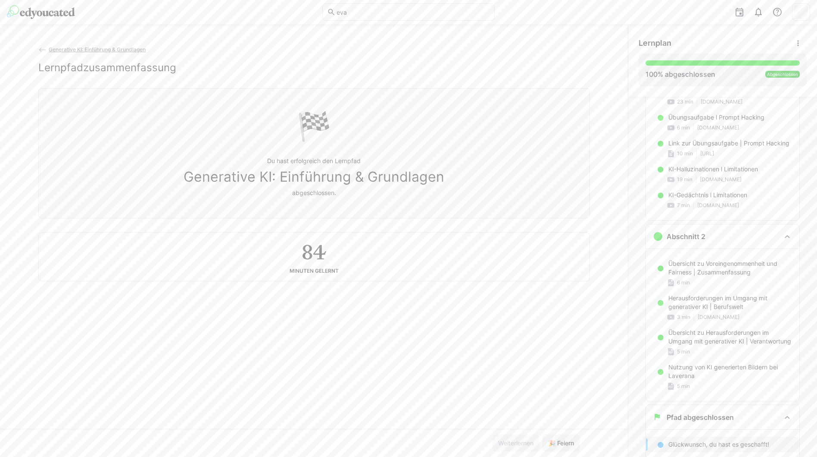
click at [543, 434] on button "🎉 Feiern" at bounding box center [561, 442] width 37 height 17
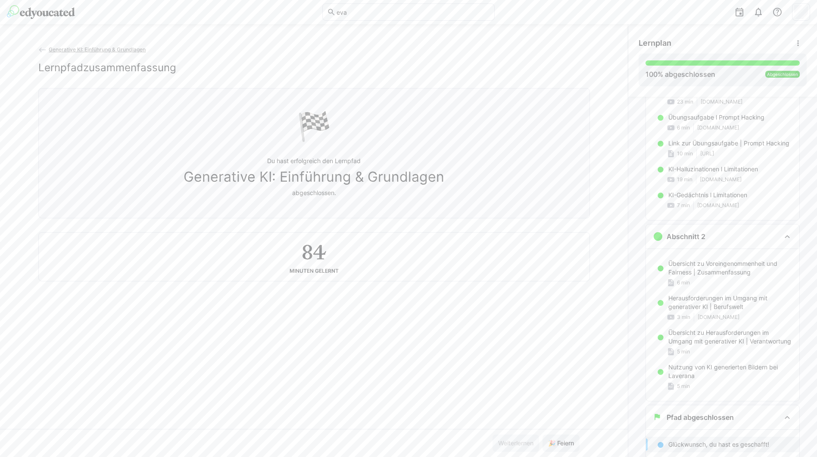
click at [543, 434] on button "🎉 Feiern" at bounding box center [561, 442] width 37 height 17
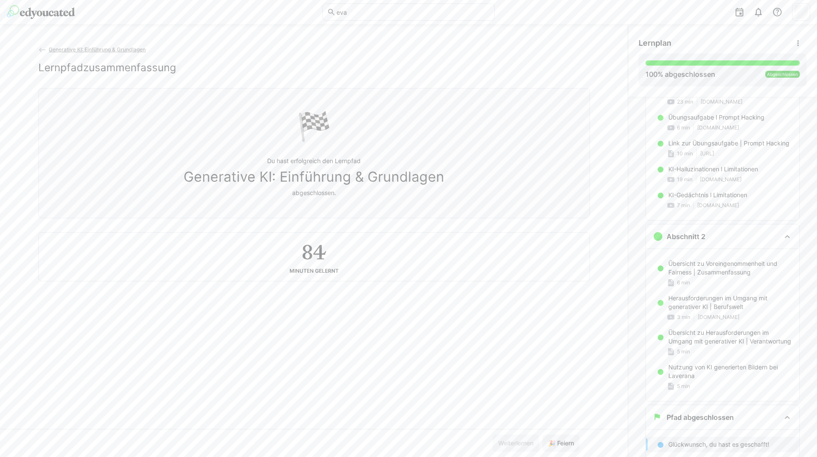
click at [543, 434] on button "🎉 Feiern" at bounding box center [561, 442] width 37 height 17
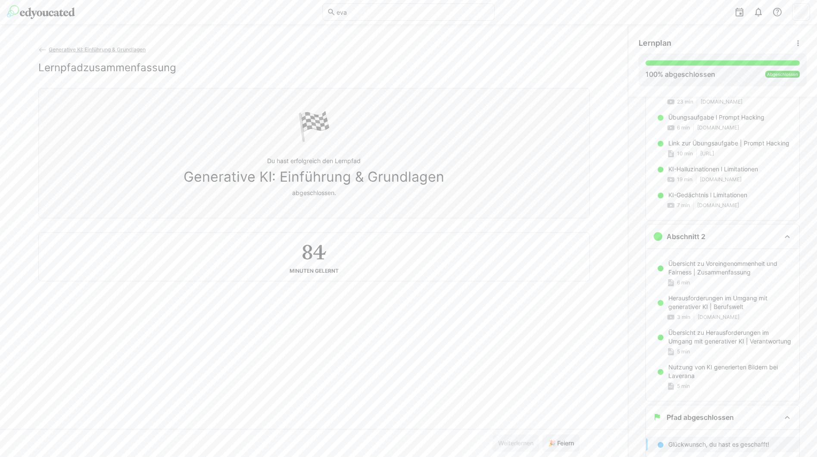
click at [543, 434] on button "🎉 Feiern" at bounding box center [561, 442] width 37 height 17
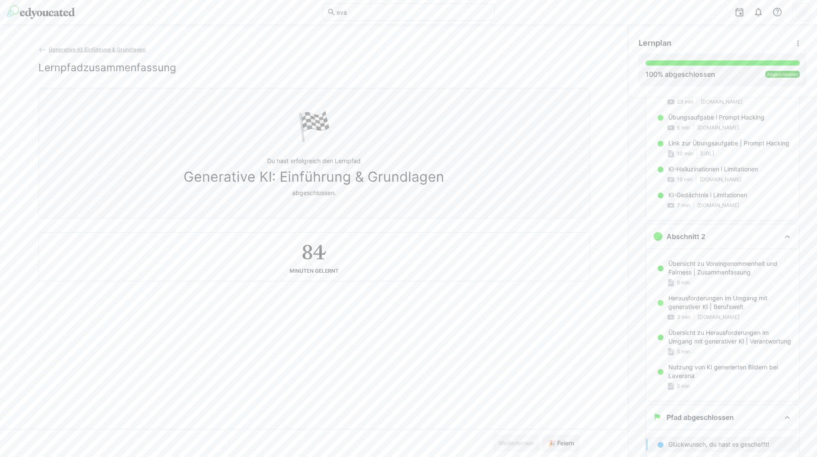
click at [543, 434] on button "🎉 Feiern" at bounding box center [561, 442] width 37 height 17
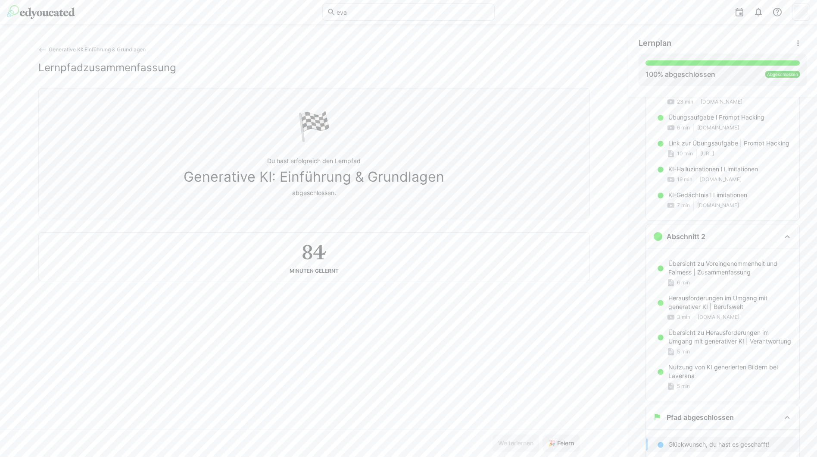
click at [543, 434] on button "🎉 Feiern" at bounding box center [561, 442] width 37 height 17
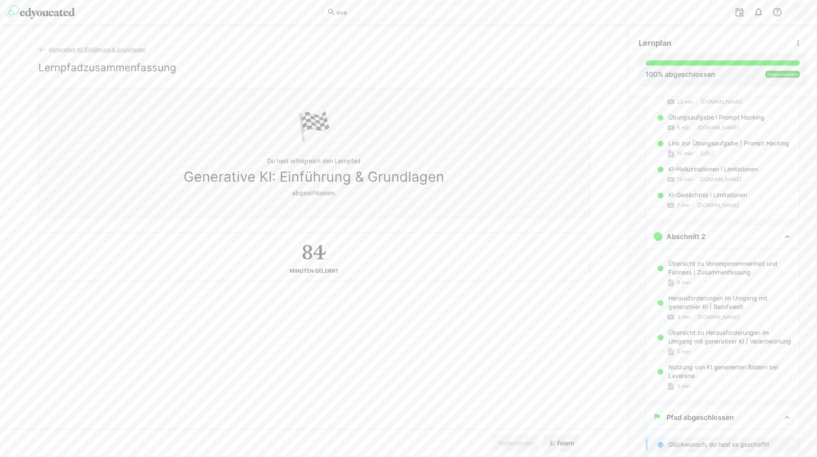
click at [543, 434] on button "🎉 Feiern" at bounding box center [561, 442] width 37 height 17
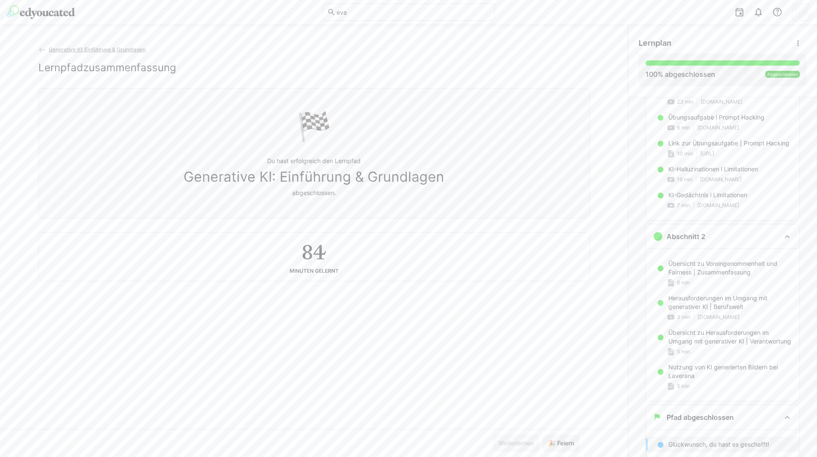
click at [543, 434] on button "🎉 Feiern" at bounding box center [561, 442] width 37 height 17
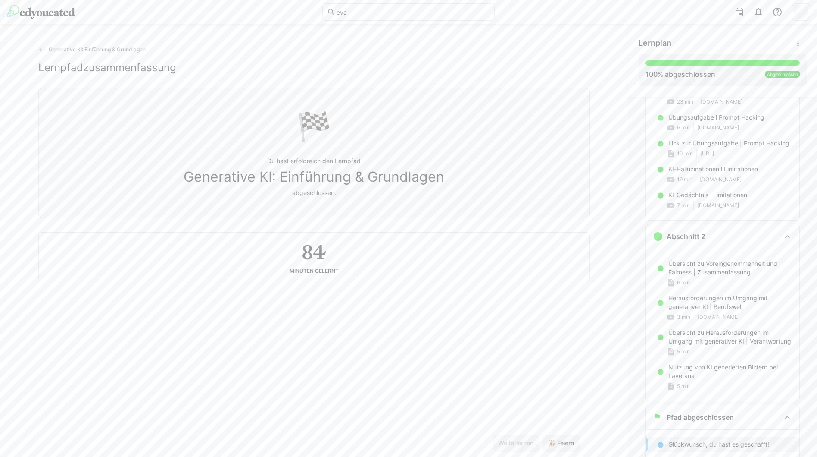
click at [543, 434] on button "🎉 Feiern" at bounding box center [561, 442] width 37 height 17
click at [39, 47] on eds-icon at bounding box center [42, 50] width 9 height 9
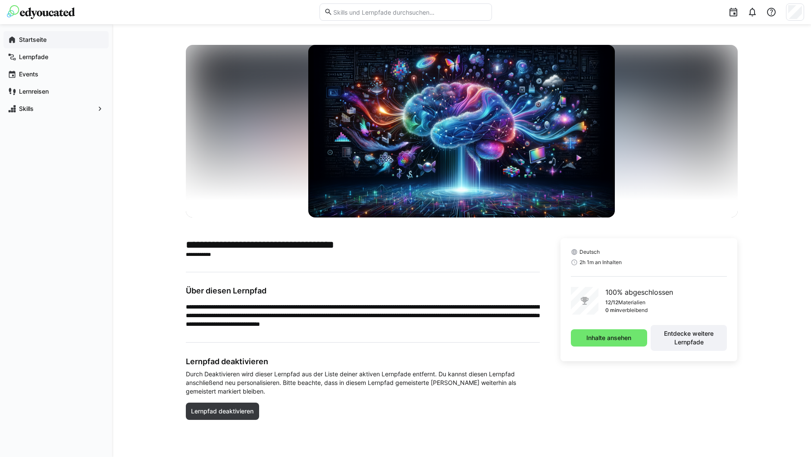
click at [59, 41] on span "Startseite" at bounding box center [61, 39] width 87 height 9
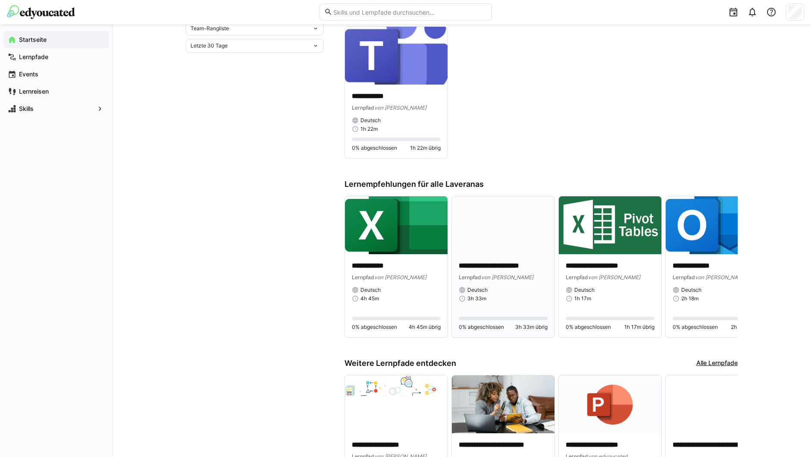
scroll to position [388, 0]
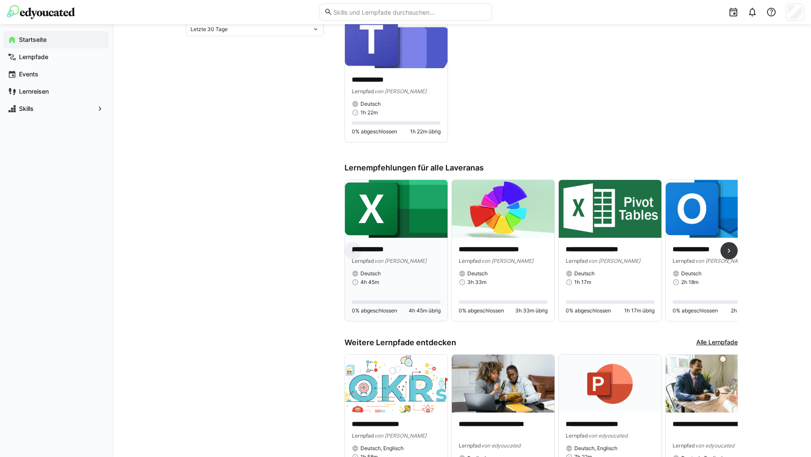
click at [392, 270] on div "Deutsch" at bounding box center [396, 273] width 89 height 7
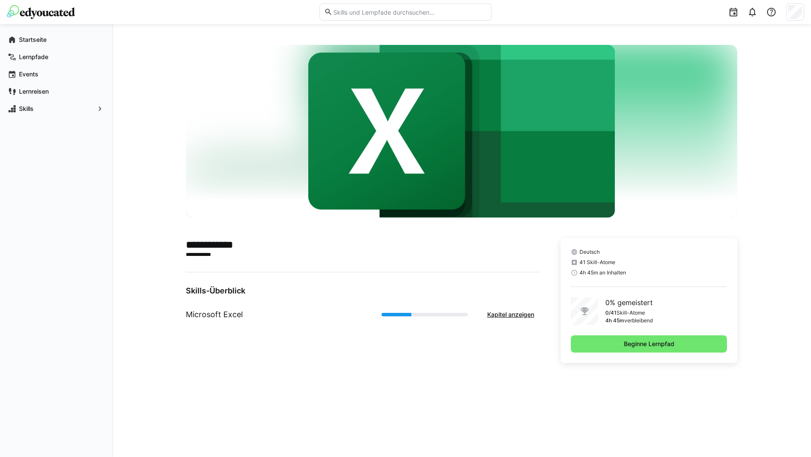
click at [615, 372] on app-learning-path-details-component "**********" at bounding box center [462, 240] width 552 height 391
click at [618, 345] on span "Beginne Lernpfad" at bounding box center [649, 343] width 157 height 17
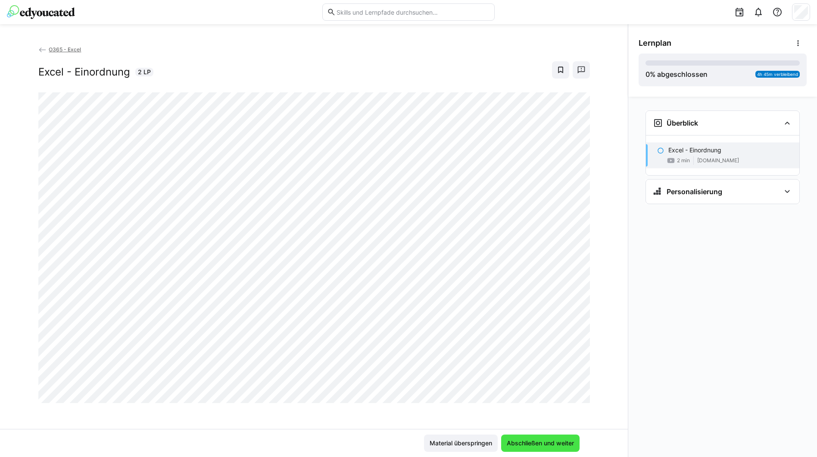
click at [528, 445] on span "Abschließen und weiter" at bounding box center [541, 442] width 70 height 9
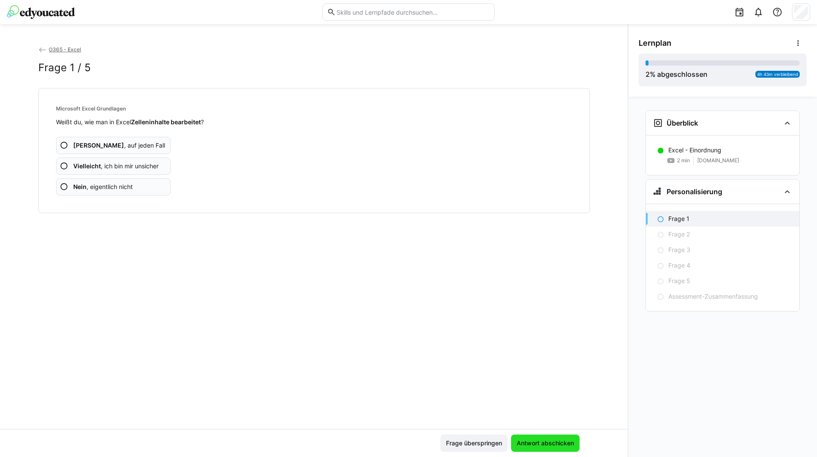
click at [528, 444] on span "Antwort abschicken" at bounding box center [546, 442] width 60 height 9
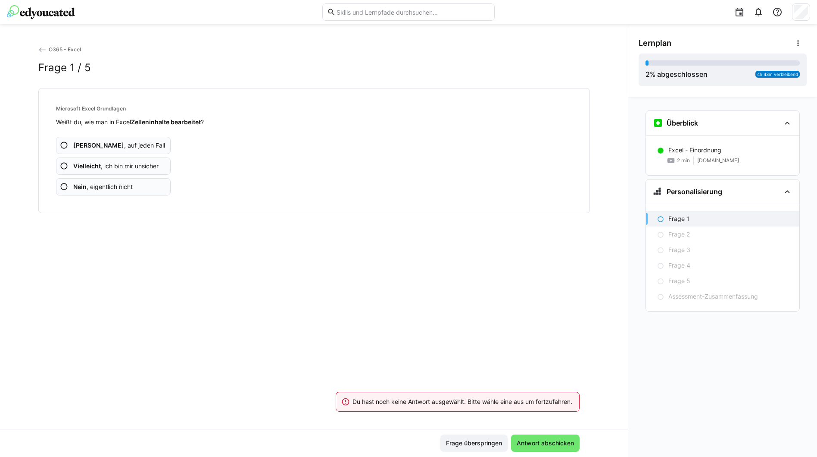
click at [142, 144] on app-assessment-question-radio "Ja , auf jeden Fall" at bounding box center [113, 145] width 115 height 17
click at [540, 440] on span "Antwort abschicken" at bounding box center [546, 442] width 60 height 9
click at [134, 149] on app-assessment-question-radio "Ja , auf jeden Fall" at bounding box center [113, 145] width 115 height 17
click at [137, 143] on app-assessment-question-radio "Ja , auf jeden Fall" at bounding box center [113, 145] width 115 height 17
click at [129, 151] on app-assessment-question-radio "Ja , auf jeden Fall" at bounding box center [113, 145] width 115 height 17
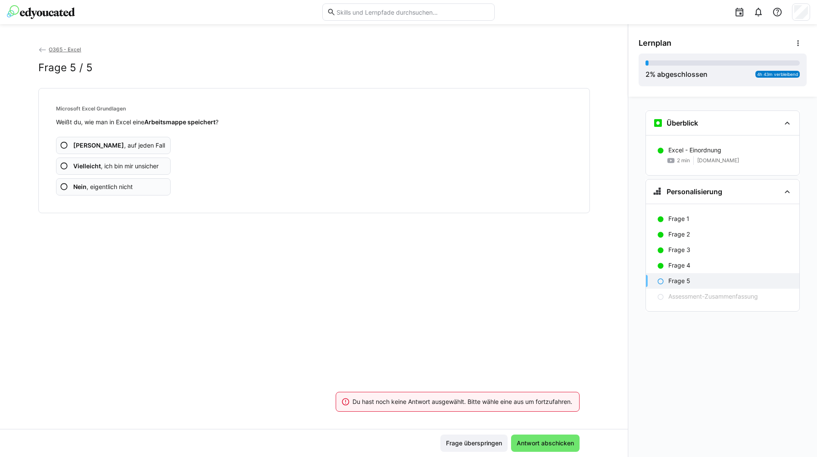
click at [121, 143] on span "Ja , auf jeden Fall" at bounding box center [119, 145] width 92 height 9
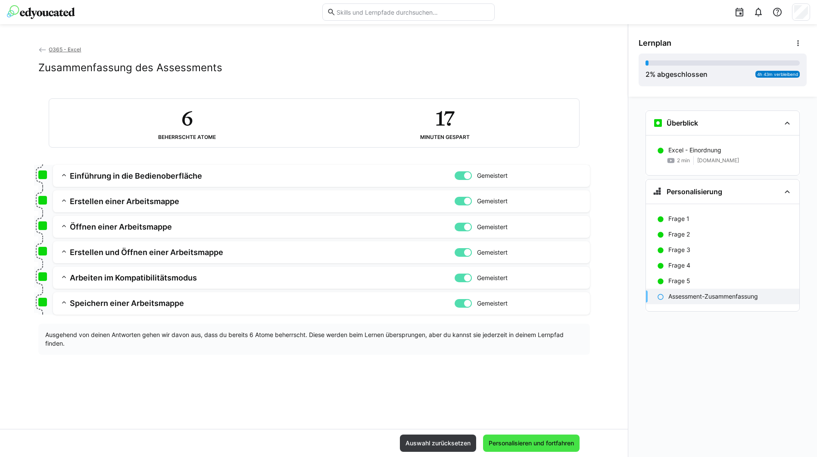
click at [512, 445] on span "Personalisieren und fortfahren" at bounding box center [532, 442] width 88 height 9
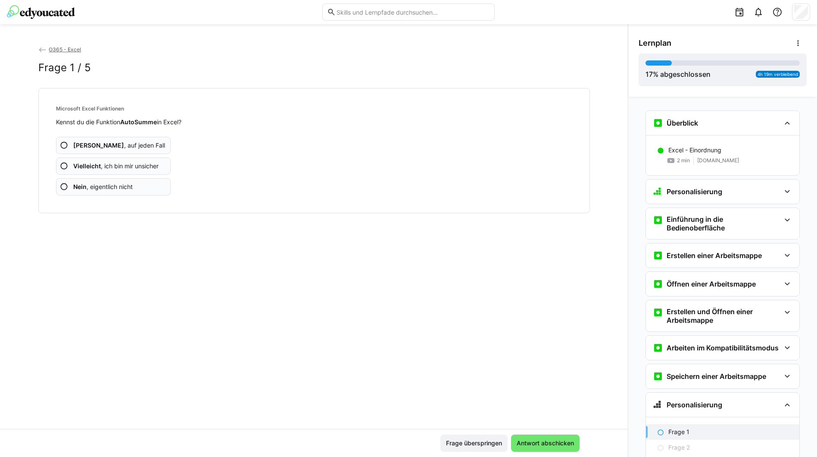
scroll to position [94, 0]
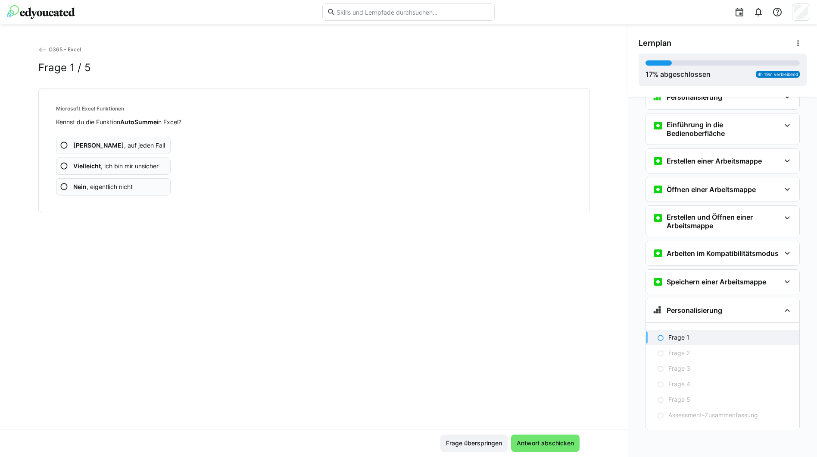
click at [152, 142] on app-assessment-question-radio "Ja , auf jeden Fall" at bounding box center [113, 145] width 115 height 17
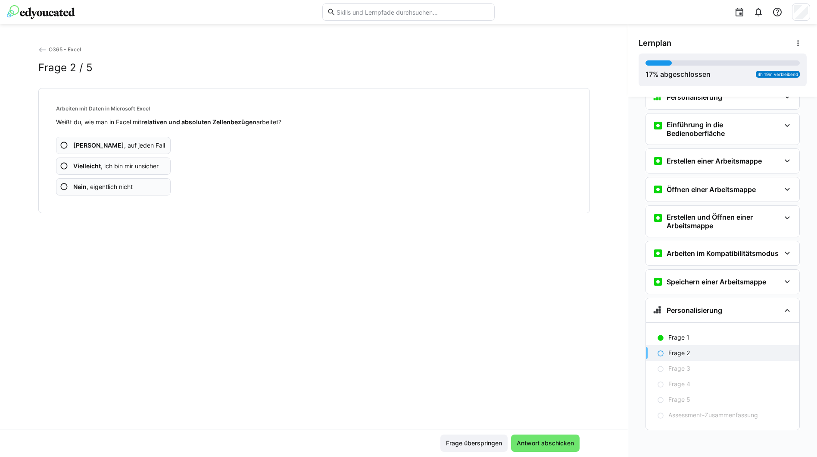
click at [152, 142] on app-assessment-question-radio "Ja , auf jeden Fall" at bounding box center [113, 145] width 115 height 17
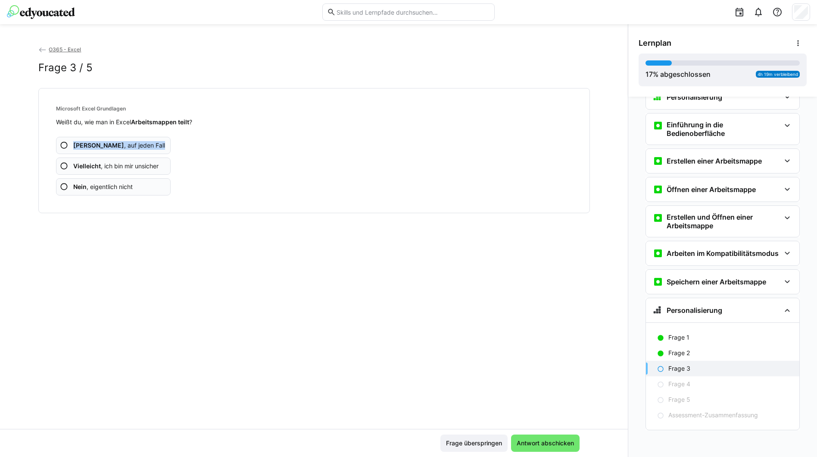
click at [152, 142] on app-assessment-question-radio "Ja , auf jeden Fall" at bounding box center [113, 145] width 115 height 17
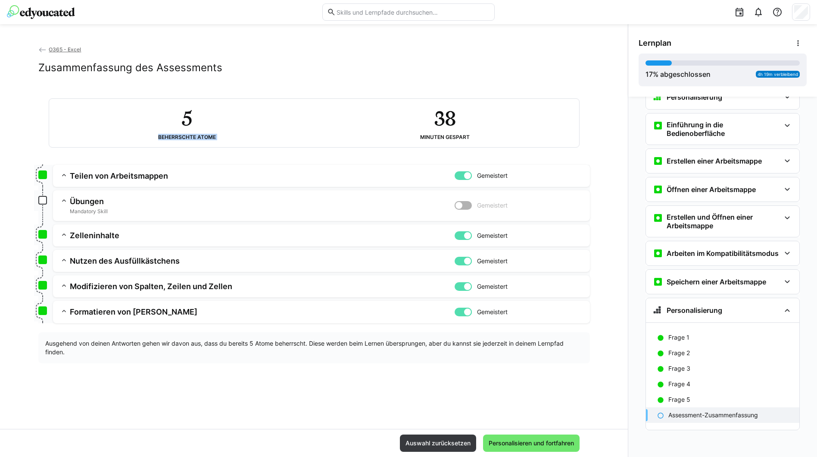
click at [152, 142] on div "5 Beherrschte Atome 38 Minuten gespart" at bounding box center [314, 123] width 530 height 48
click at [500, 429] on div "Auswahl zurücksetzen Personalisieren und fortfahren" at bounding box center [314, 443] width 628 height 28
click at [504, 441] on span "Personalisieren und fortfahren" at bounding box center [532, 442] width 88 height 9
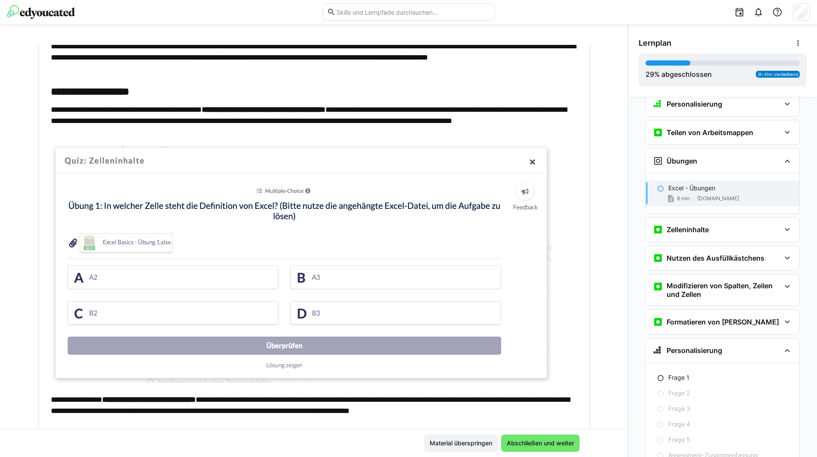
scroll to position [172, 0]
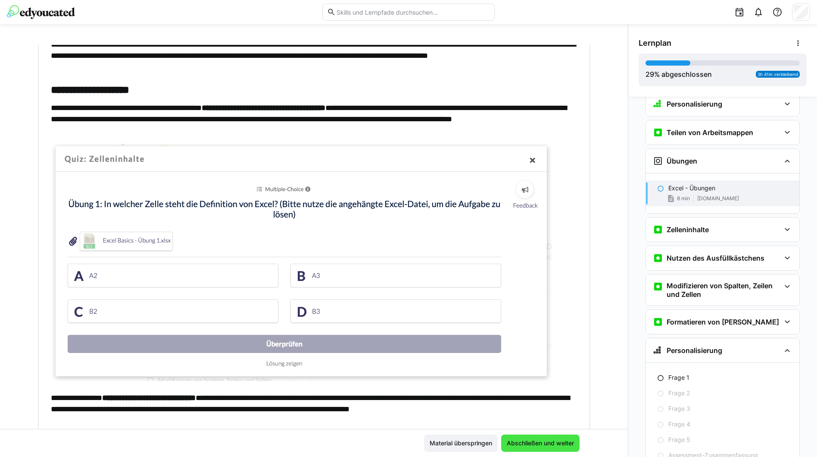
click at [515, 436] on span "Abschließen und weiter" at bounding box center [540, 442] width 78 height 17
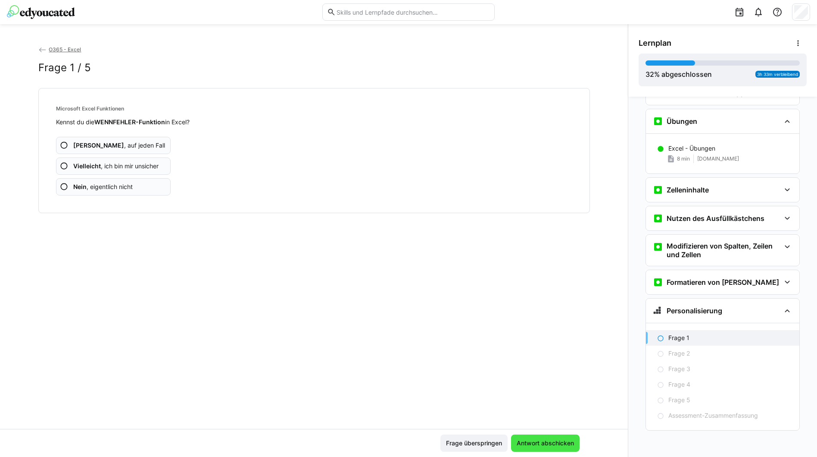
scroll to position [341, 0]
